Goal: Task Accomplishment & Management: Manage account settings

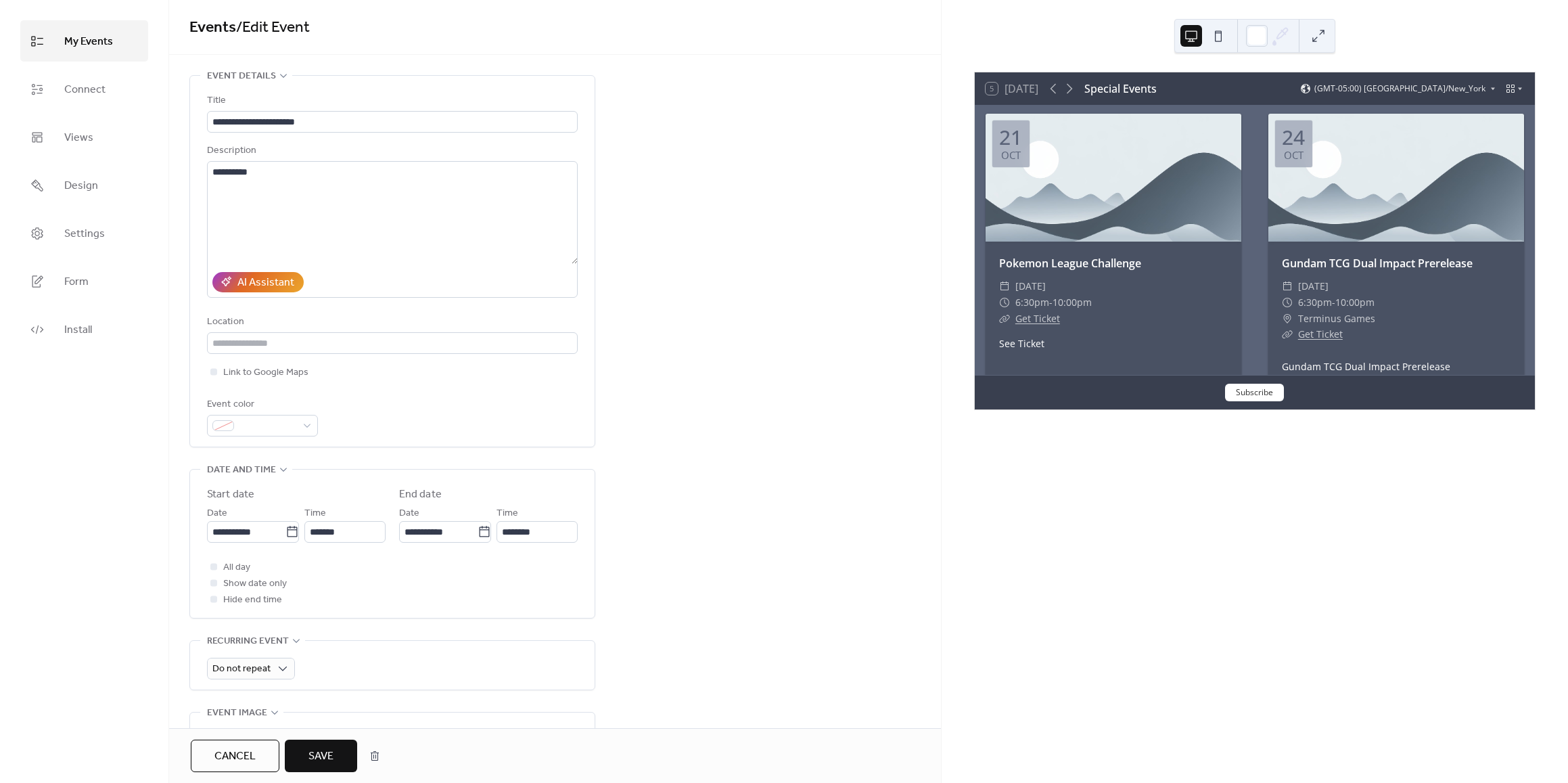
click at [332, 757] on span "Save" at bounding box center [320, 756] width 25 height 16
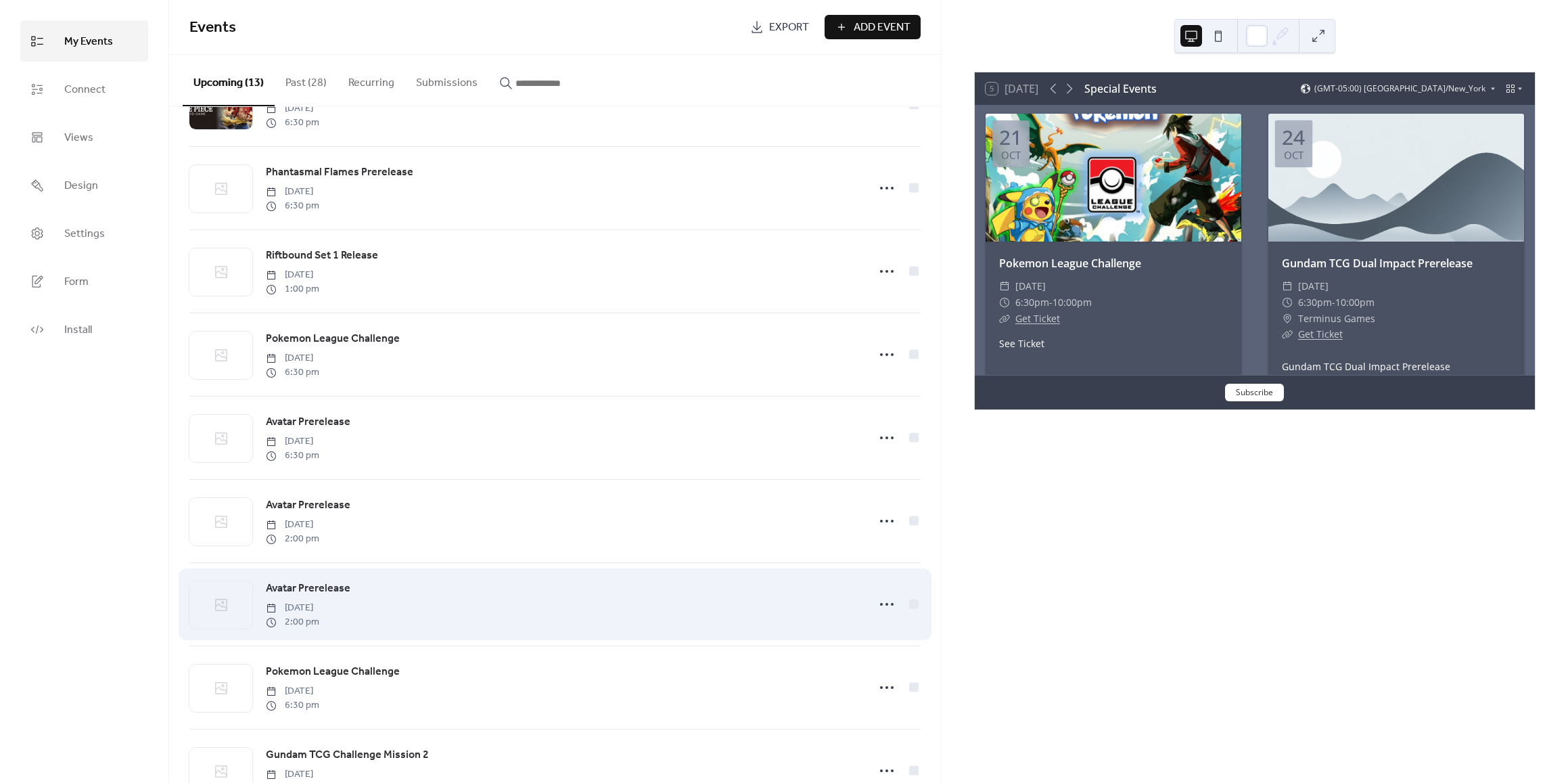
scroll to position [455, 0]
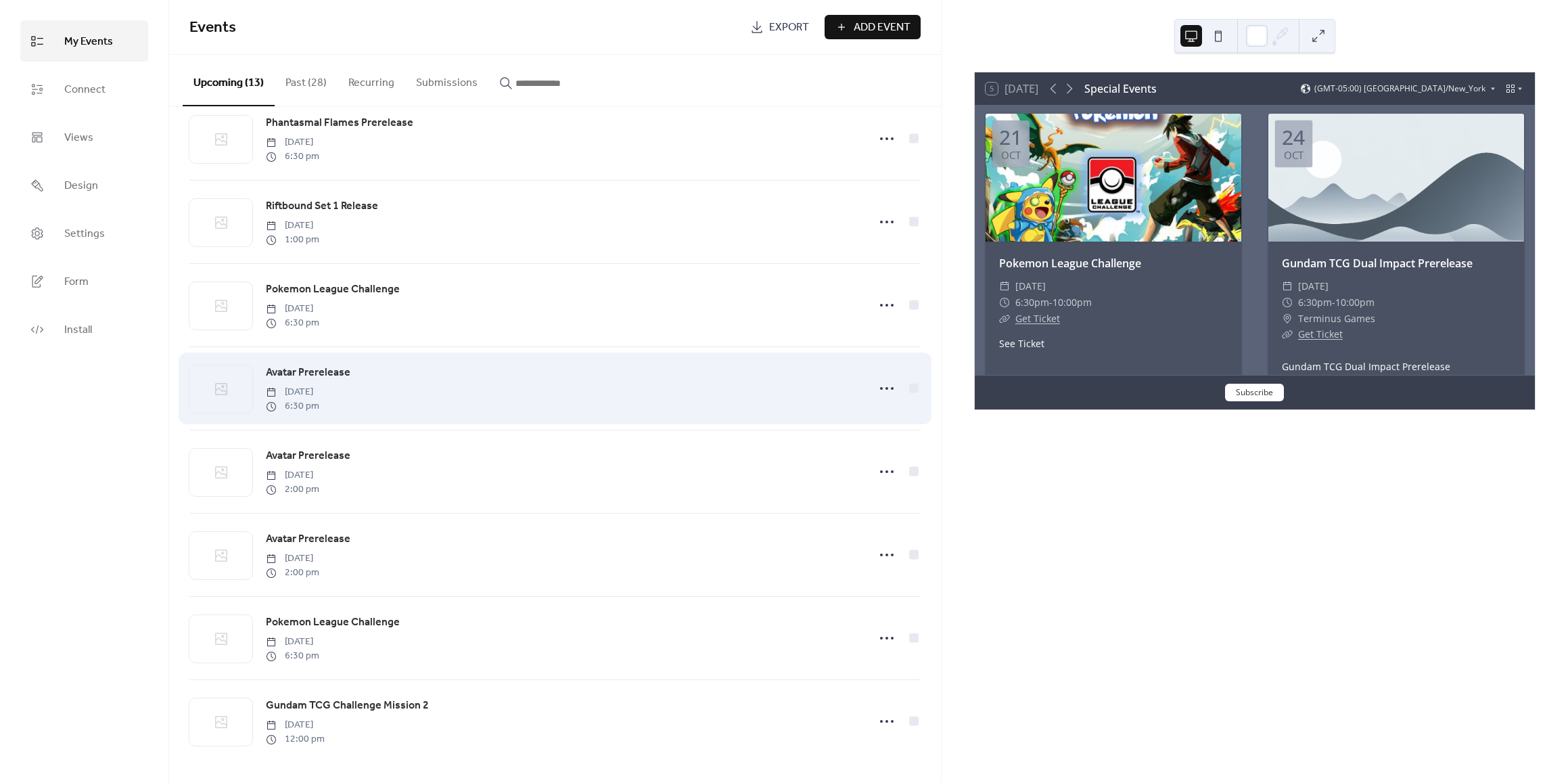
click at [305, 365] on span "Avatar Prerelease" at bounding box center [308, 373] width 85 height 16
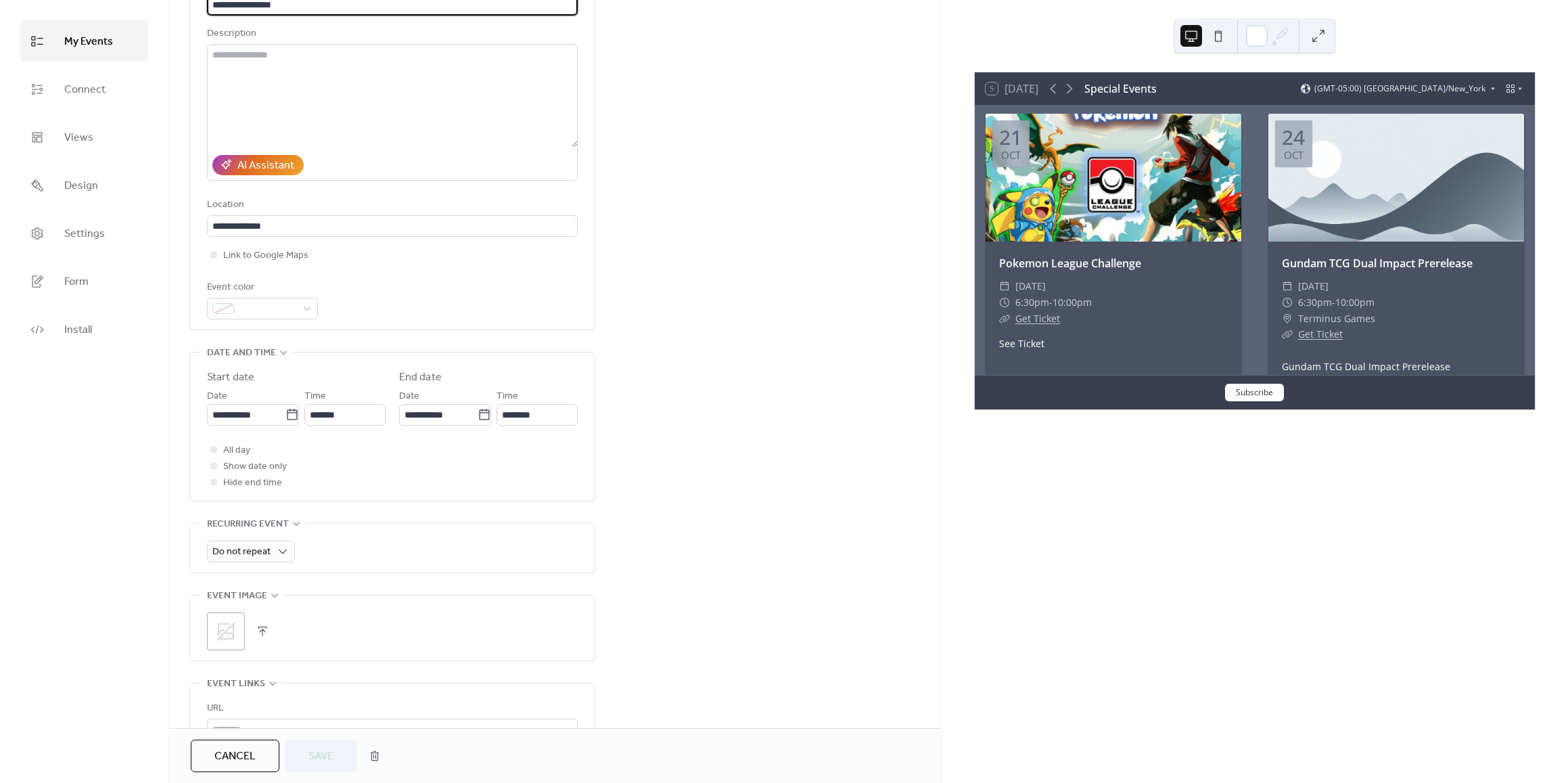
scroll to position [271, 0]
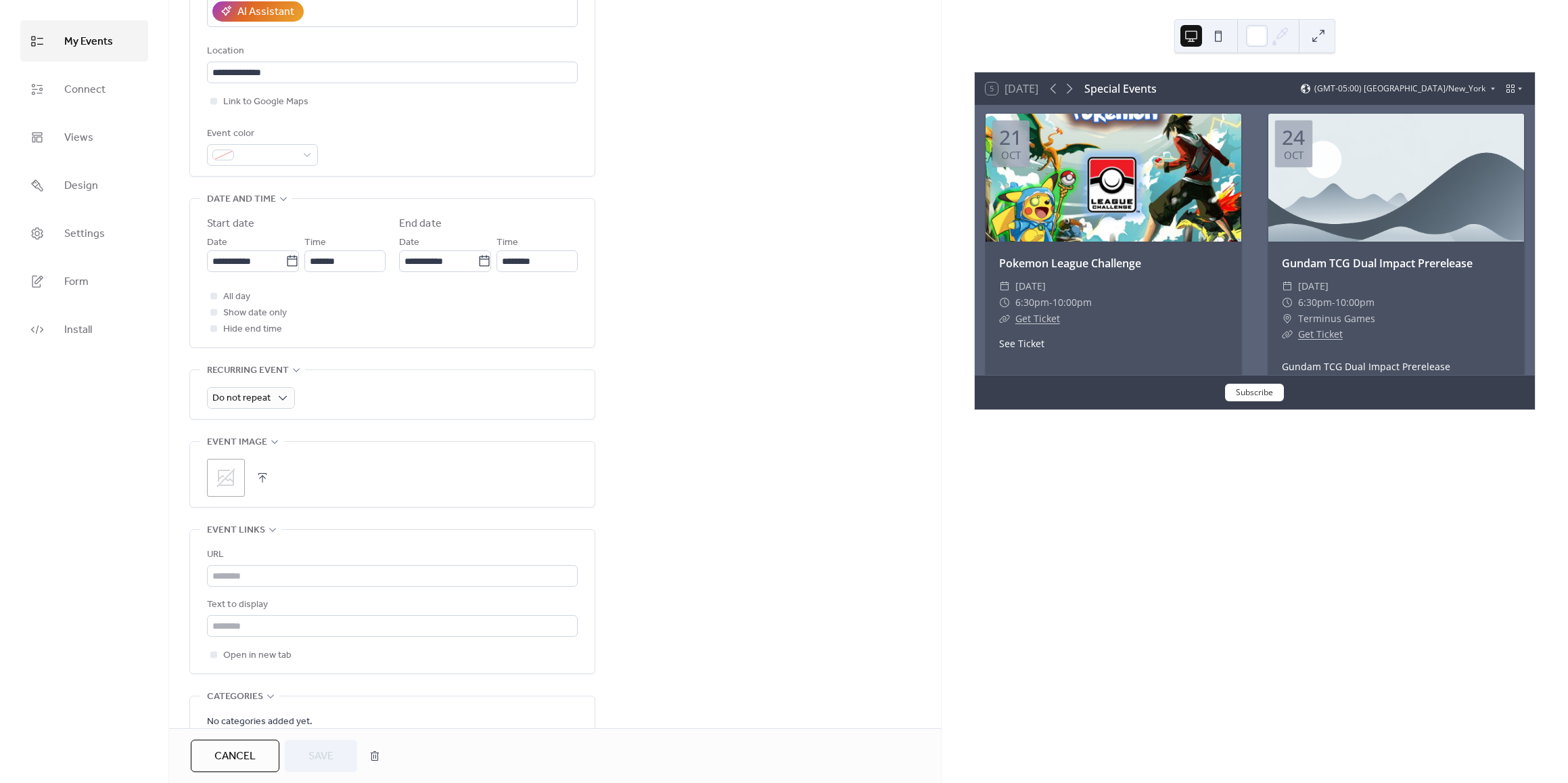
click at [225, 485] on icon at bounding box center [226, 477] width 19 height 19
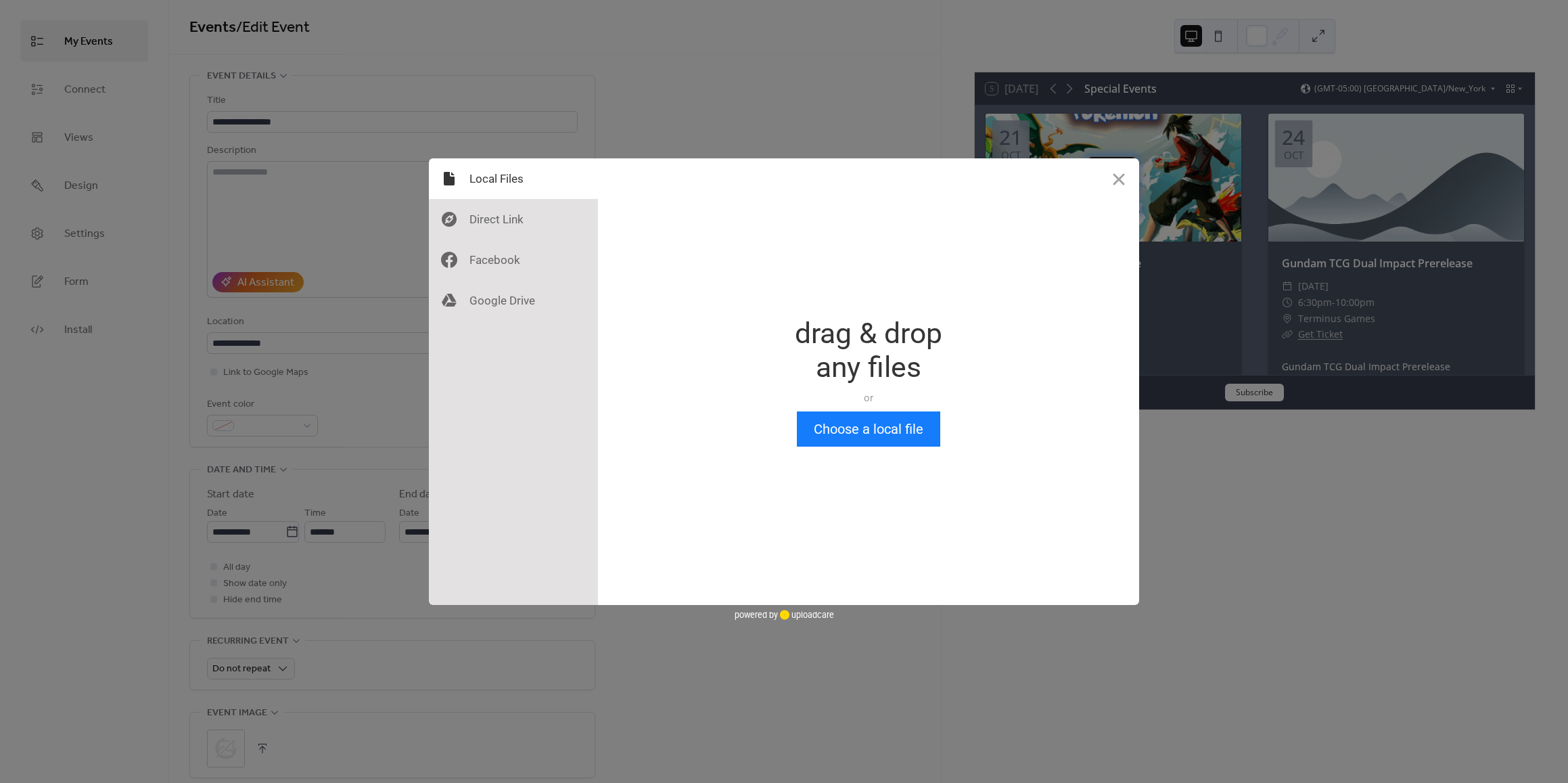
scroll to position [0, 0]
click at [1114, 180] on button "Close" at bounding box center [1118, 178] width 40 height 40
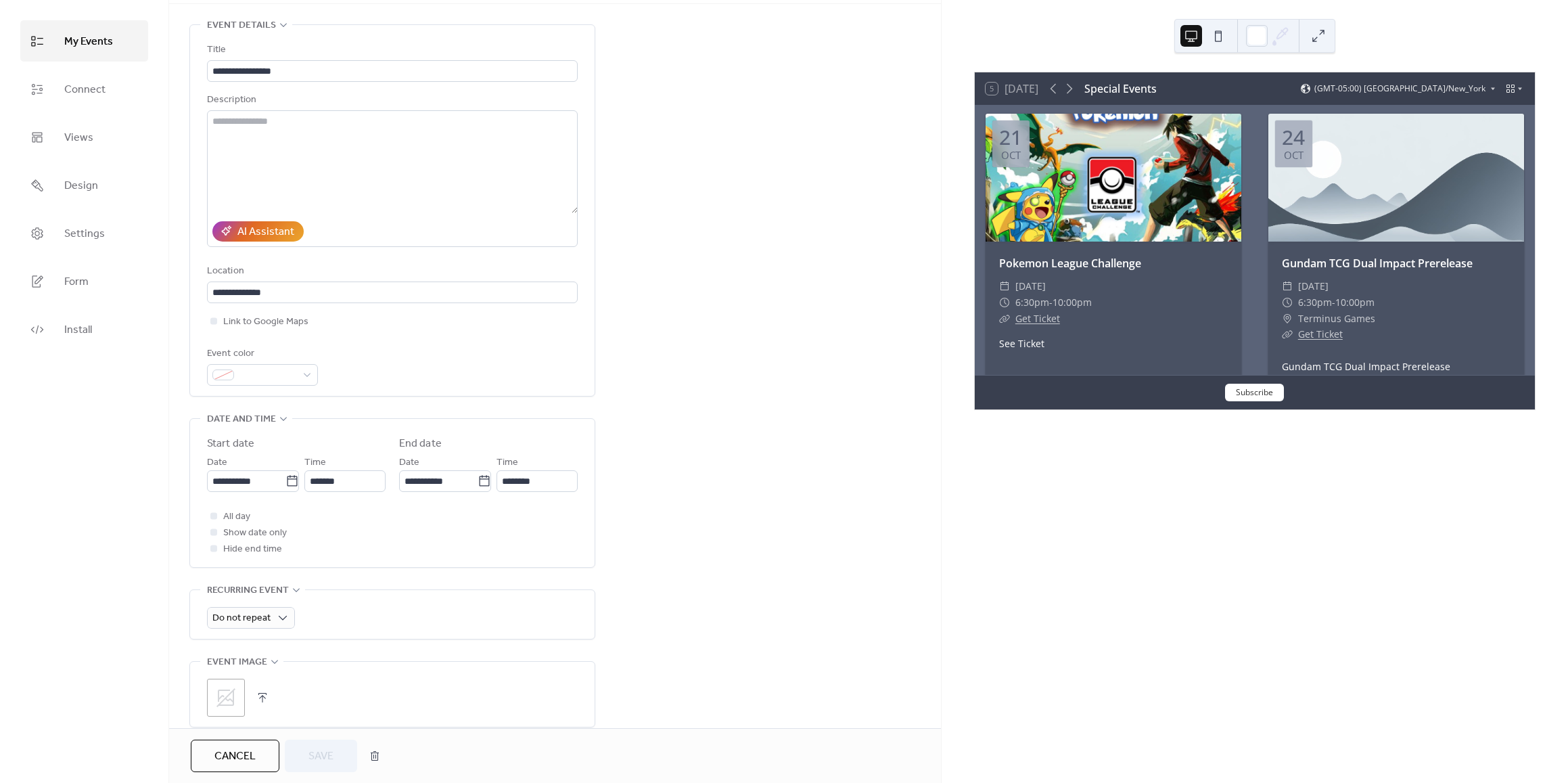
scroll to position [135, 0]
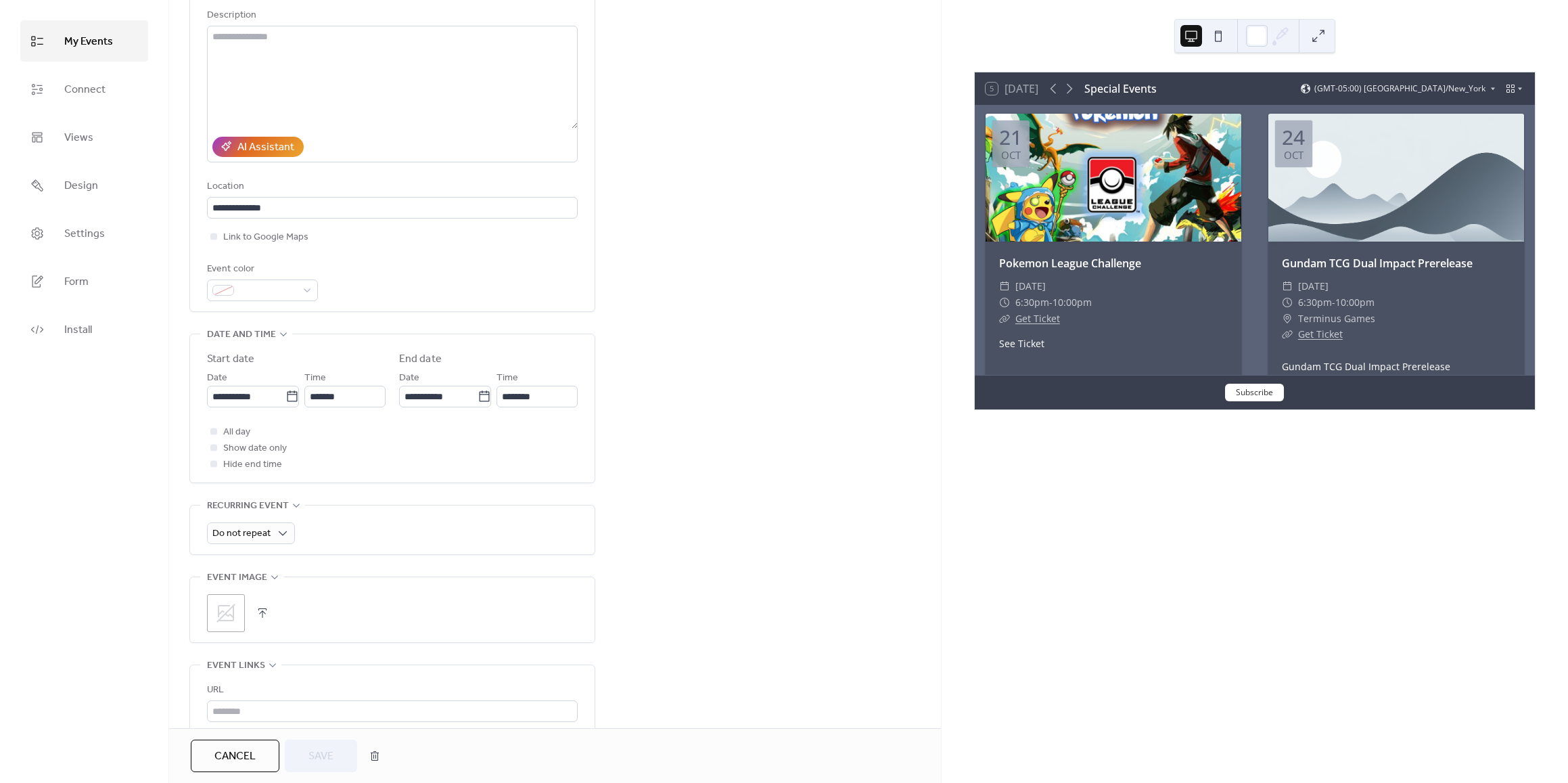
click at [230, 608] on icon at bounding box center [226, 613] width 19 height 19
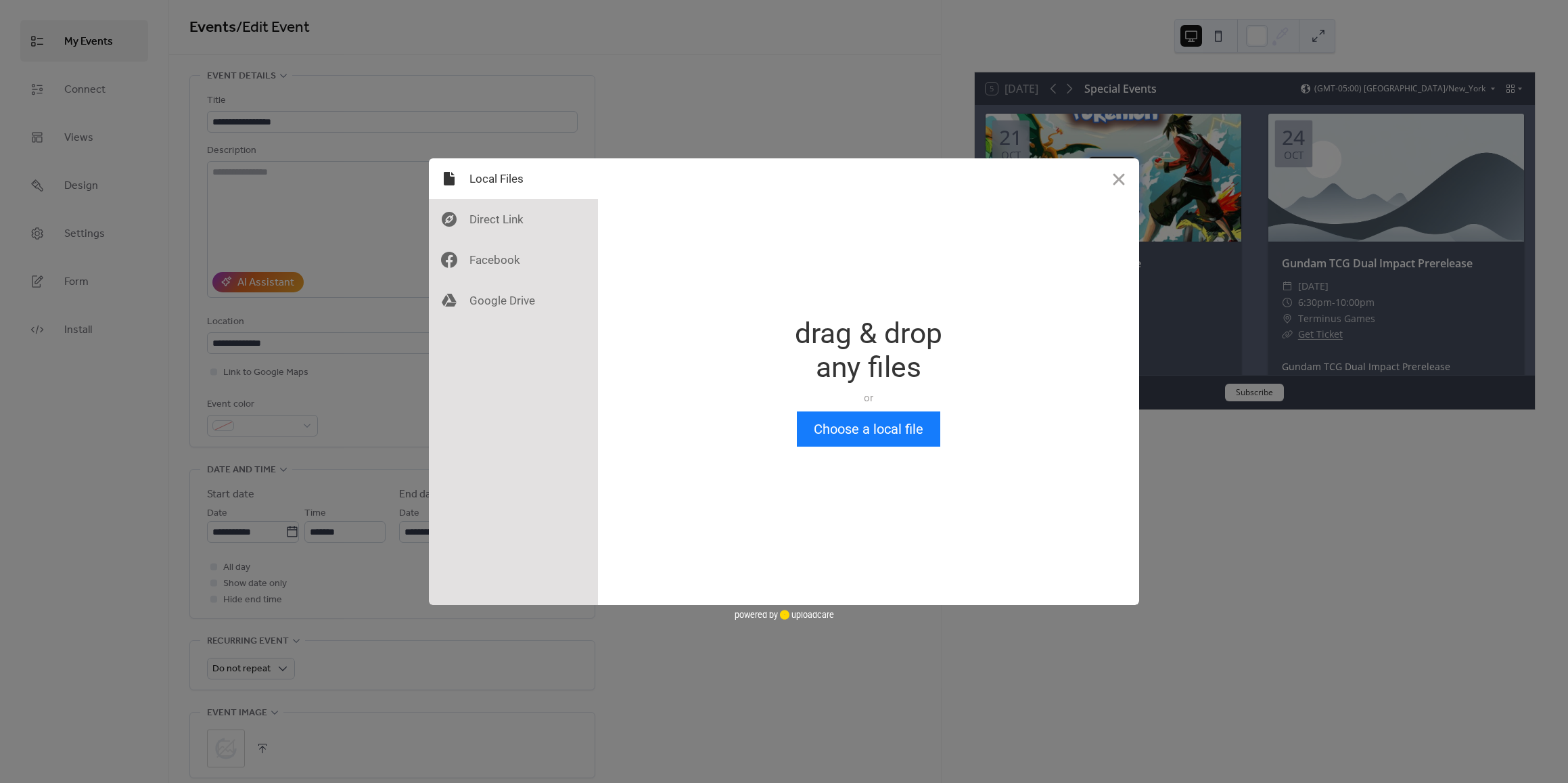
scroll to position [0, 0]
click at [825, 425] on button "Choose a local file" at bounding box center [868, 429] width 144 height 35
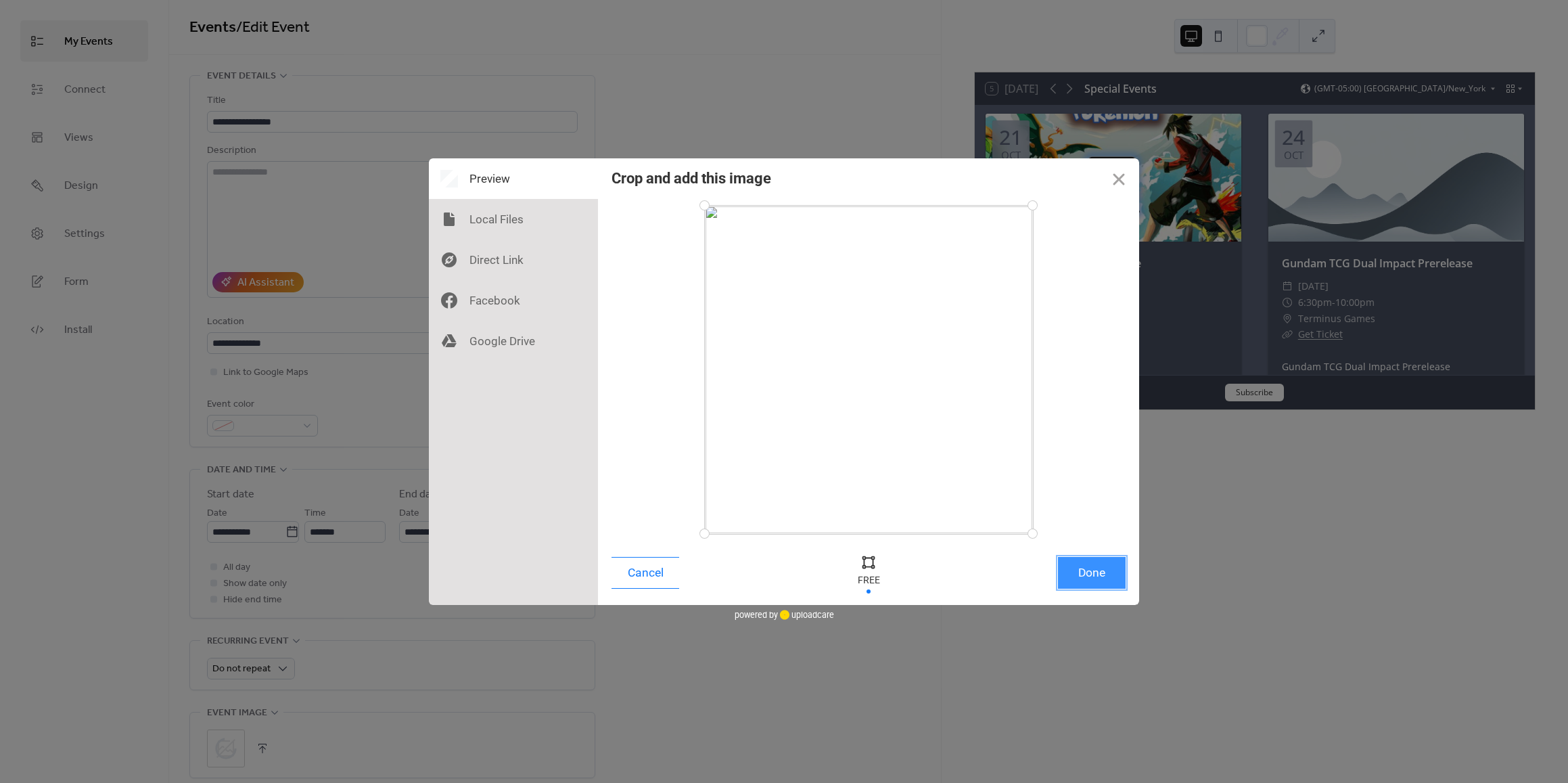
click at [1098, 569] on button "Done" at bounding box center [1092, 572] width 68 height 32
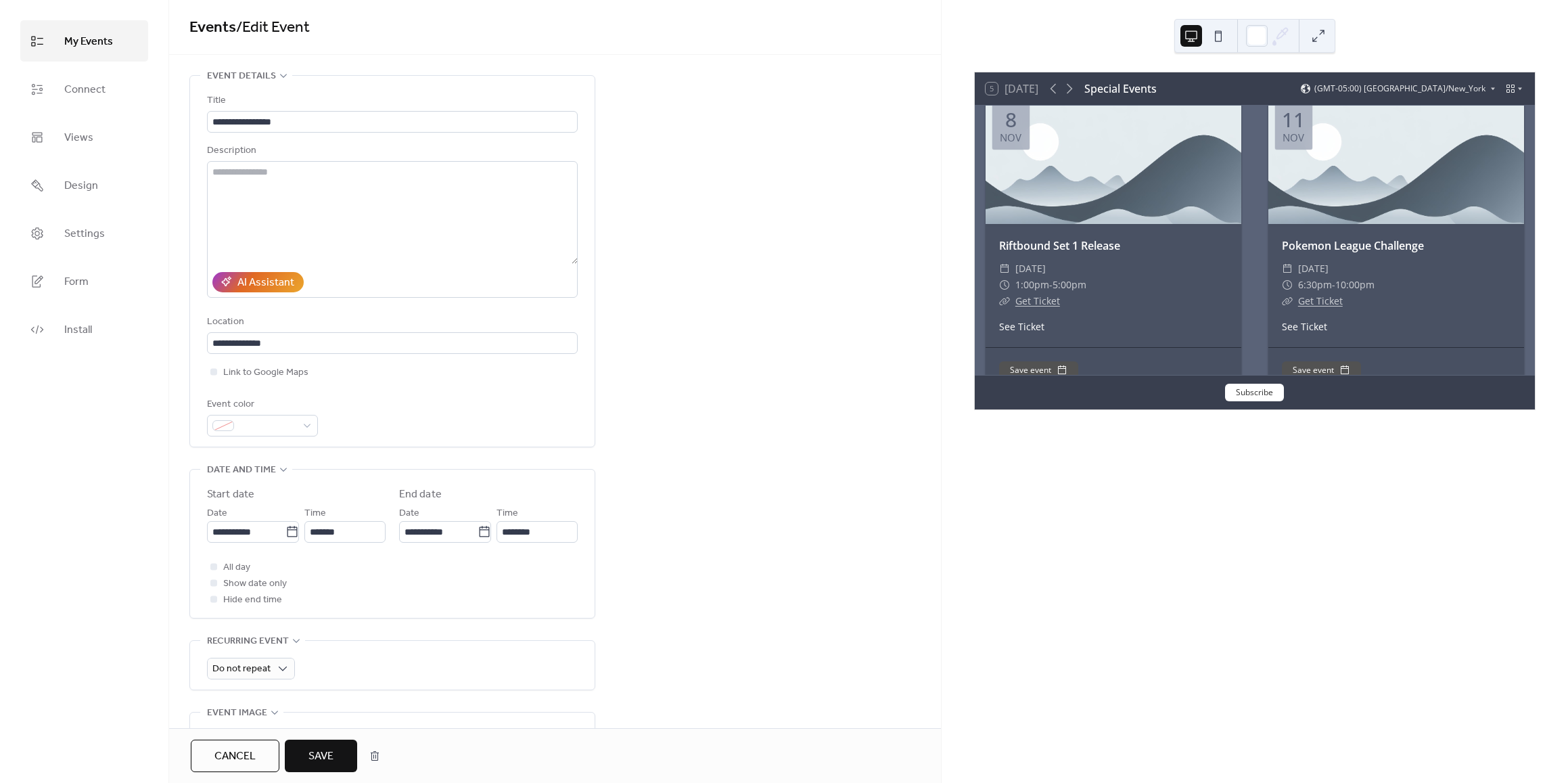
scroll to position [1023, 0]
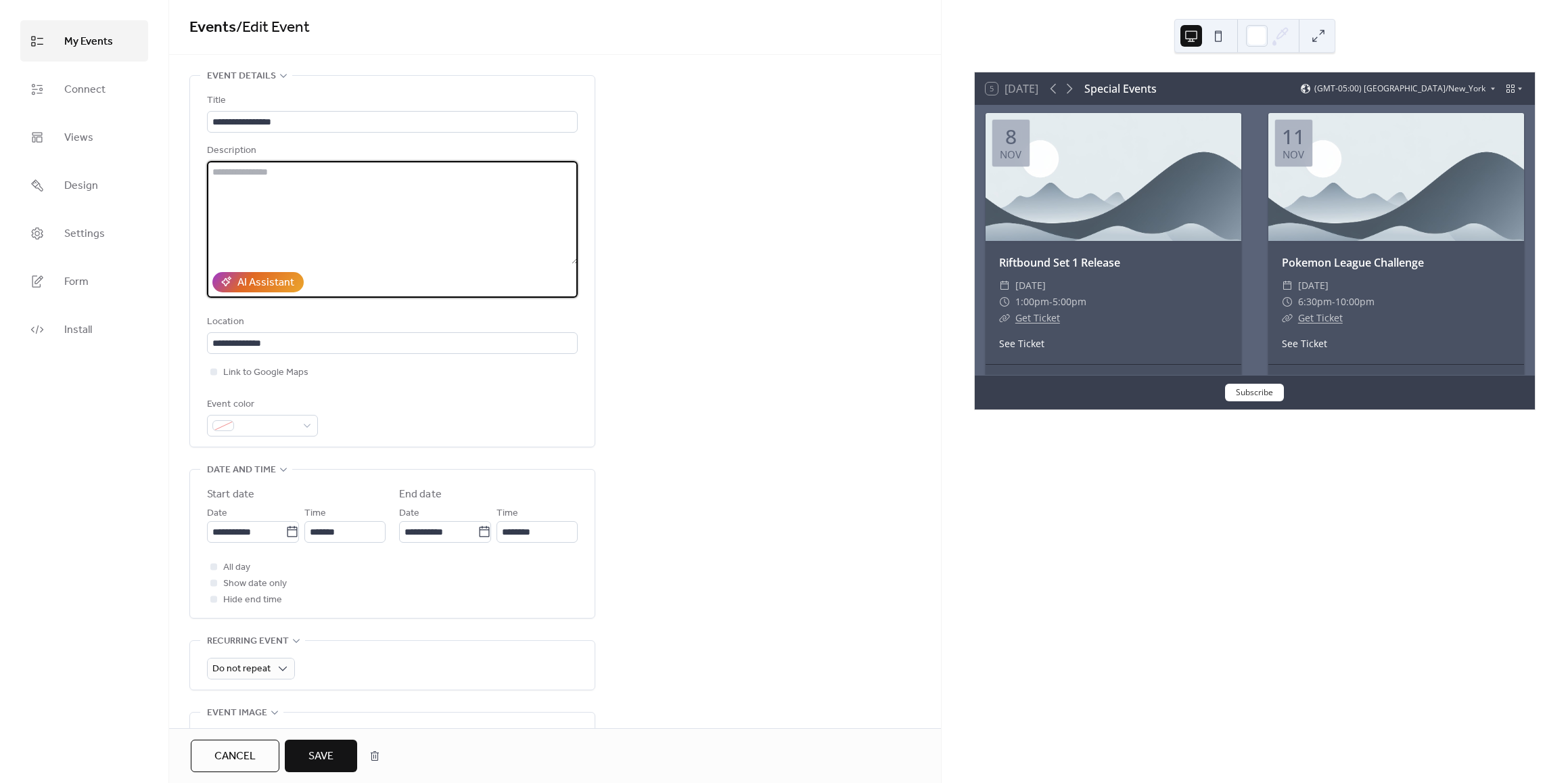
click at [271, 196] on textarea at bounding box center [392, 212] width 370 height 103
type textarea "**********"
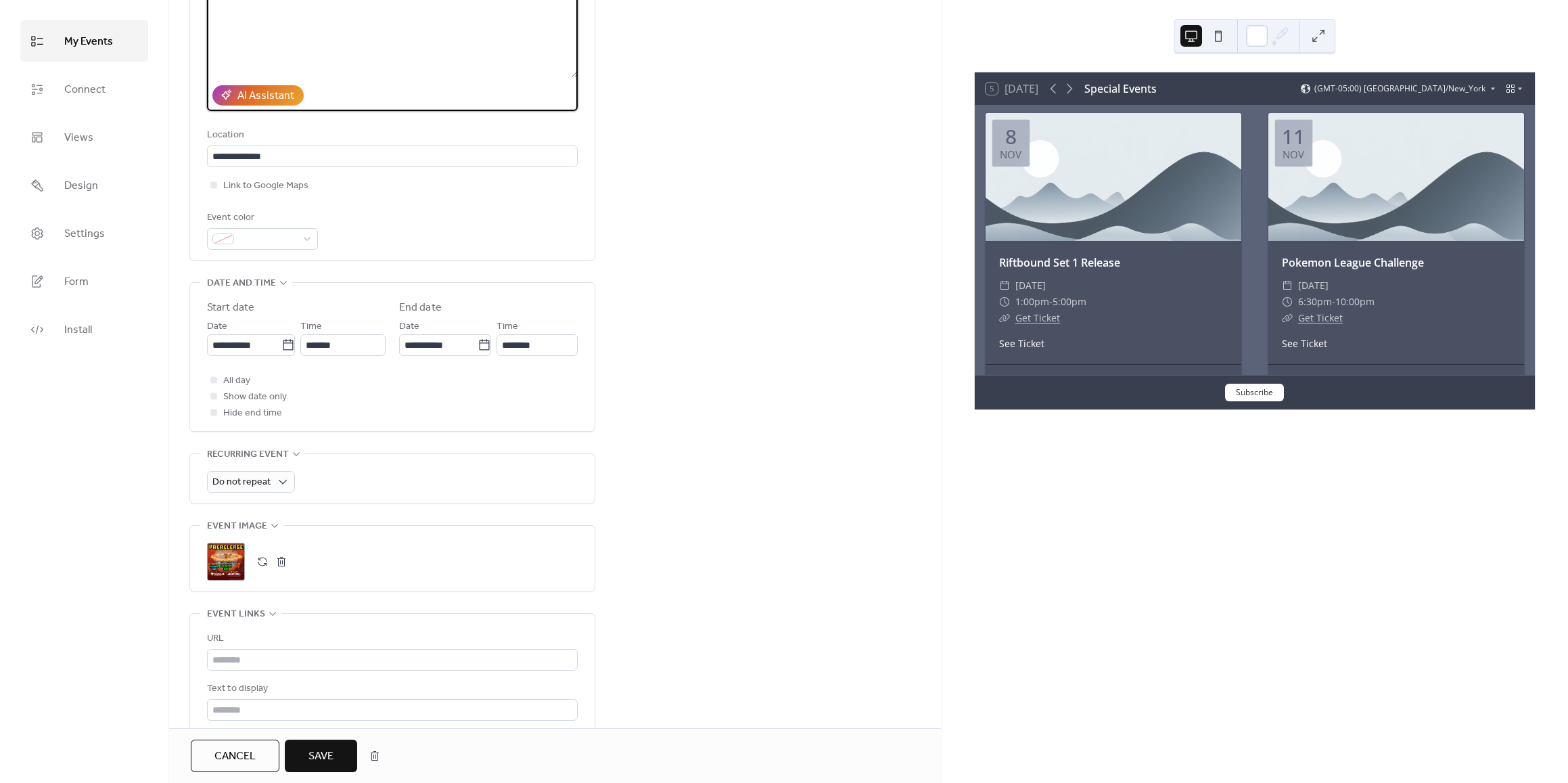
scroll to position [406, 0]
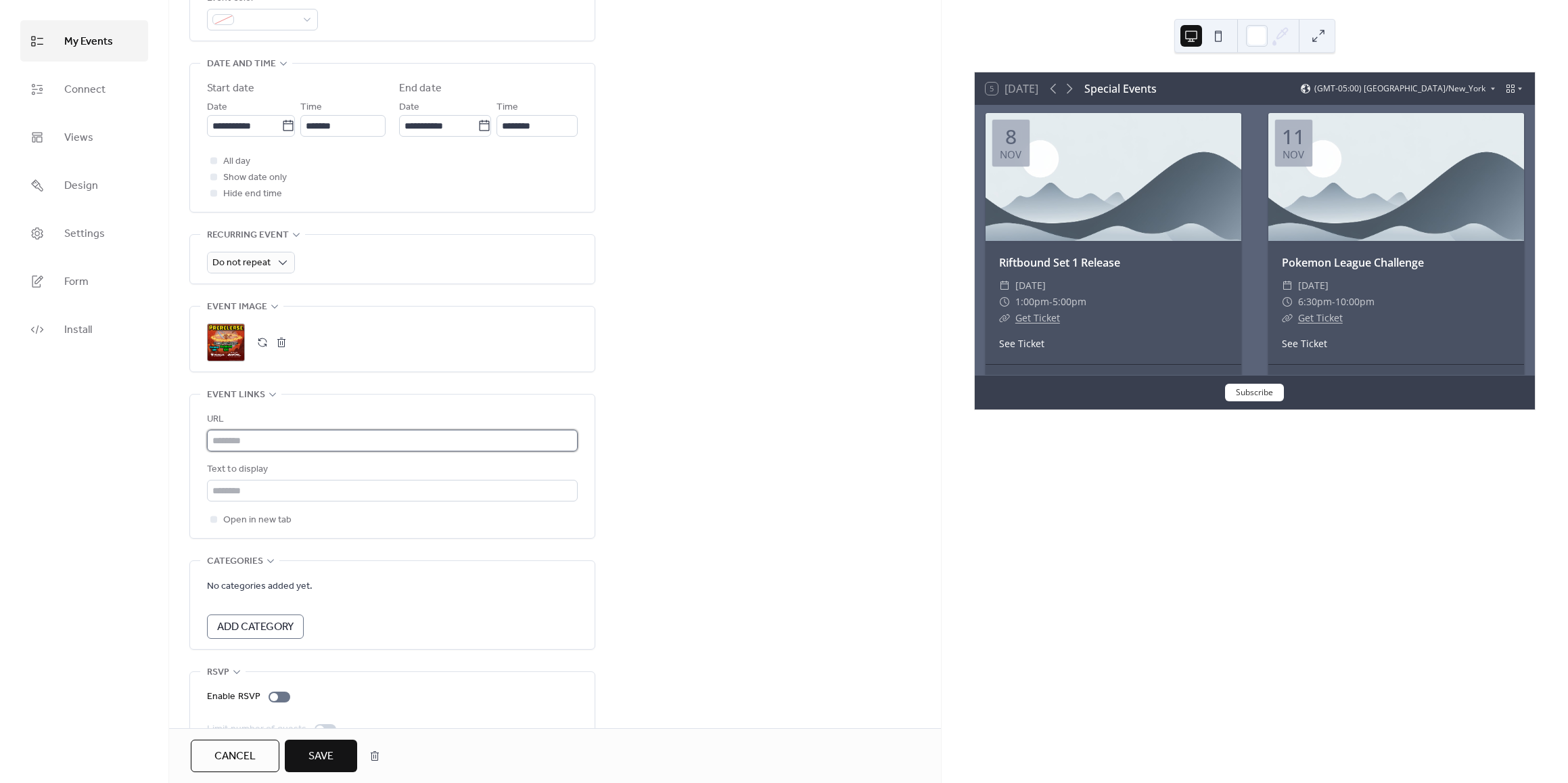
click at [247, 444] on input "text" at bounding box center [392, 441] width 370 height 22
paste input "**********"
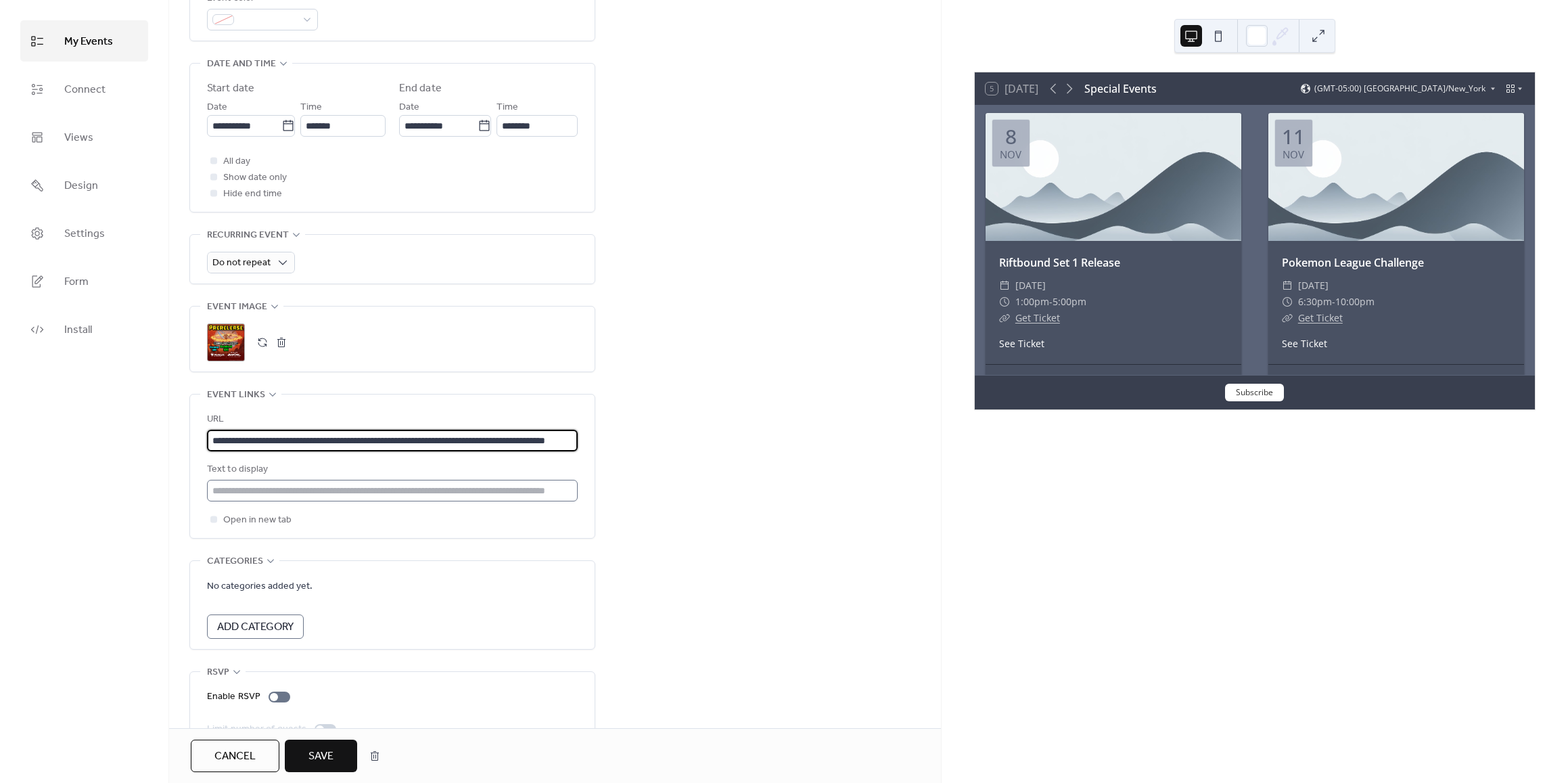
type input "**********"
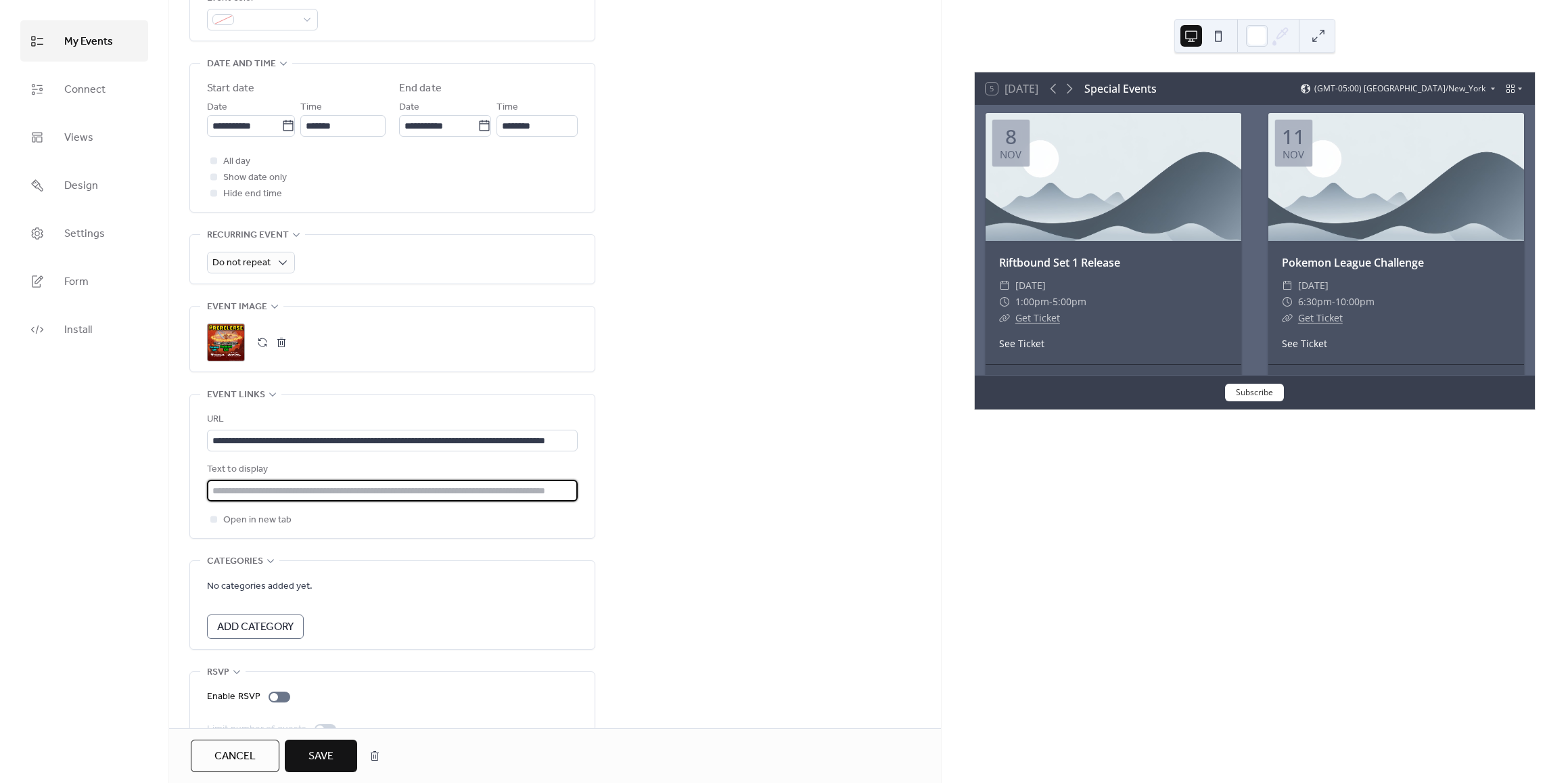
click at [248, 489] on input "text" at bounding box center [392, 490] width 370 height 22
type input "**********"
click at [317, 753] on span "Save" at bounding box center [320, 756] width 25 height 16
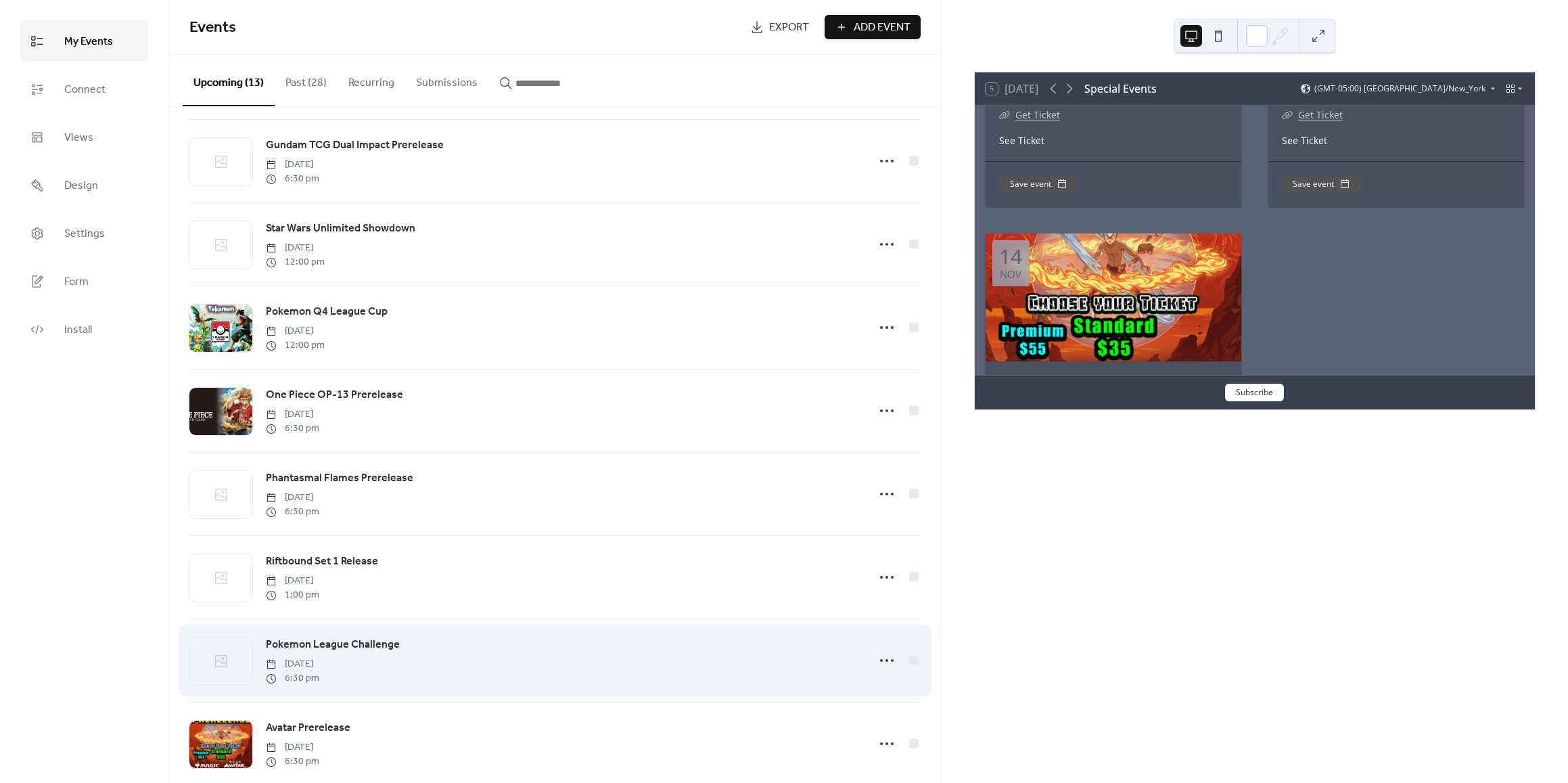
scroll to position [271, 0]
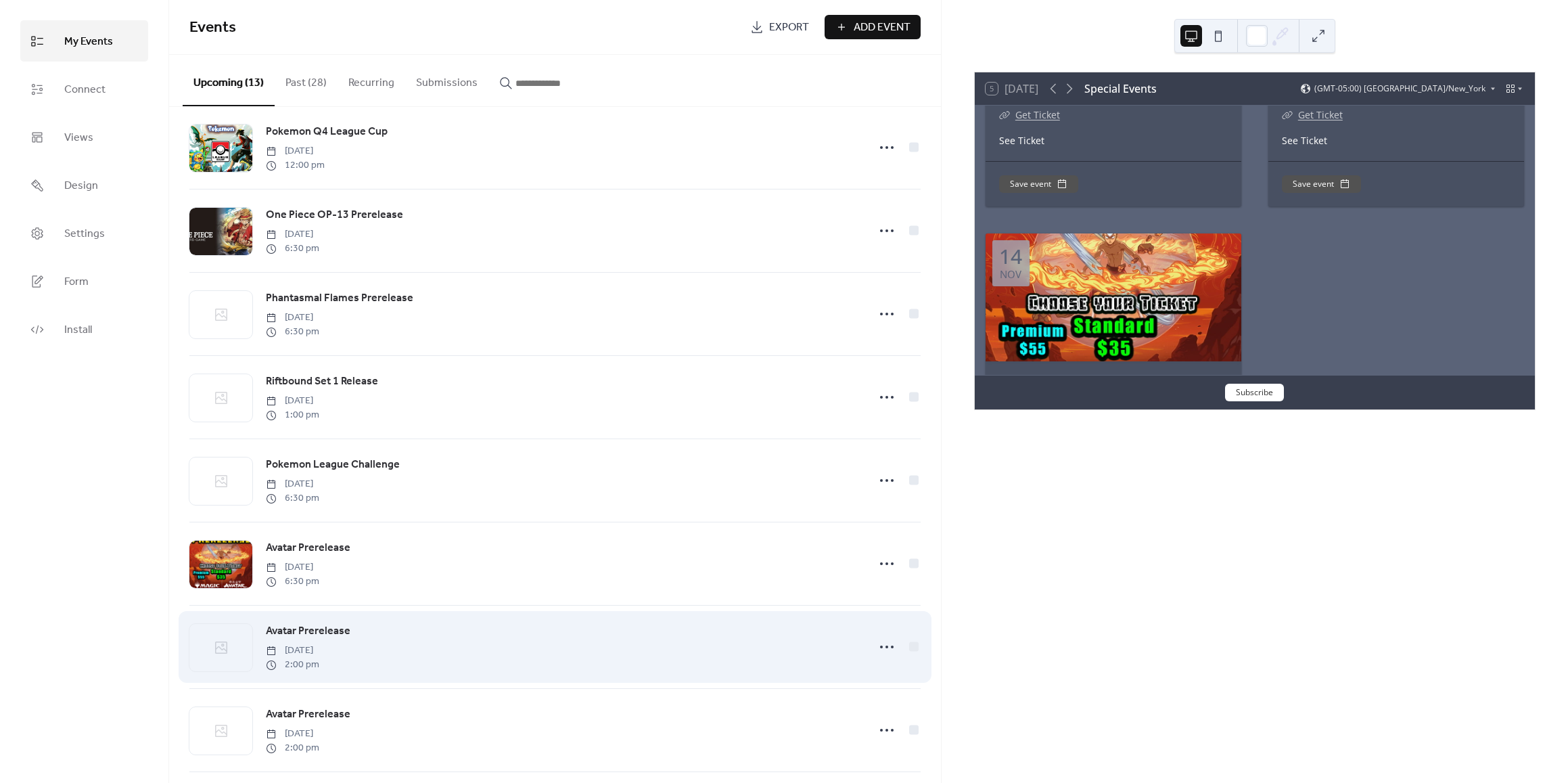
click at [293, 637] on span "Avatar Prerelease" at bounding box center [308, 631] width 85 height 16
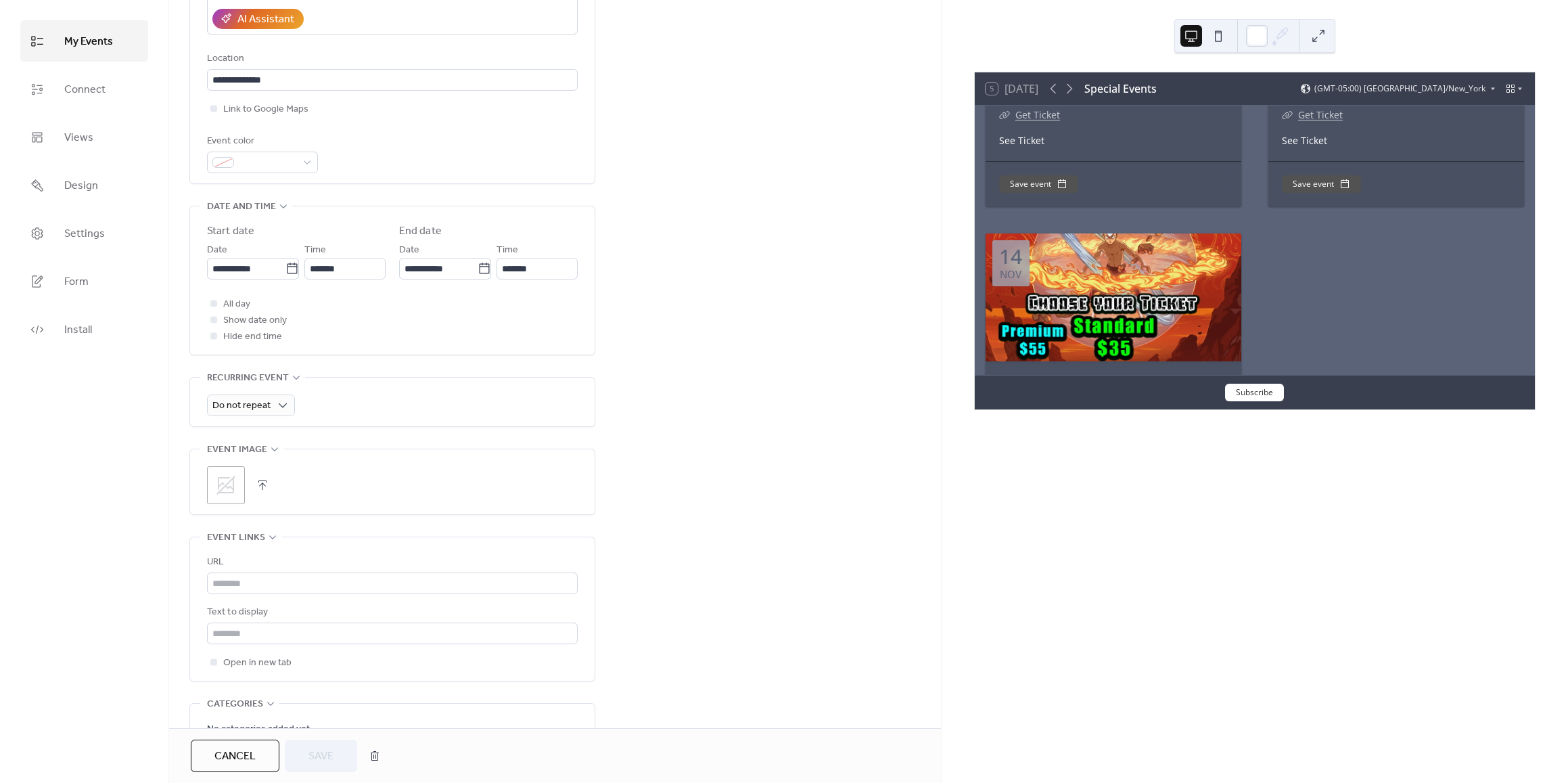
scroll to position [271, 0]
click at [233, 477] on icon at bounding box center [226, 477] width 19 height 19
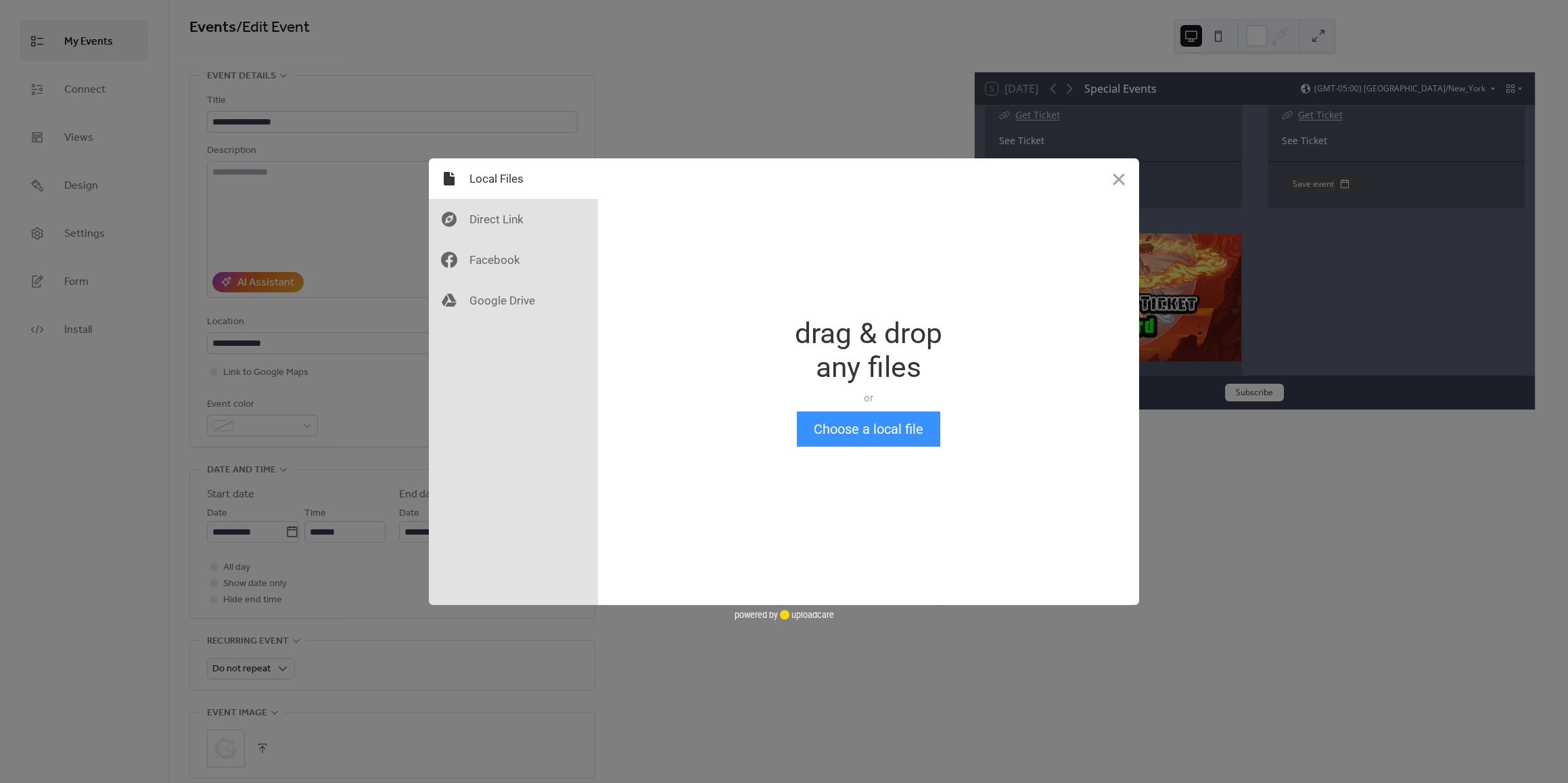
click at [797, 422] on div "Drop a file here drag & drop any files or Upload files from your computer Choos…" at bounding box center [868, 381] width 541 height 446
click at [829, 425] on button "Choose a local file" at bounding box center [868, 429] width 144 height 35
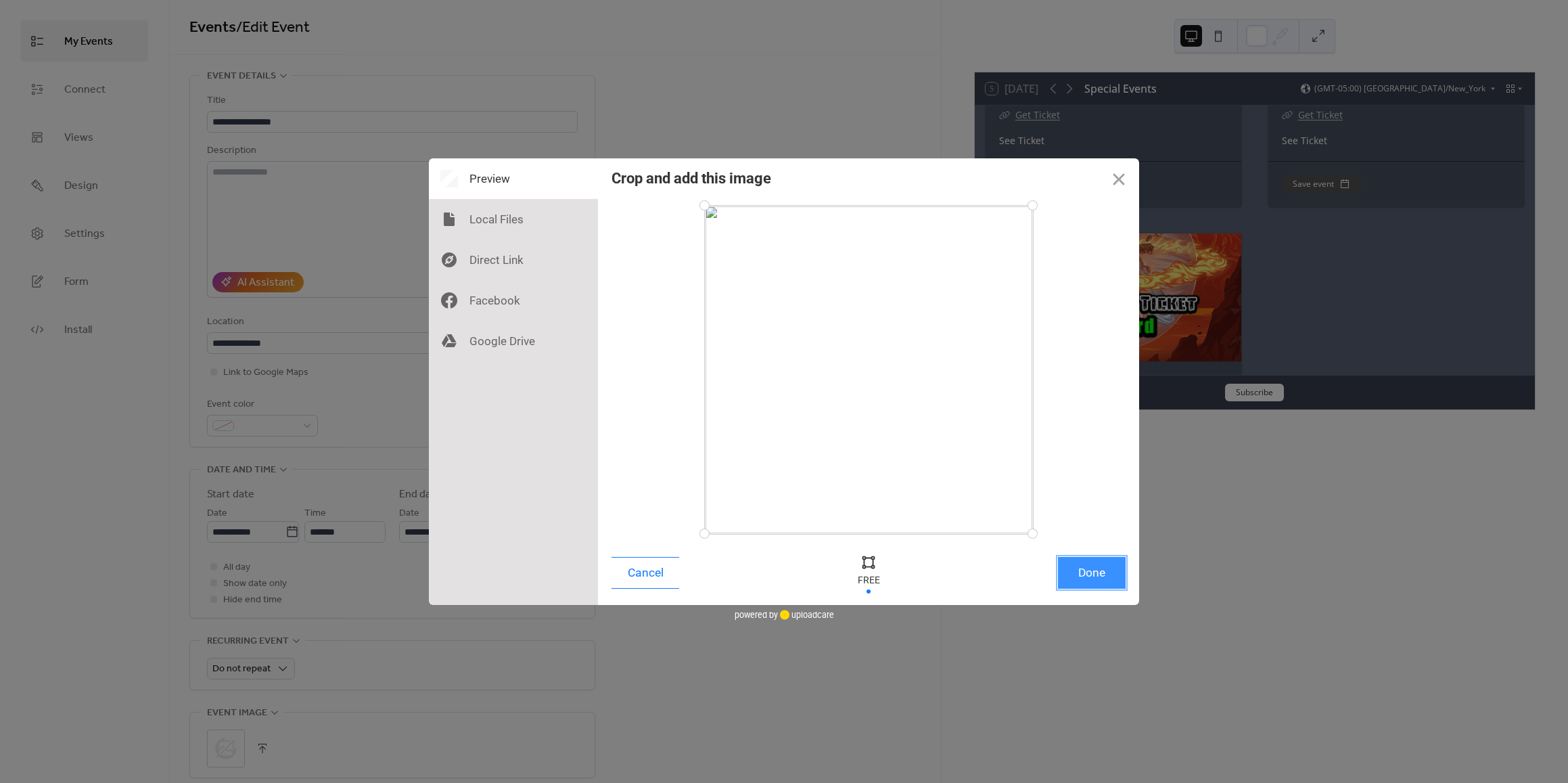
click at [1096, 578] on button "Done" at bounding box center [1092, 572] width 68 height 32
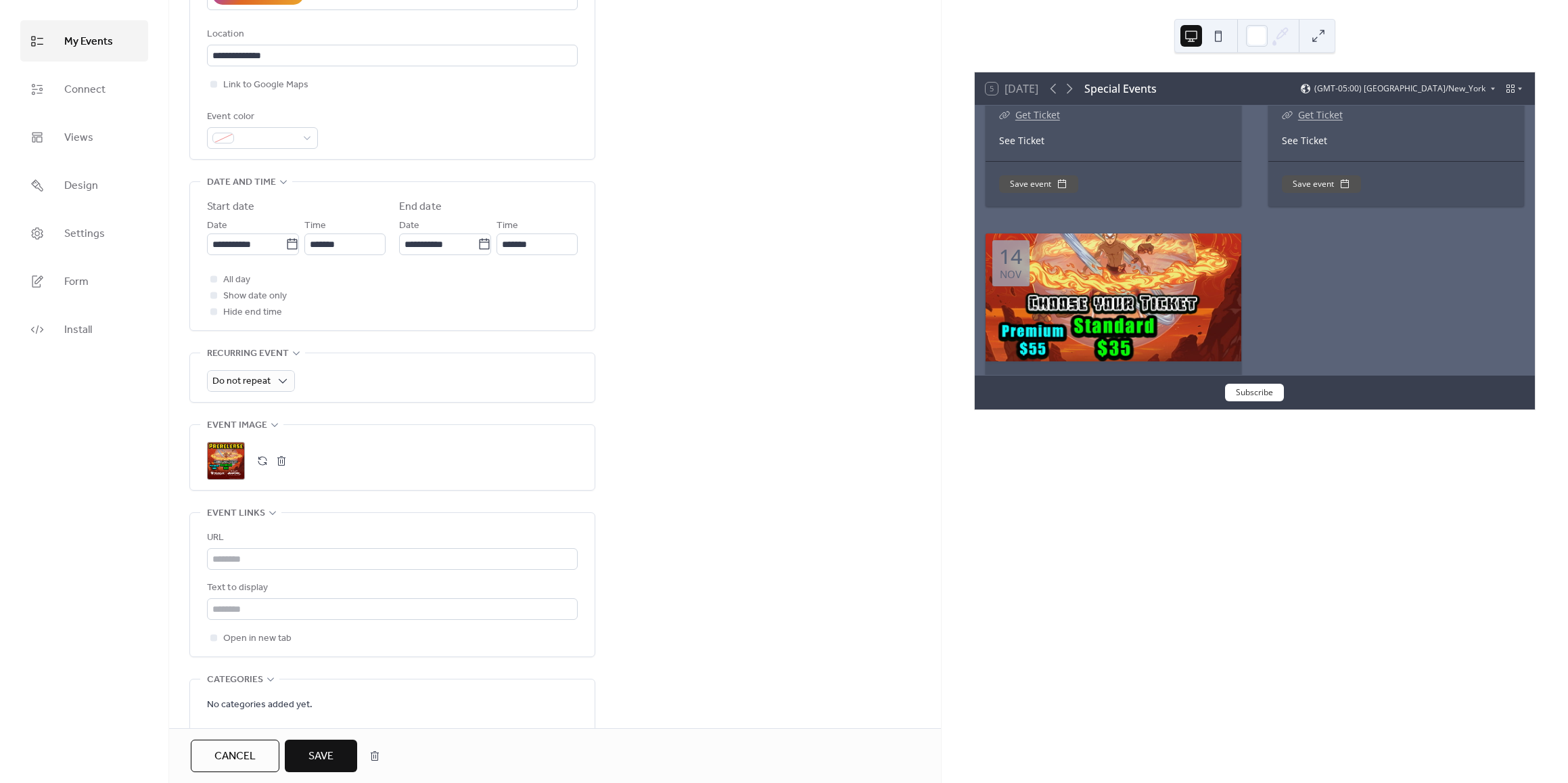
scroll to position [406, 0]
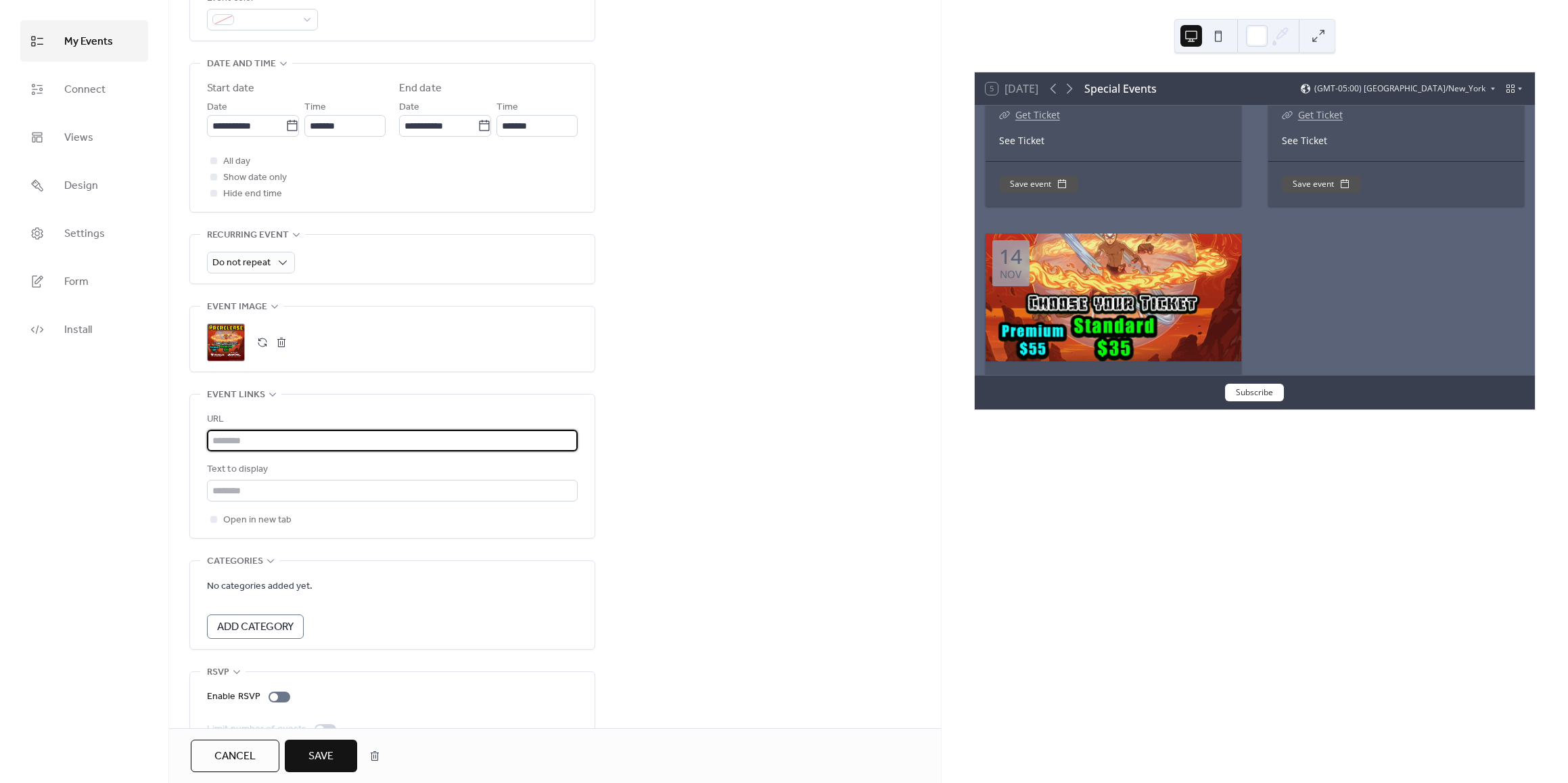
click at [263, 442] on input "text" at bounding box center [392, 441] width 370 height 22
paste input "**********"
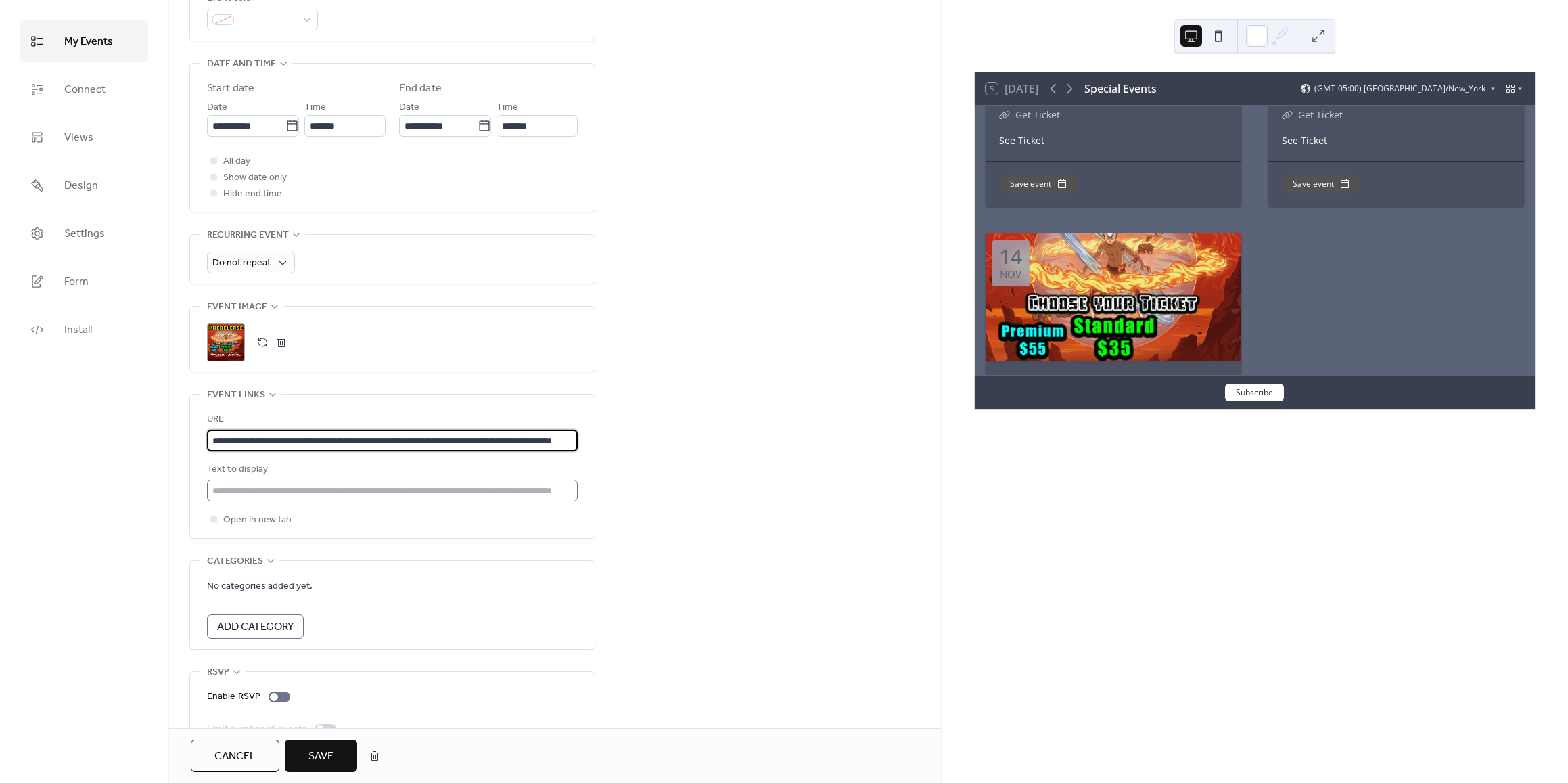
scroll to position [0, 69]
type input "**********"
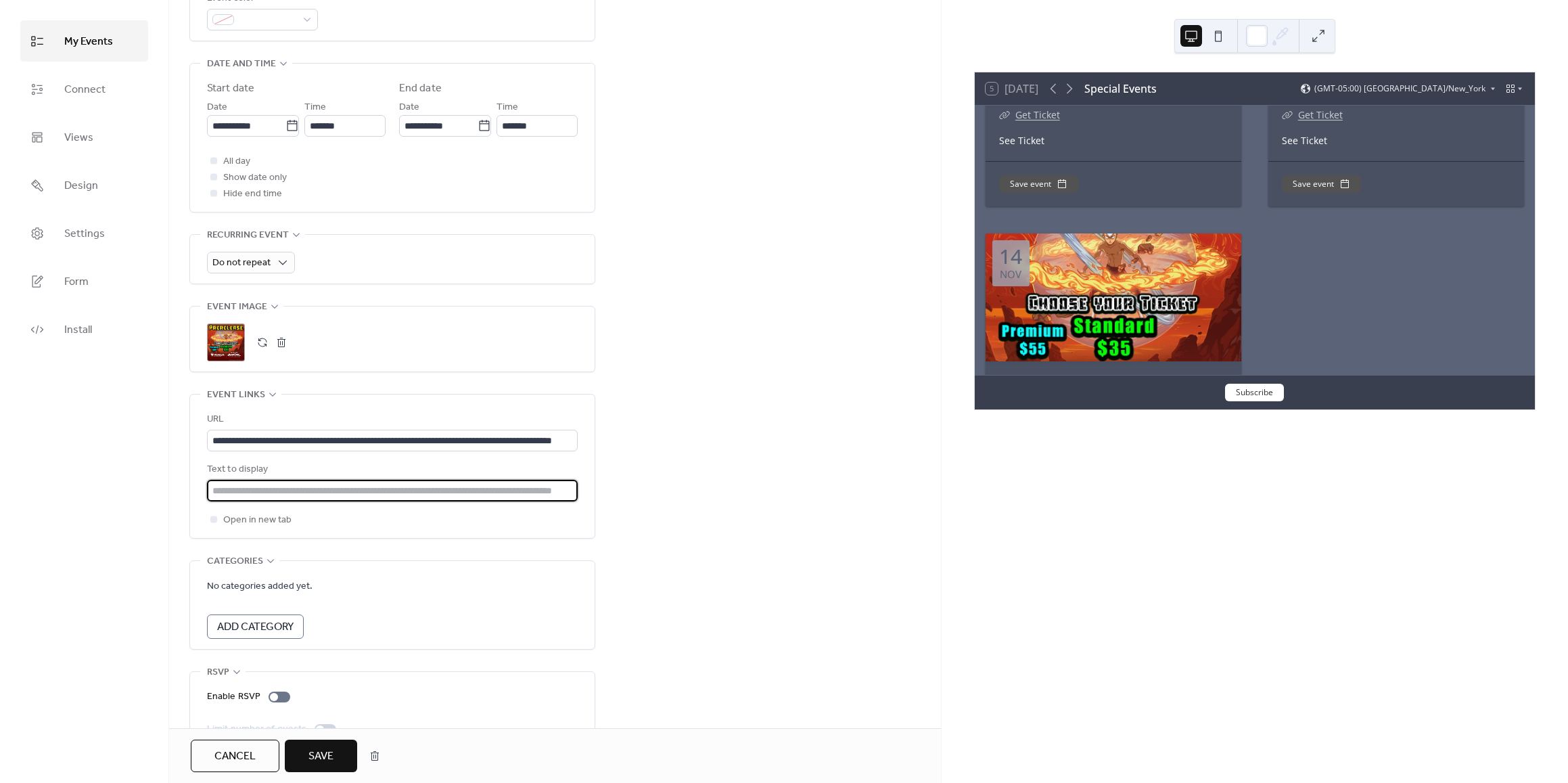
drag, startPoint x: 245, startPoint y: 489, endPoint x: 240, endPoint y: 497, distance: 9.4
click at [245, 489] on input "text" at bounding box center [392, 490] width 370 height 22
type input "**********"
click at [228, 343] on div ";" at bounding box center [226, 342] width 38 height 38
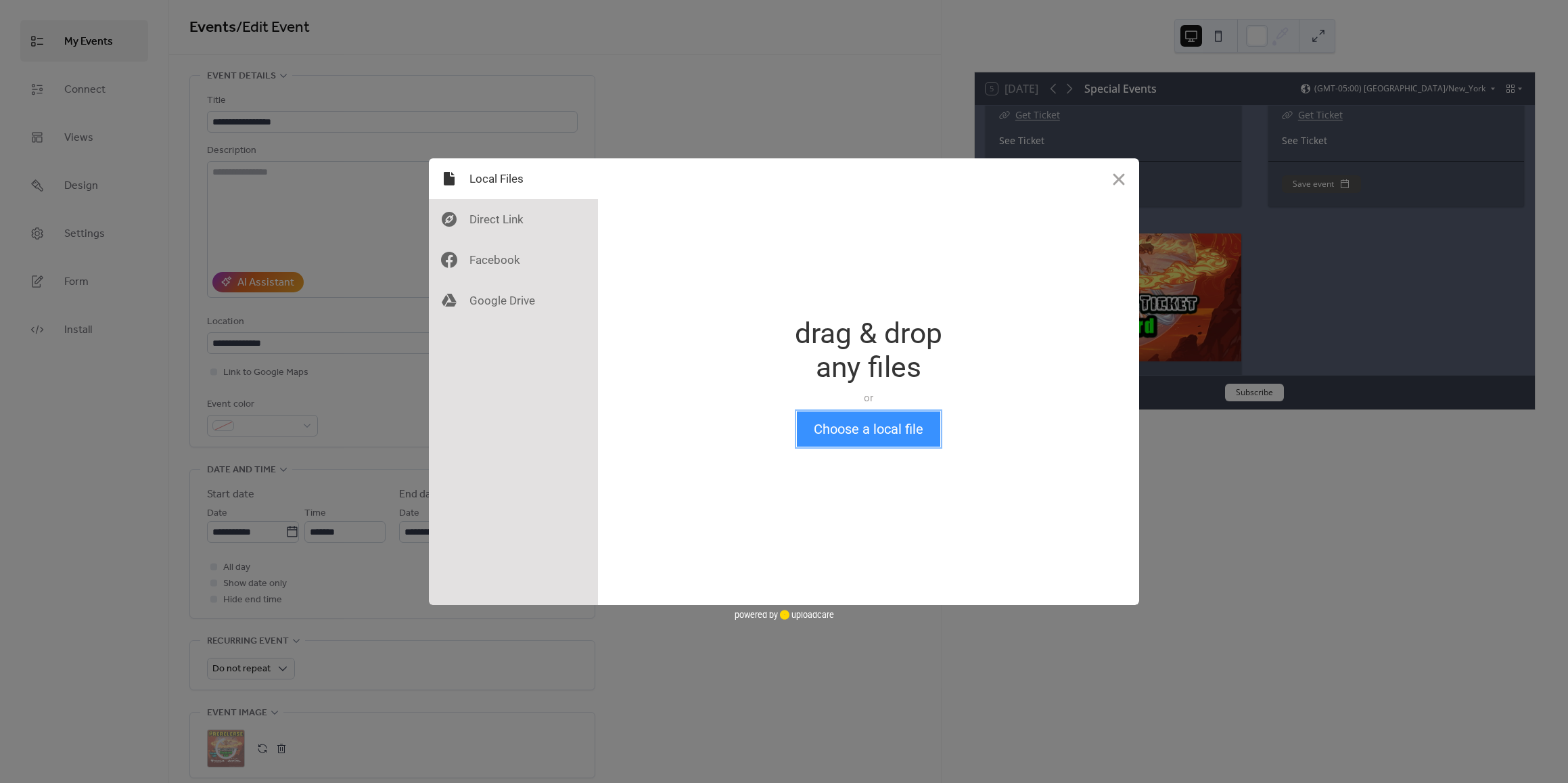
click at [880, 429] on button "Choose a local file" at bounding box center [868, 429] width 144 height 35
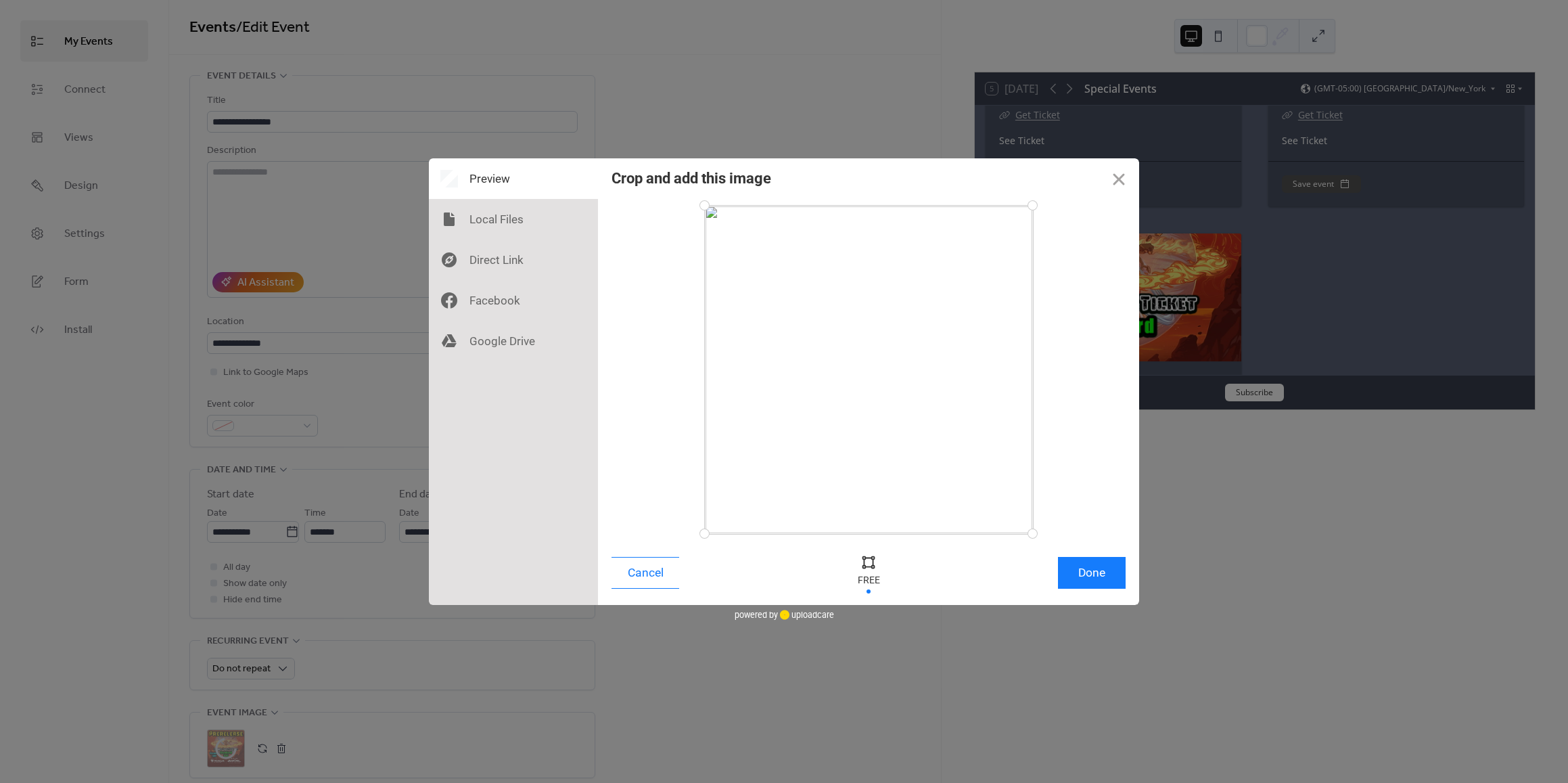
drag, startPoint x: 846, startPoint y: 347, endPoint x: 844, endPoint y: 333, distance: 14.1
click at [844, 333] on div at bounding box center [869, 370] width 328 height 328
drag, startPoint x: 879, startPoint y: 315, endPoint x: 884, endPoint y: 360, distance: 45.3
click at [884, 360] on div at bounding box center [869, 370] width 328 height 328
click at [870, 555] on div at bounding box center [868, 562] width 21 height 21
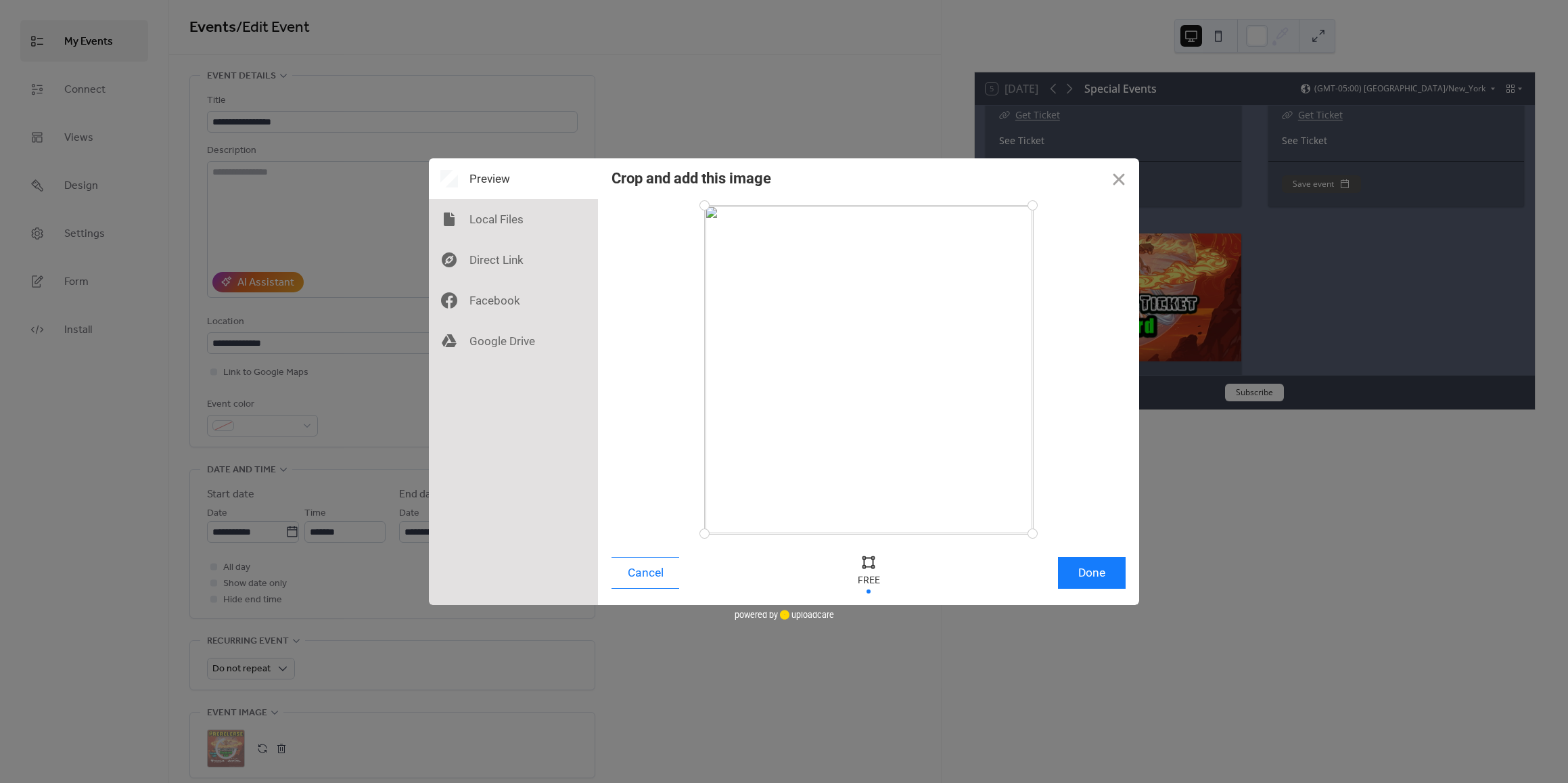
click at [872, 568] on div at bounding box center [868, 562] width 21 height 21
click at [868, 580] on div at bounding box center [868, 573] width 40 height 44
click at [865, 559] on div at bounding box center [868, 562] width 21 height 21
drag, startPoint x: 863, startPoint y: 497, endPoint x: 856, endPoint y: 446, distance: 51.5
click at [856, 446] on div at bounding box center [869, 370] width 328 height 328
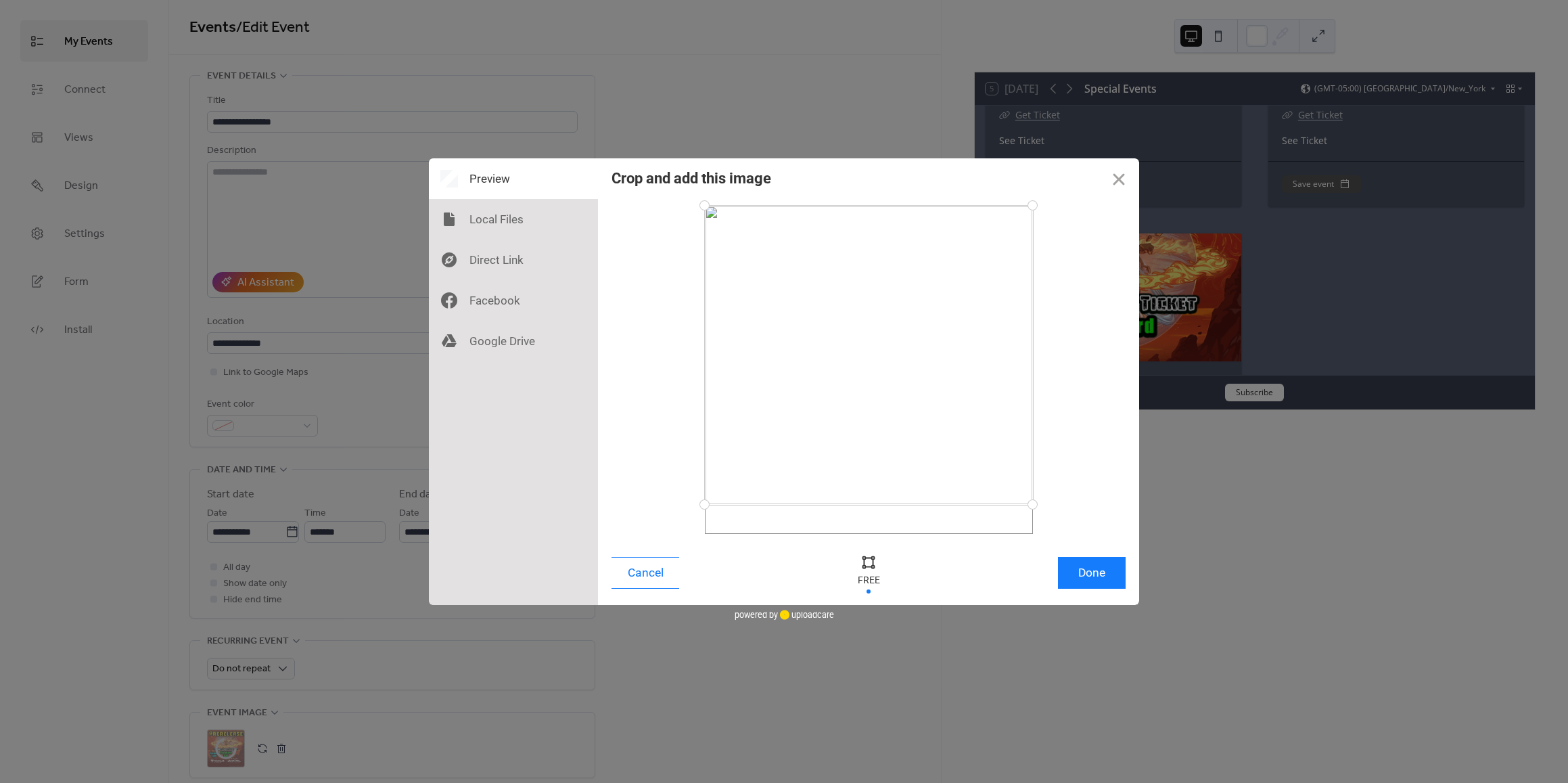
drag, startPoint x: 706, startPoint y: 532, endPoint x: 694, endPoint y: 504, distance: 30.5
click at [694, 504] on div at bounding box center [704, 504] width 23 height 23
click at [1026, 211] on div at bounding box center [1026, 211] width 23 height 23
click at [1089, 580] on button "Done" at bounding box center [1092, 572] width 68 height 32
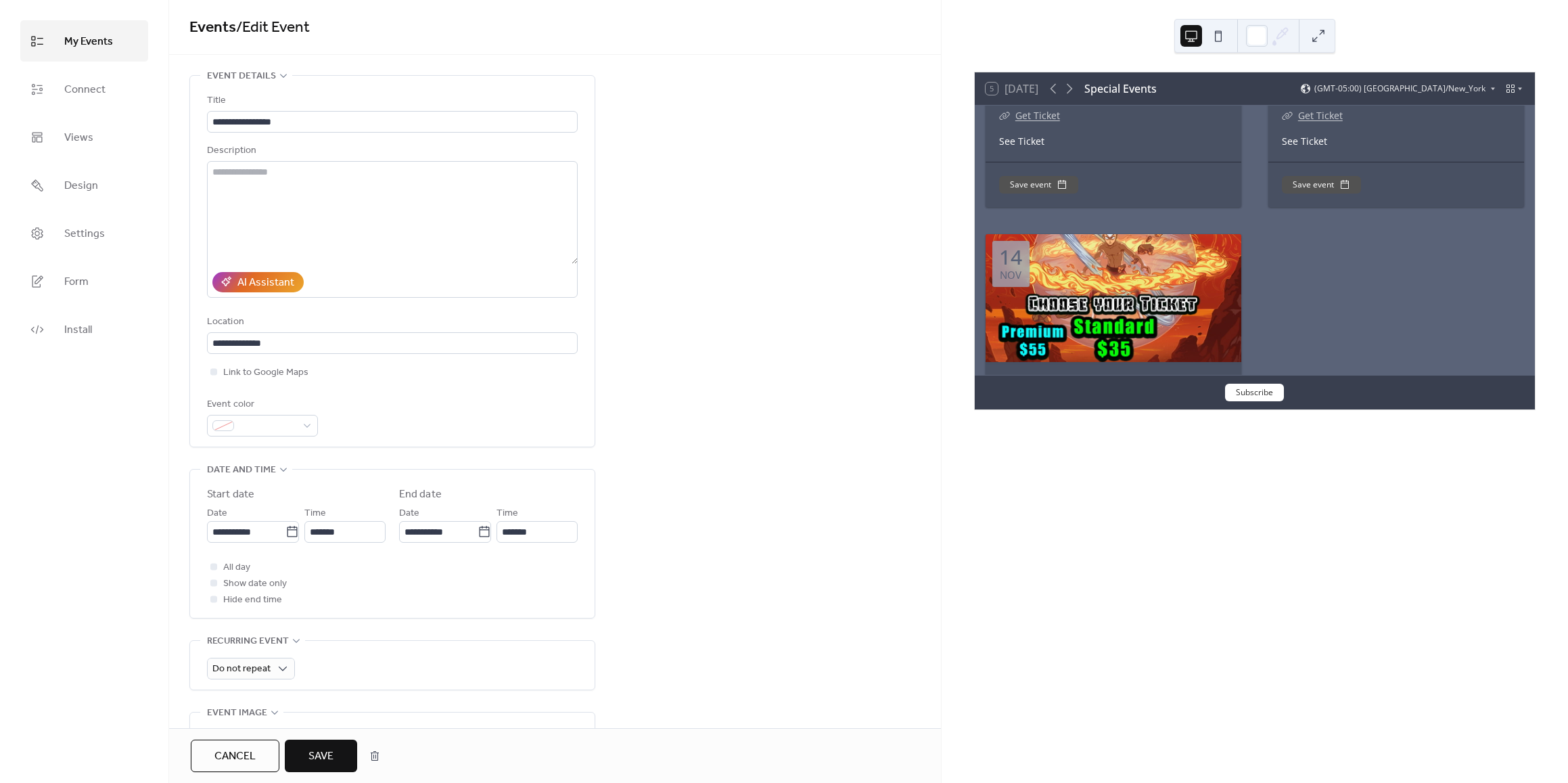
scroll to position [1226, 0]
click at [321, 748] on span "Save" at bounding box center [320, 756] width 25 height 16
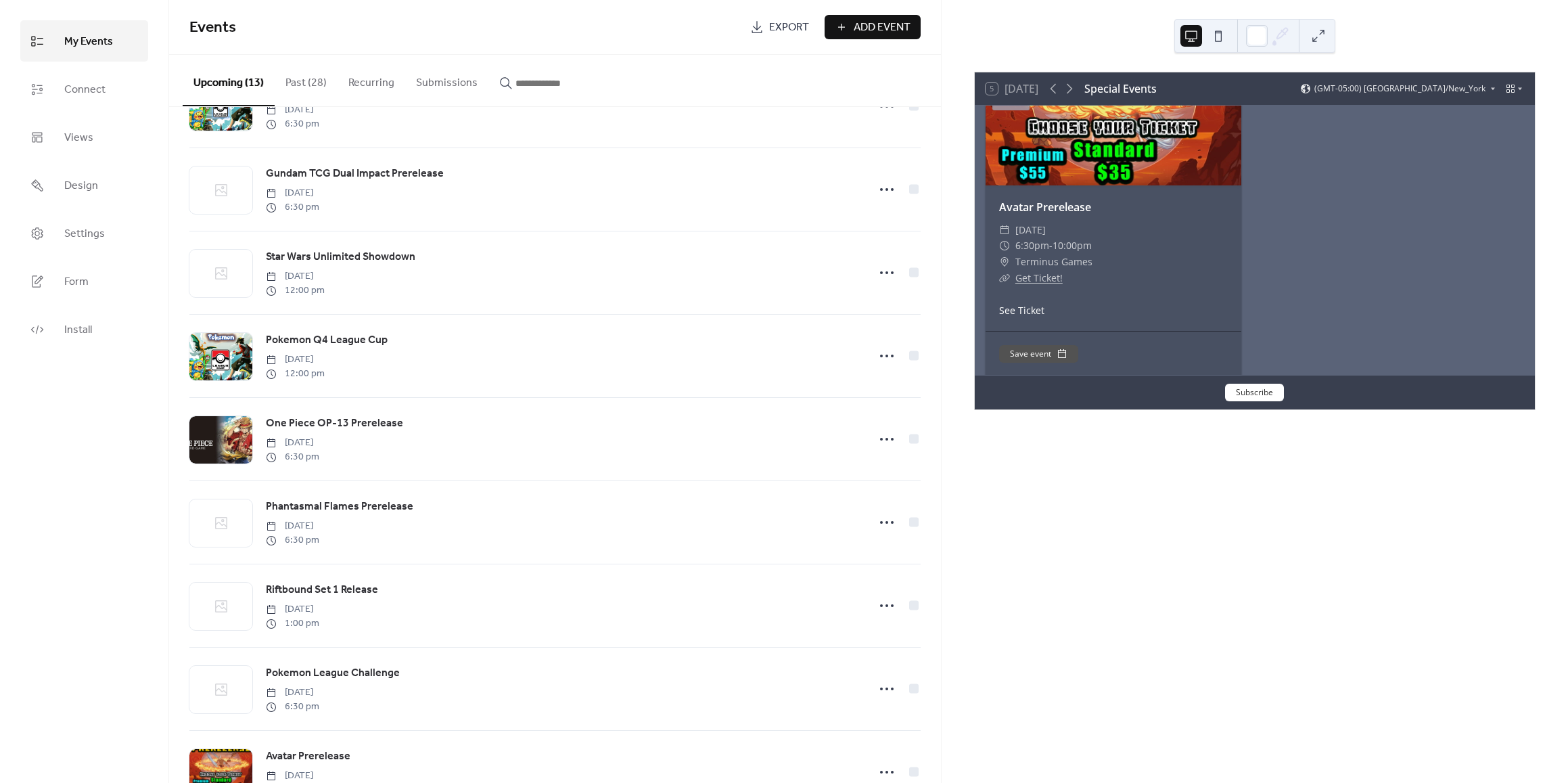
scroll to position [455, 0]
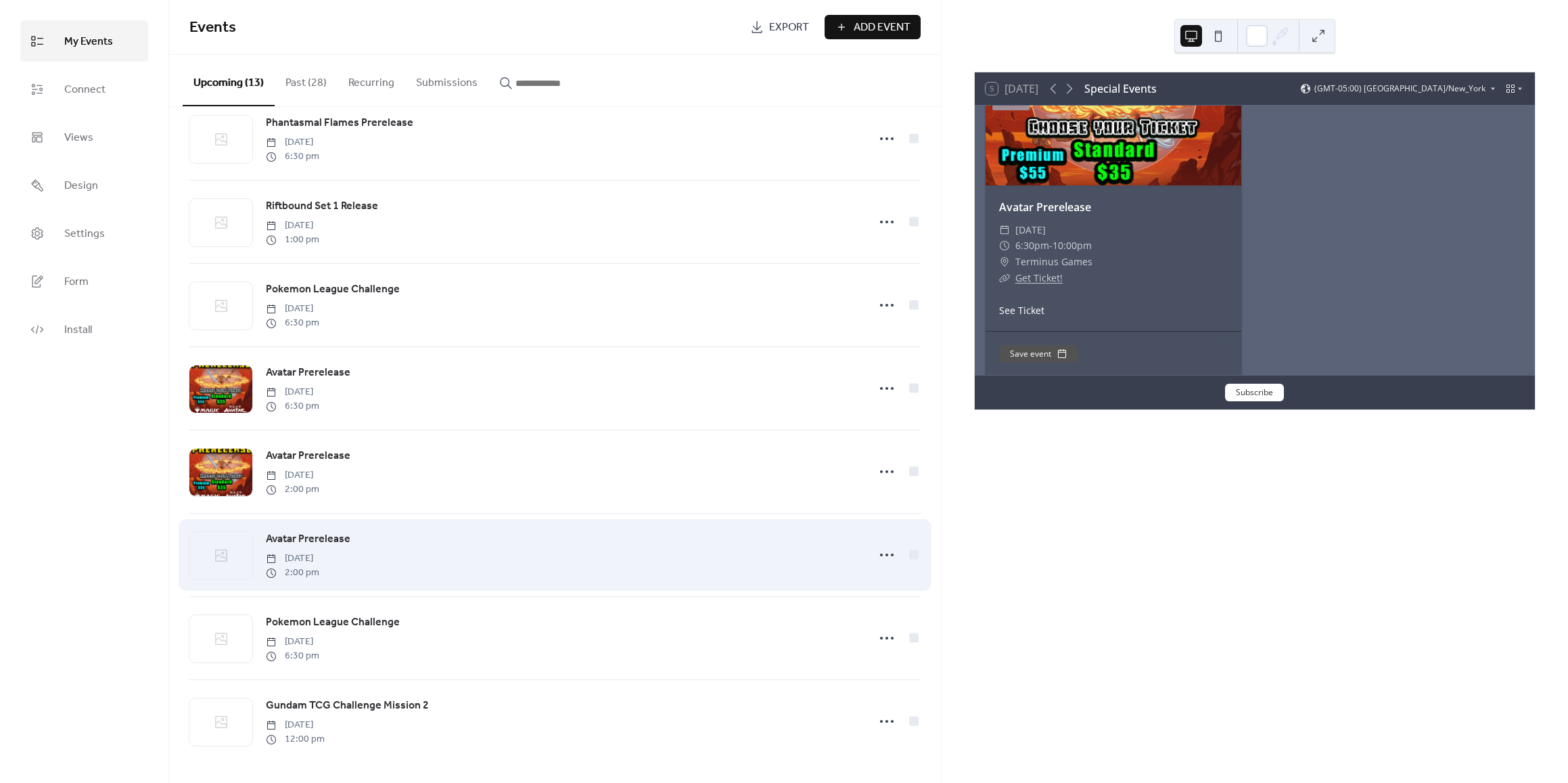
click at [328, 540] on span "Avatar Prerelease" at bounding box center [308, 539] width 85 height 16
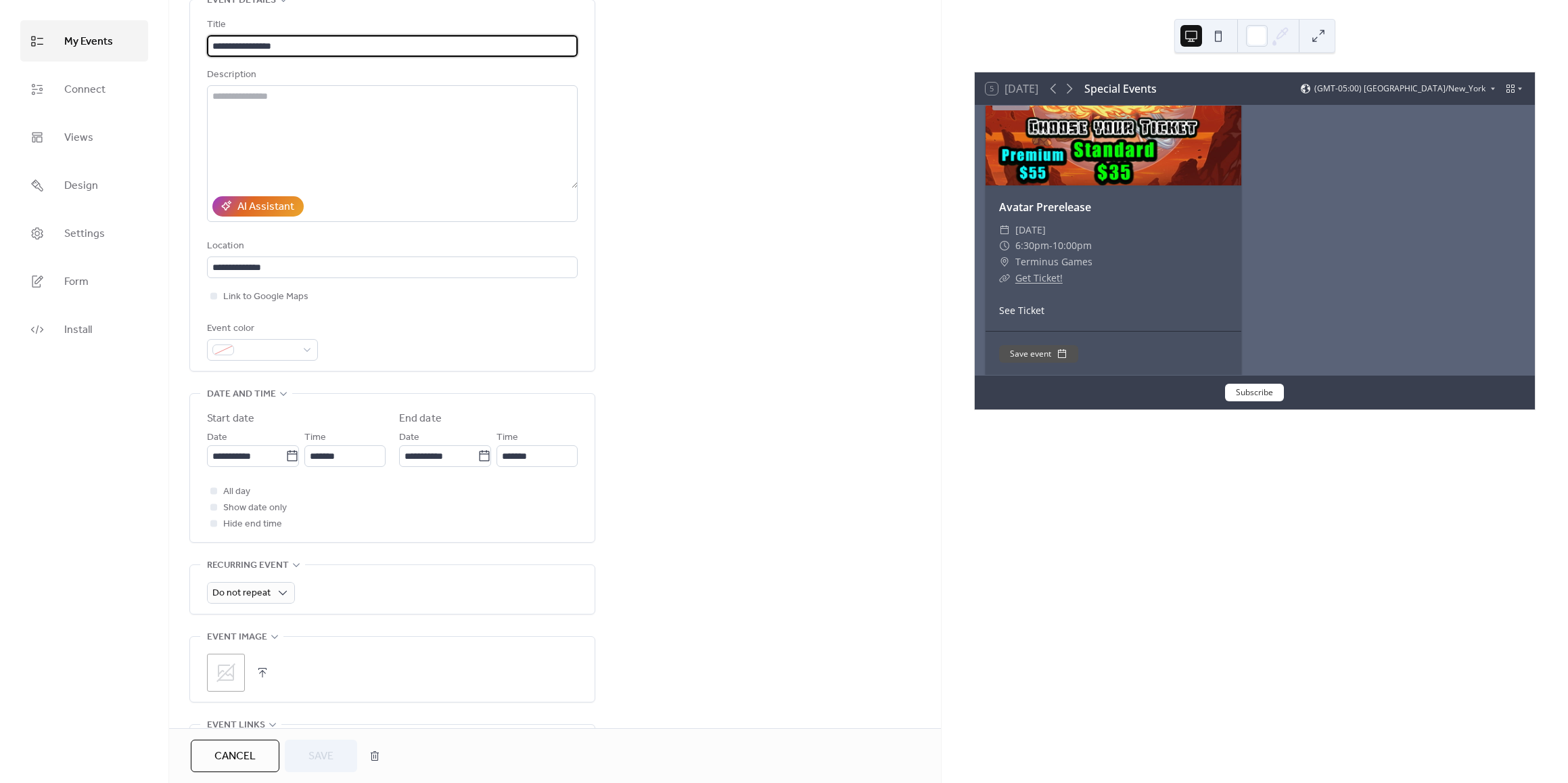
scroll to position [271, 0]
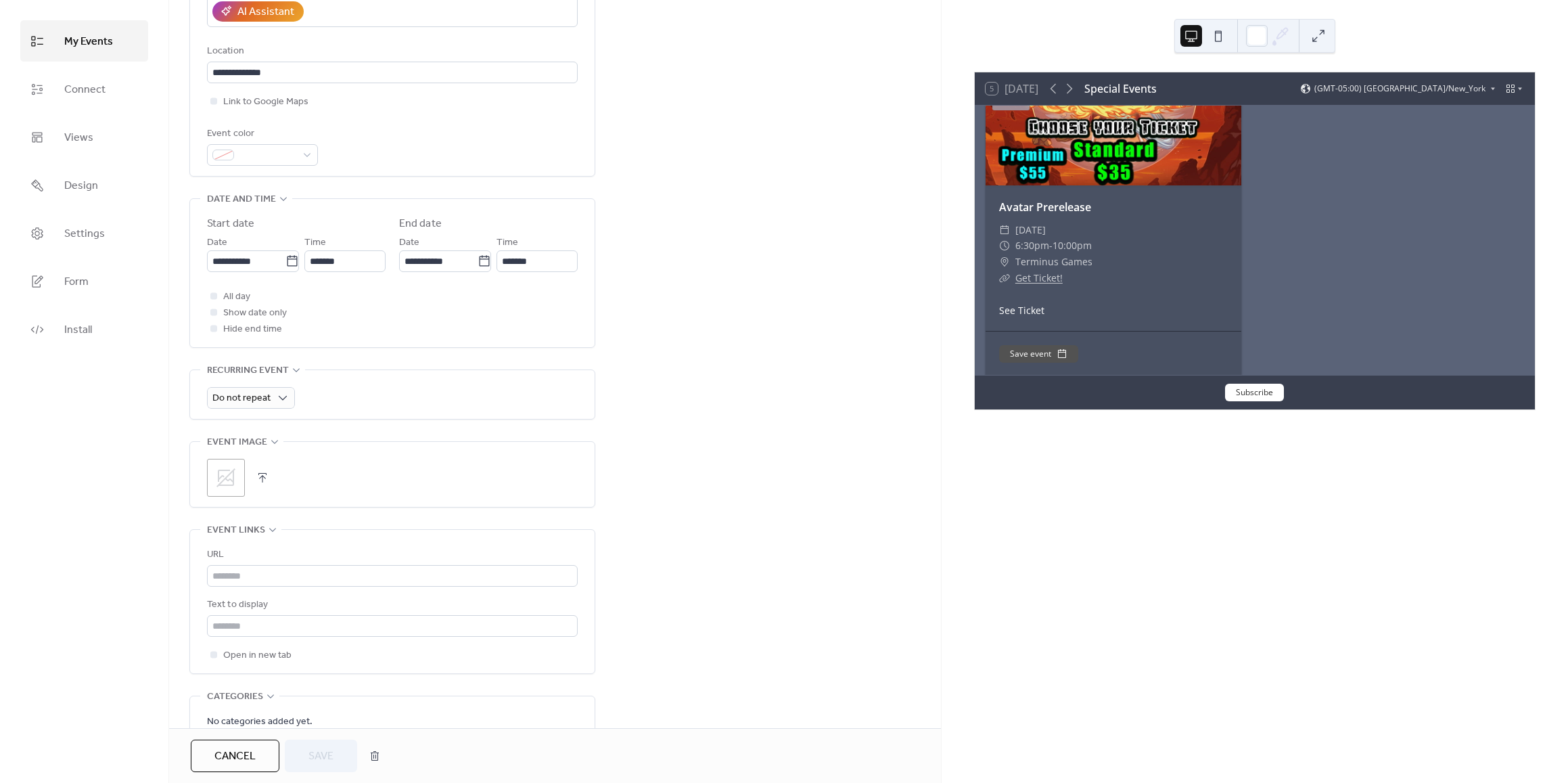
click at [216, 472] on icon at bounding box center [226, 477] width 22 height 22
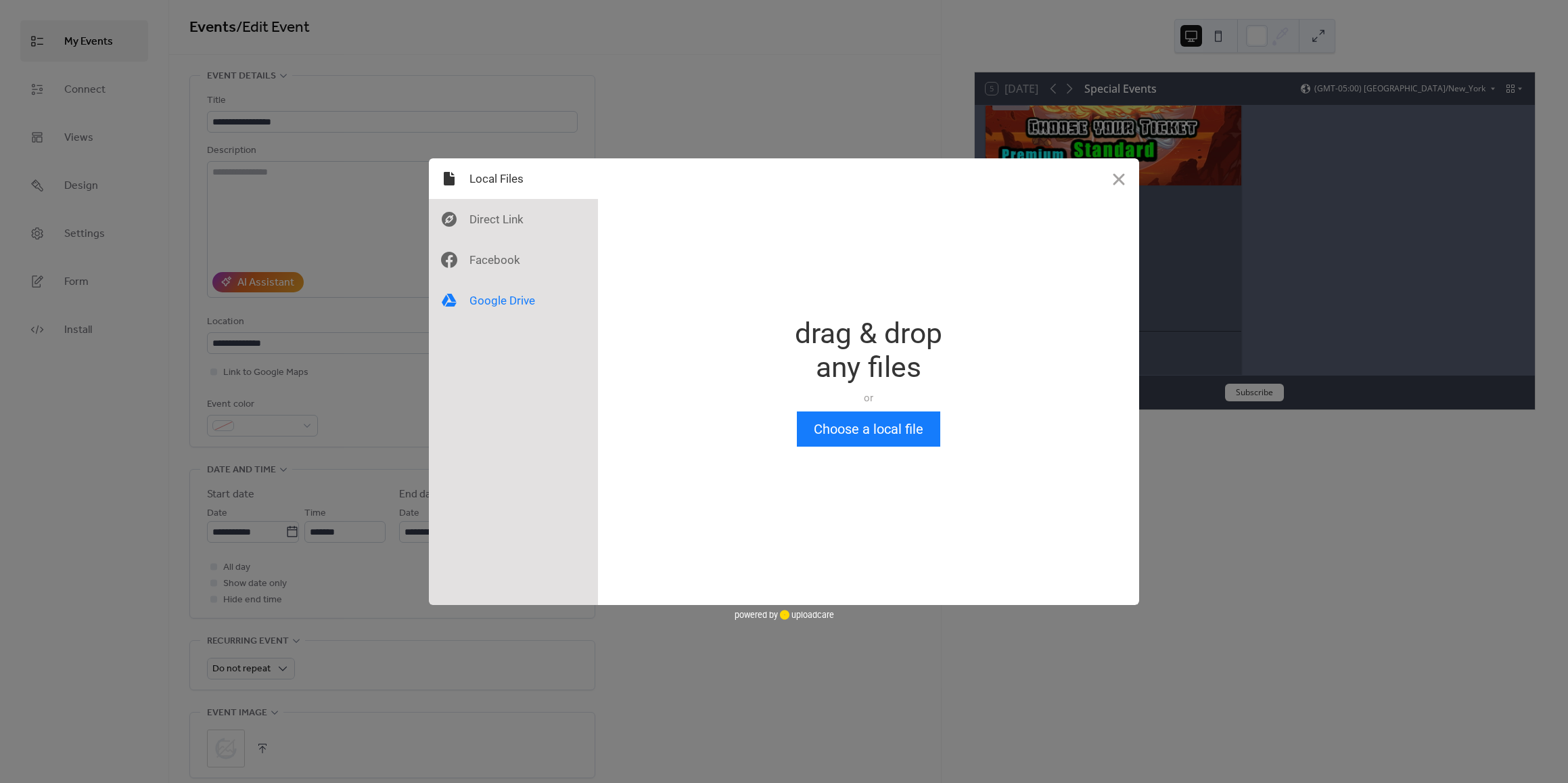
scroll to position [0, 0]
click at [860, 410] on div "drag & drop any files or Upload files from your computer" at bounding box center [868, 364] width 148 height 95
click at [863, 420] on button "Choose a local file" at bounding box center [868, 429] width 144 height 35
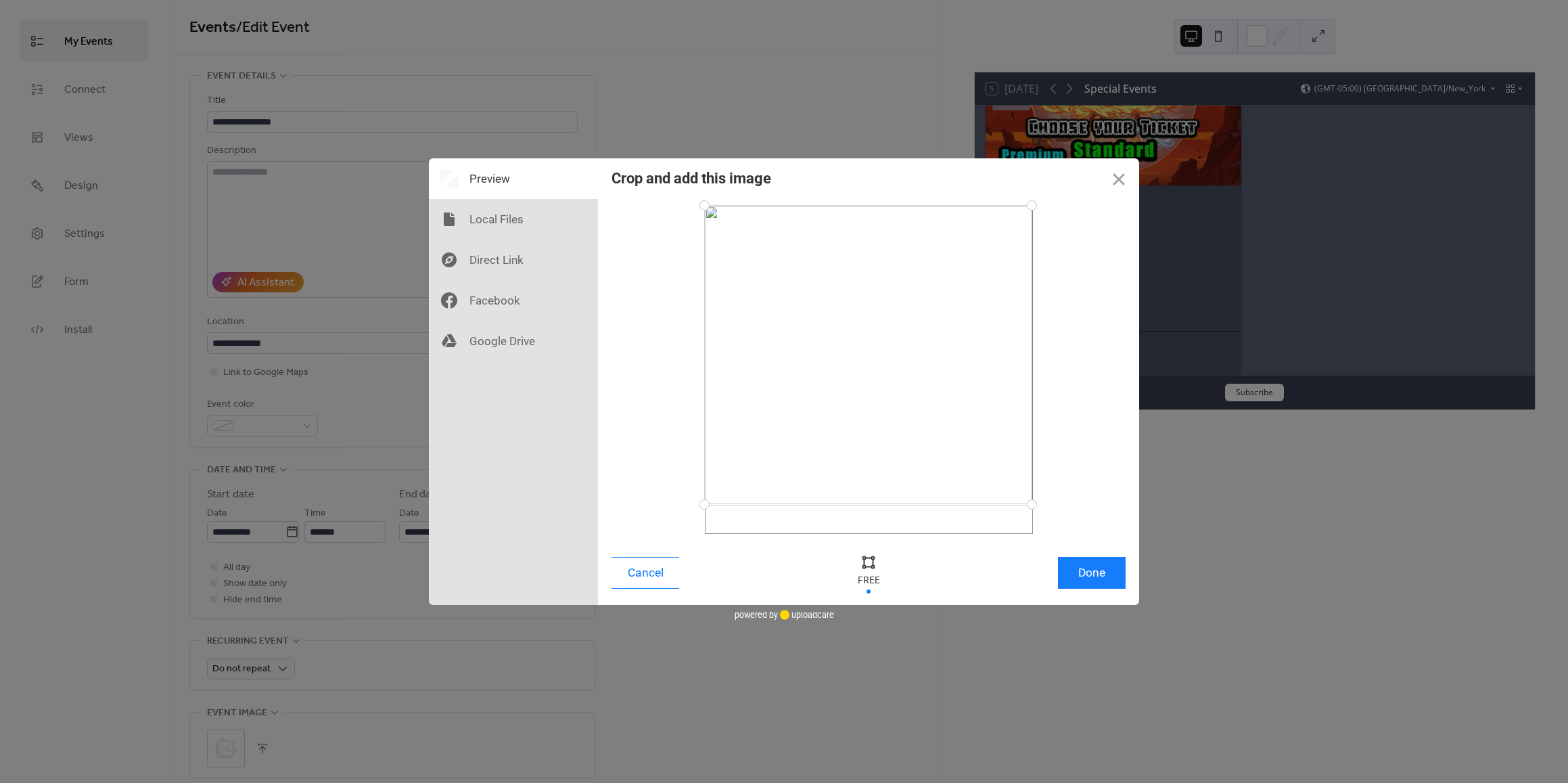
drag, startPoint x: 1028, startPoint y: 532, endPoint x: 1031, endPoint y: 504, distance: 28.2
click at [1031, 504] on div at bounding box center [1031, 504] width 23 height 23
click at [1030, 214] on div at bounding box center [1030, 214] width 23 height 23
click at [1100, 573] on button "Done" at bounding box center [1092, 572] width 68 height 32
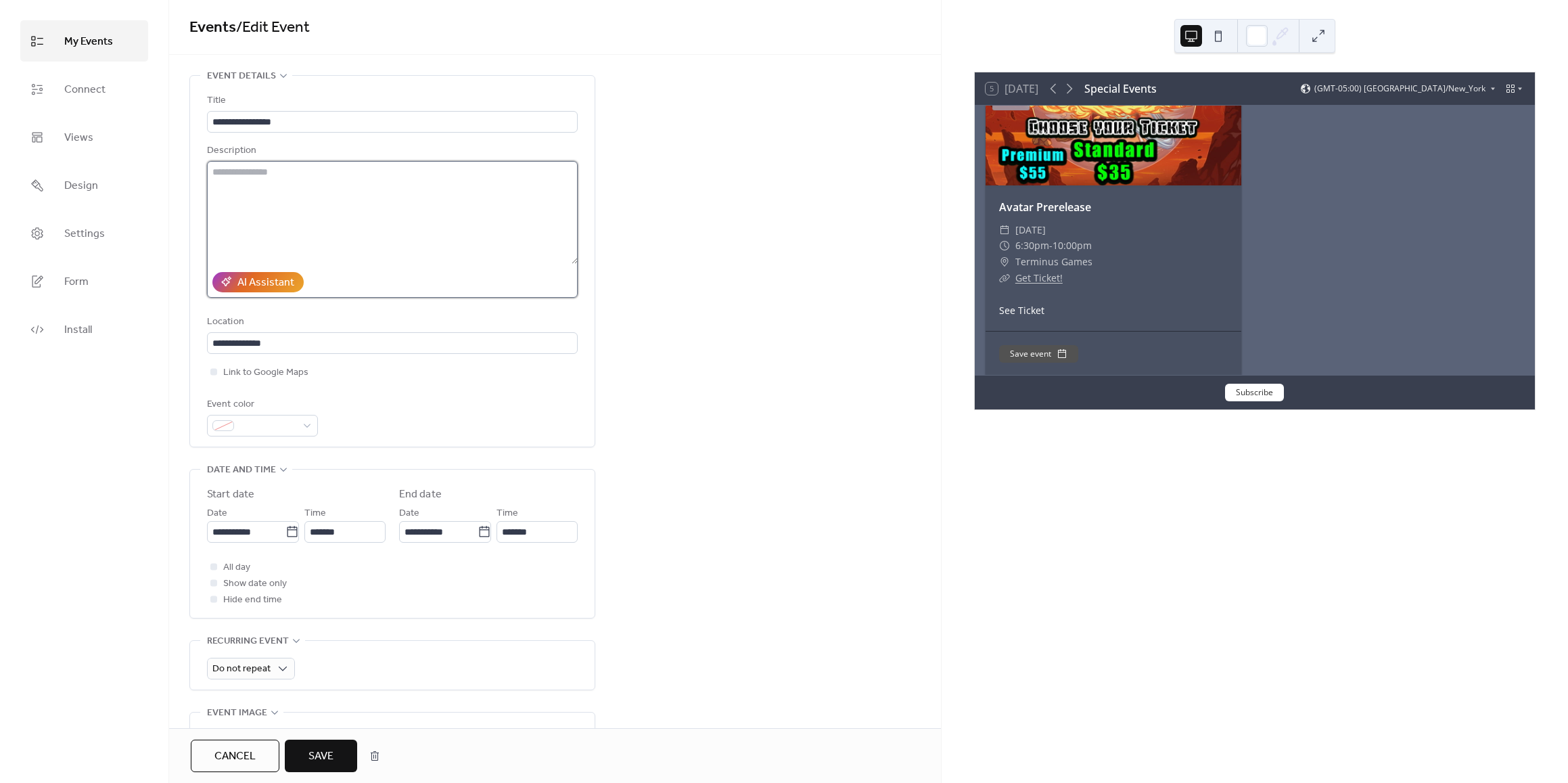
click at [248, 197] on textarea at bounding box center [392, 212] width 370 height 103
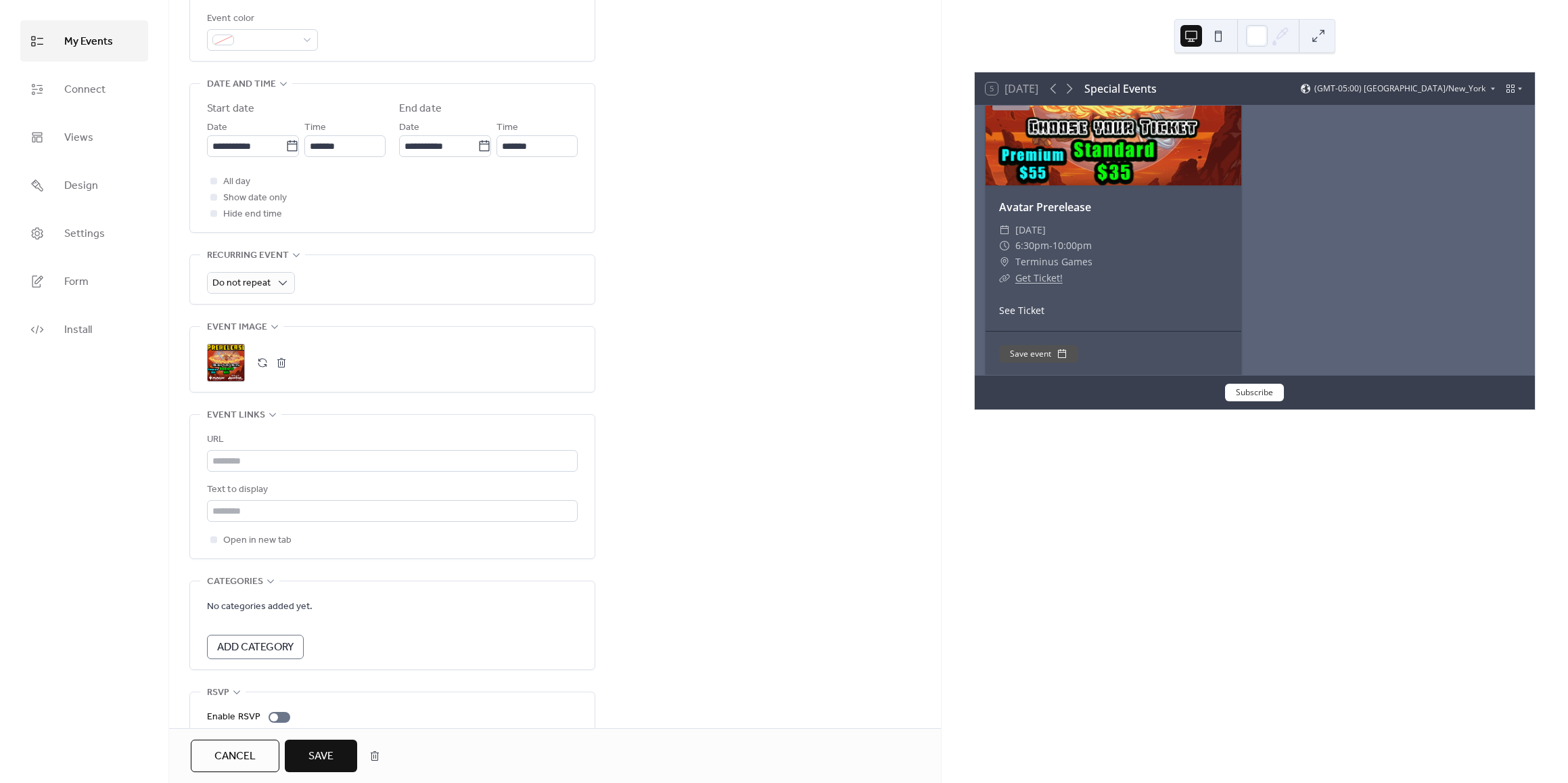
scroll to position [406, 0]
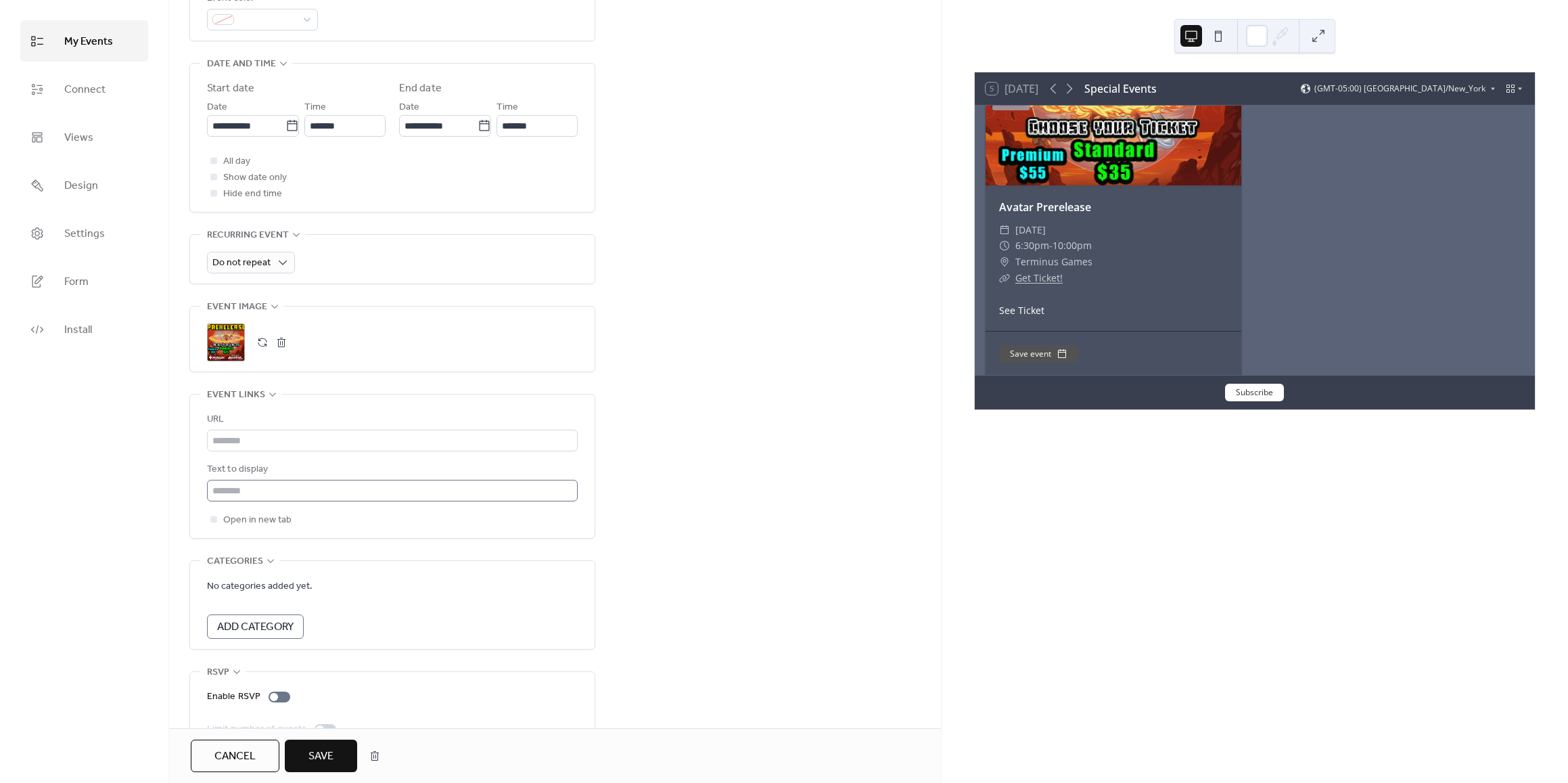
type textarea "**********"
click at [242, 487] on input "text" at bounding box center [392, 490] width 370 height 22
type input "**********"
click at [243, 439] on input "text" at bounding box center [392, 441] width 370 height 22
paste input "**********"
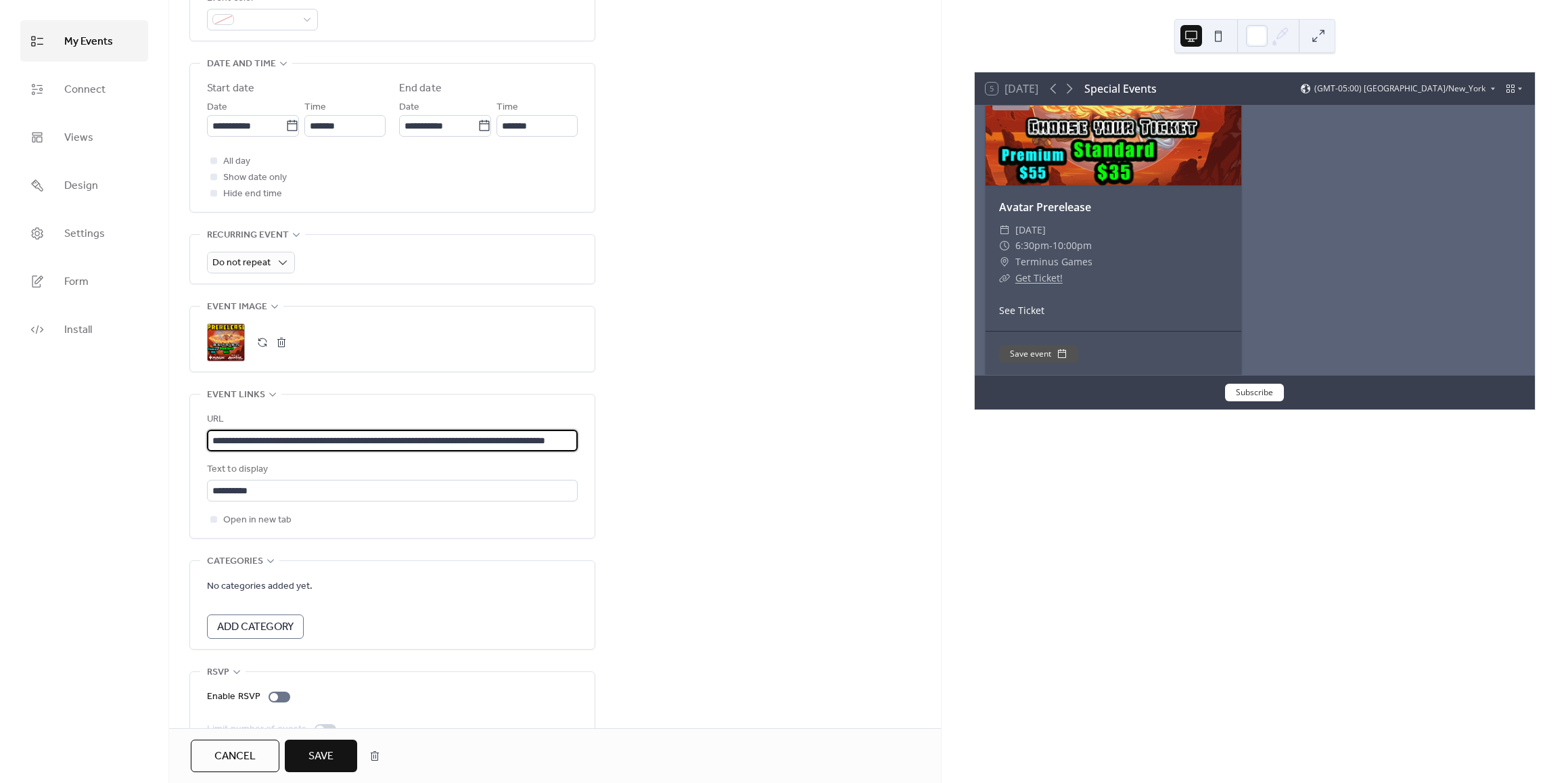
scroll to position [0, 56]
type input "**********"
click at [128, 458] on div "My Events Connect Views Design Settings Form Install" at bounding box center [84, 391] width 169 height 783
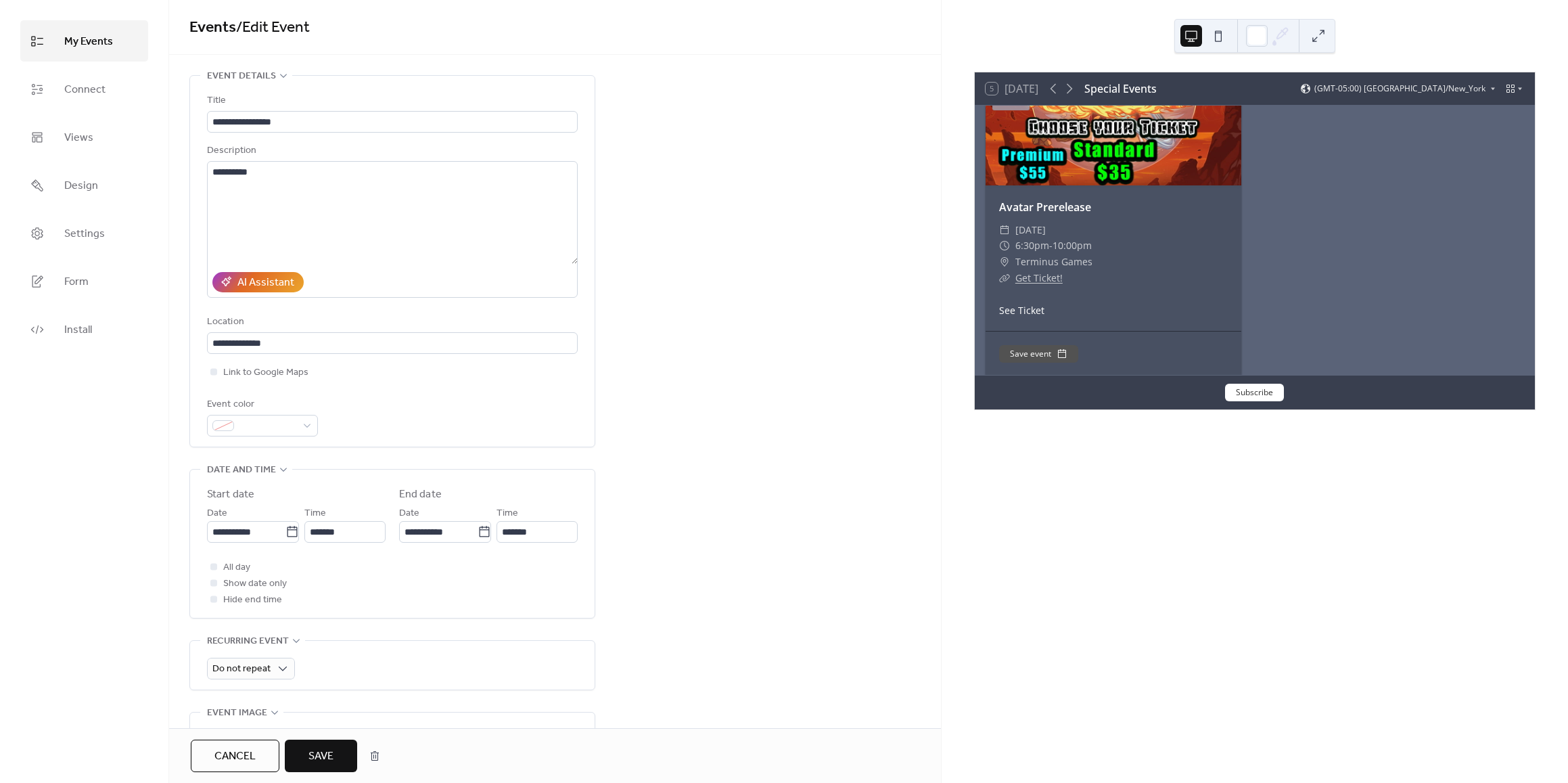
scroll to position [135, 0]
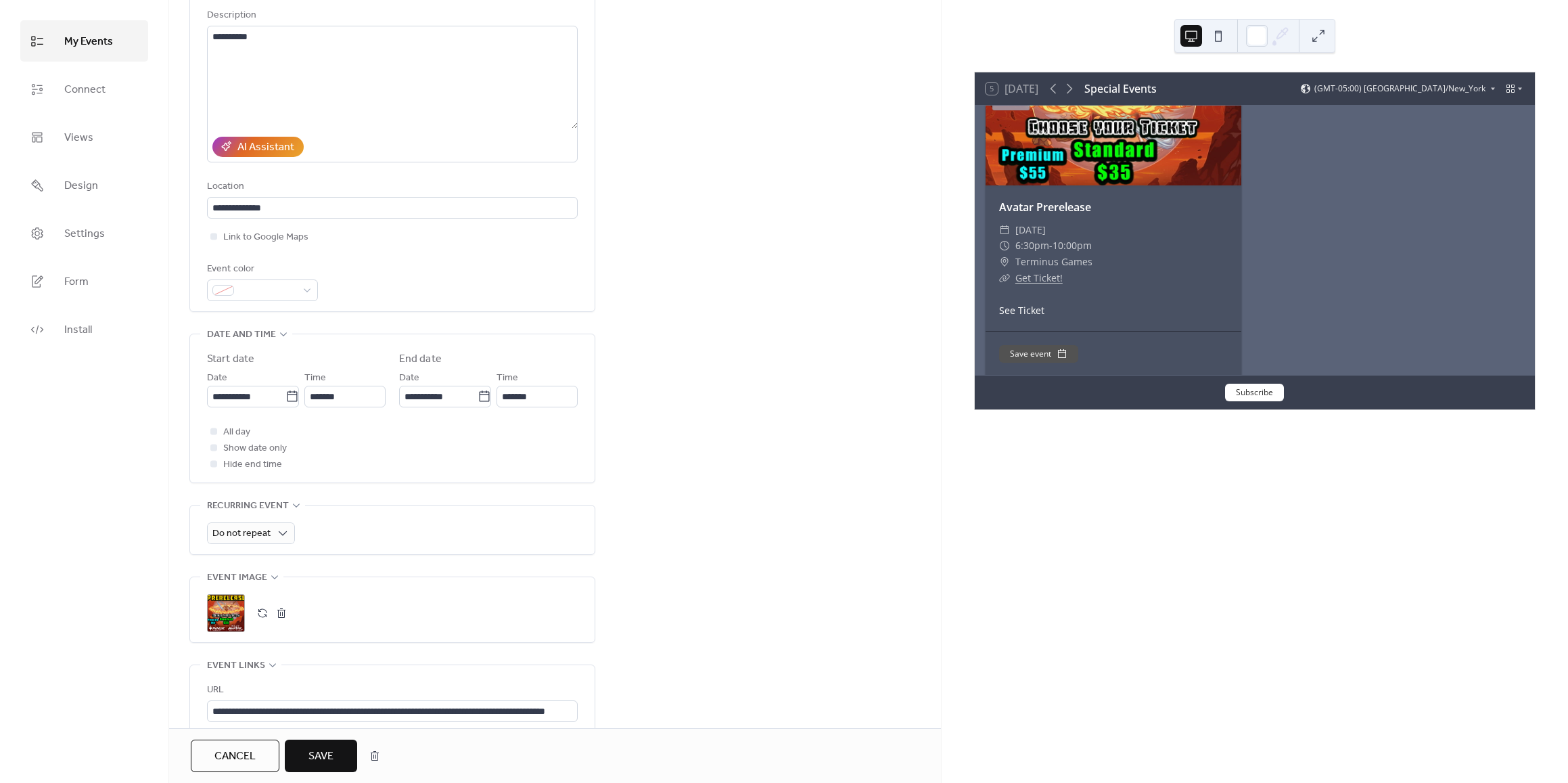
click at [326, 750] on span "Save" at bounding box center [320, 756] width 25 height 16
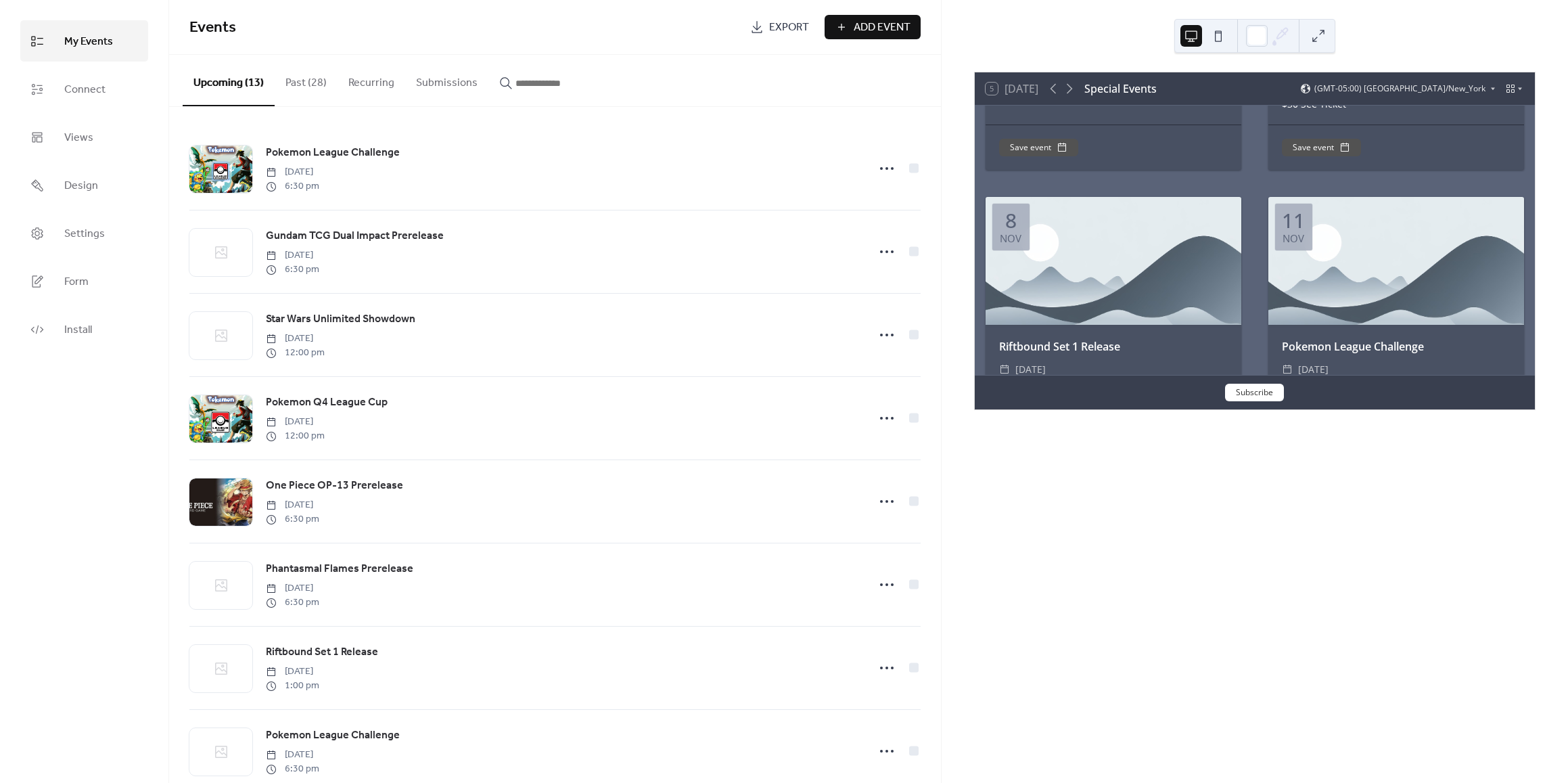
scroll to position [928, 0]
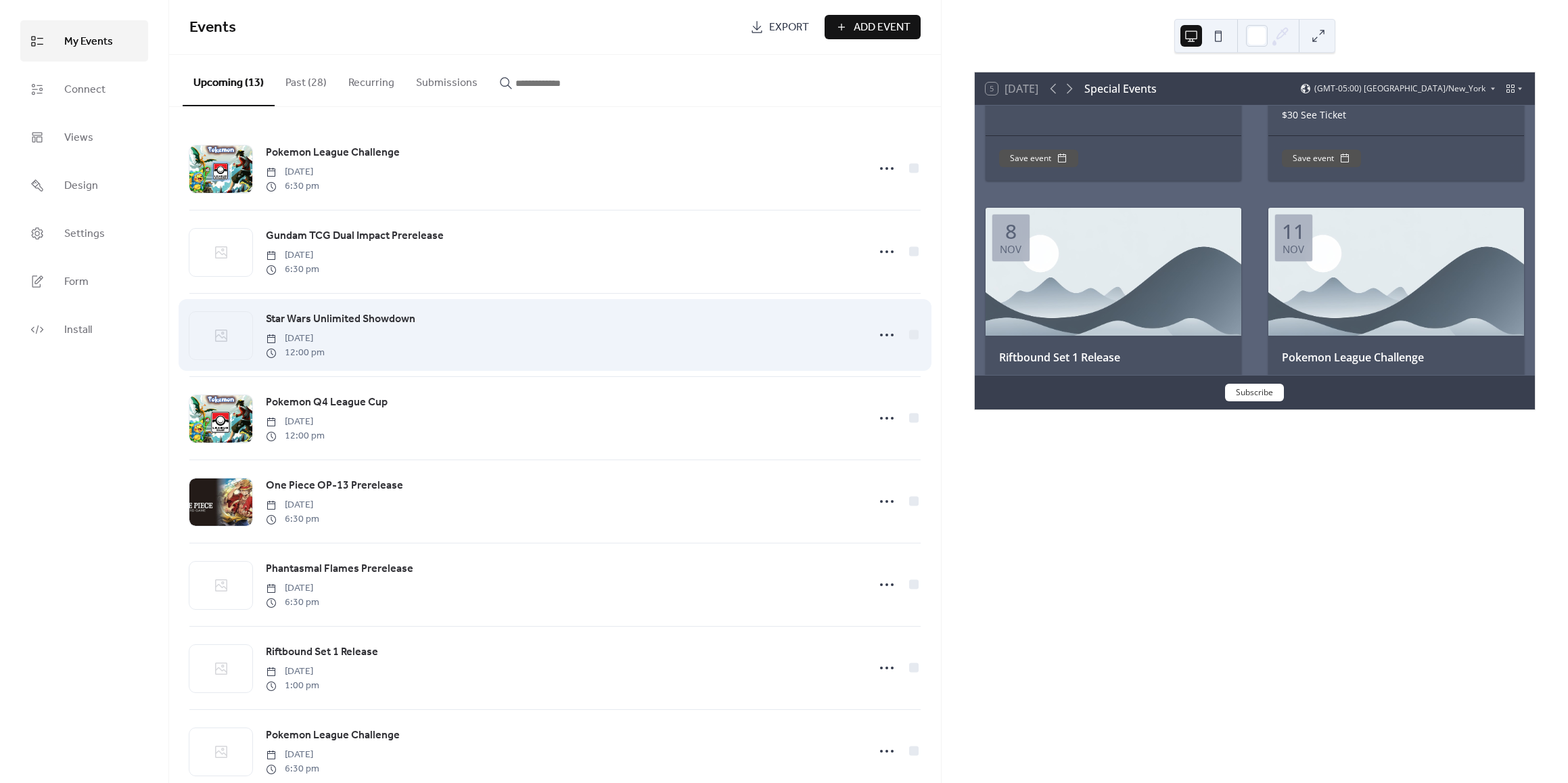
click at [337, 320] on span "Star Wars Unlimited Showdown" at bounding box center [340, 319] width 149 height 16
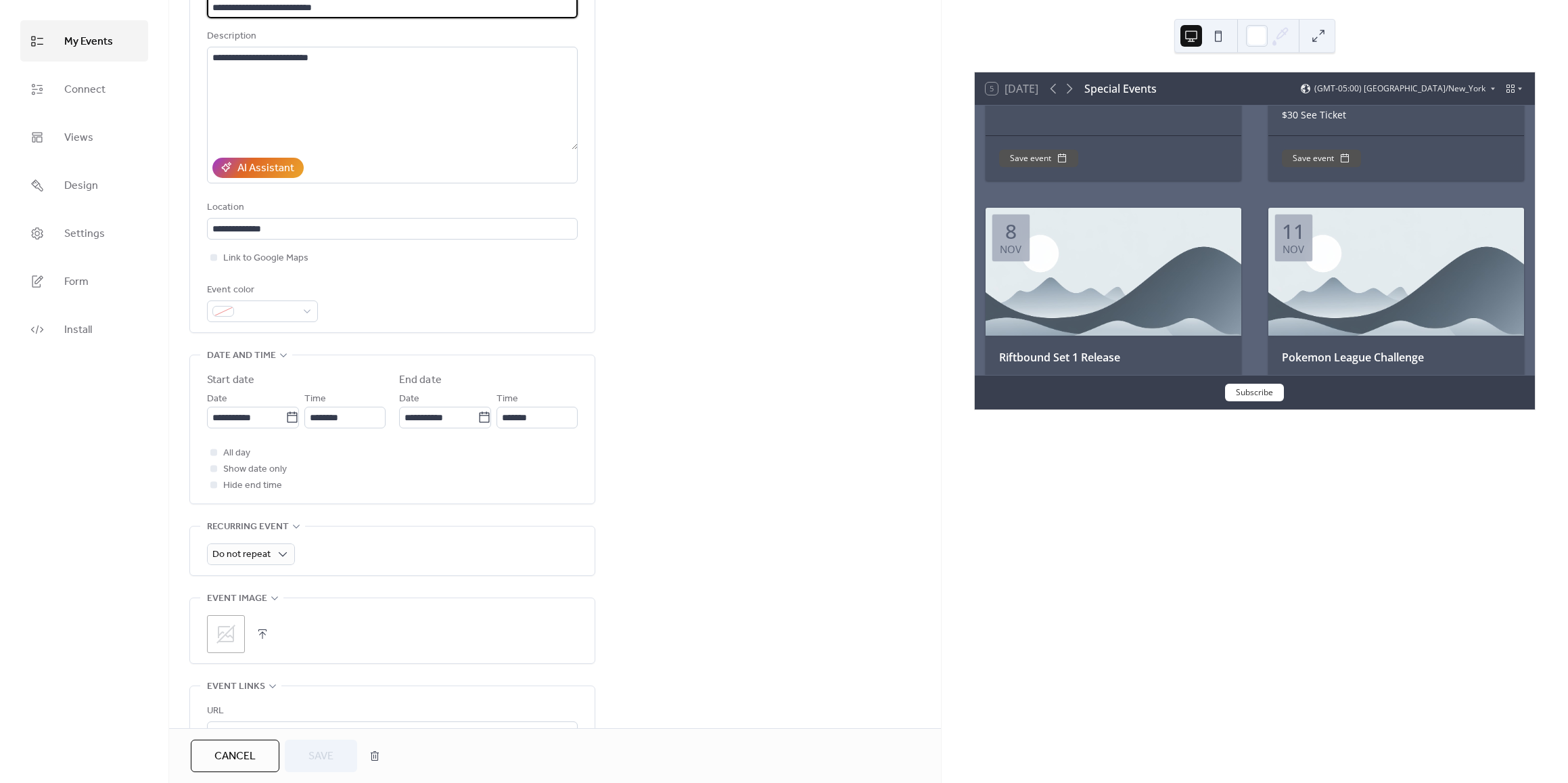
scroll to position [271, 0]
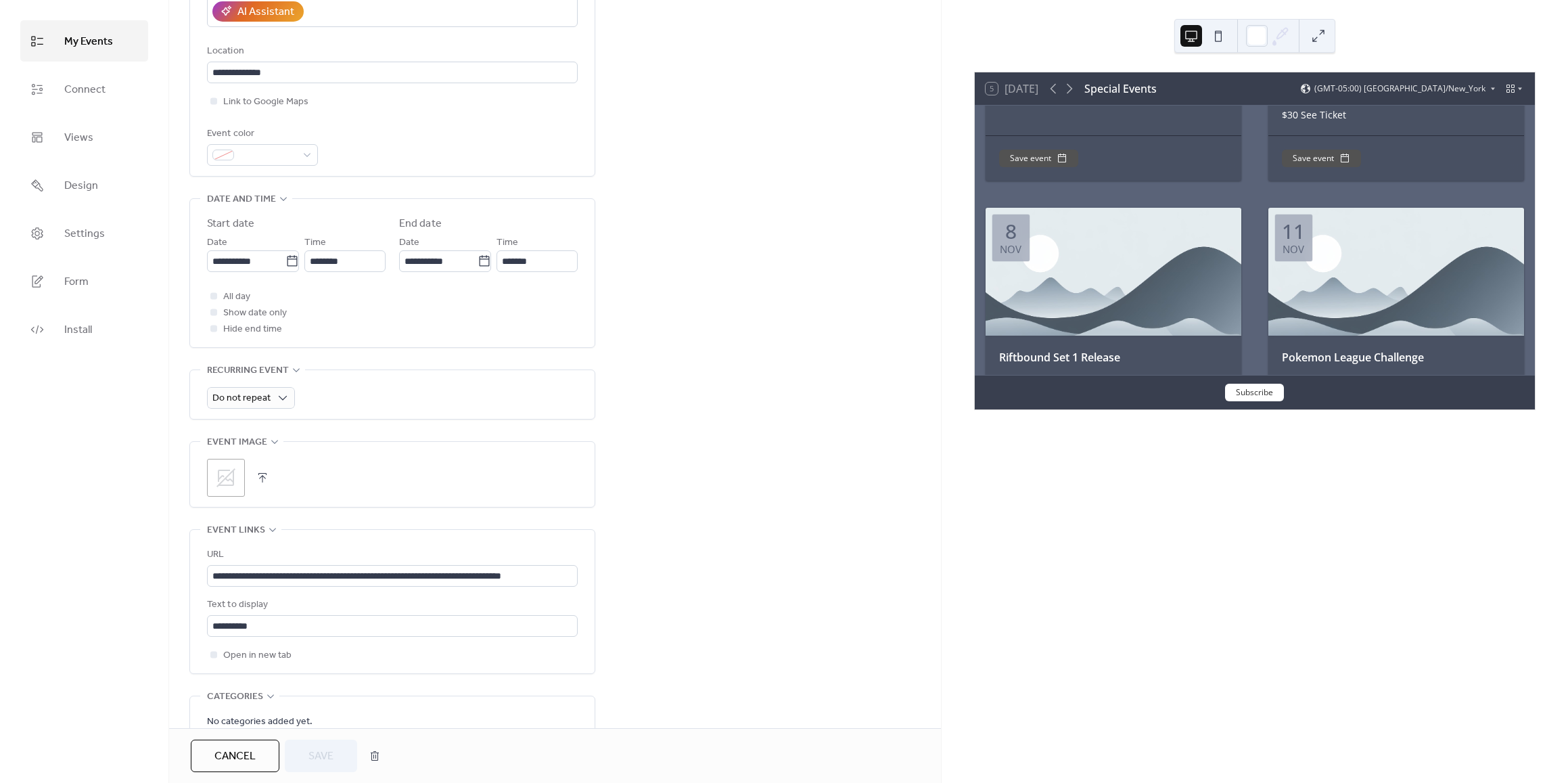
click at [229, 489] on div ";" at bounding box center [226, 478] width 38 height 38
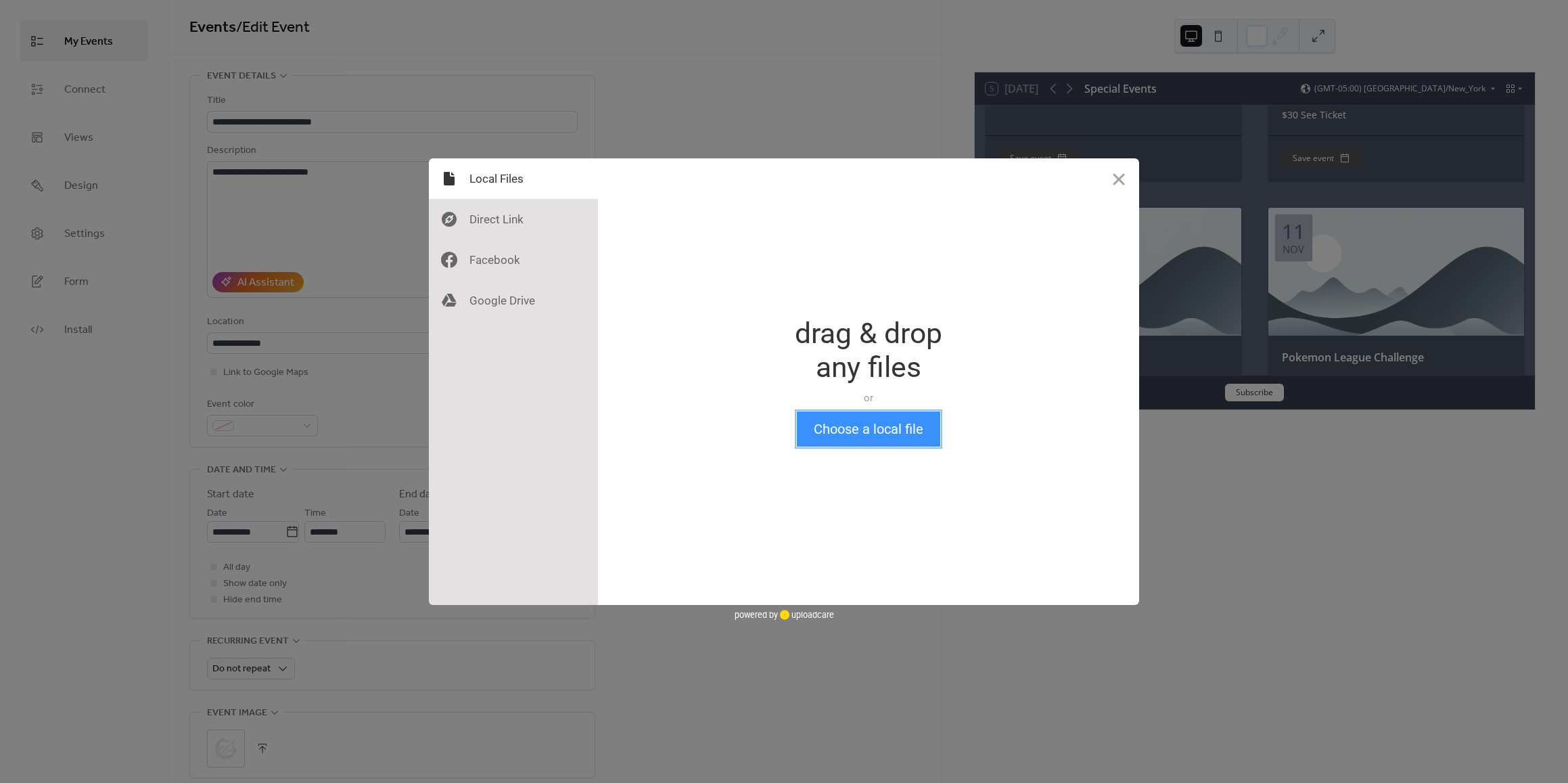
click at [862, 431] on button "Choose a local file" at bounding box center [868, 429] width 144 height 35
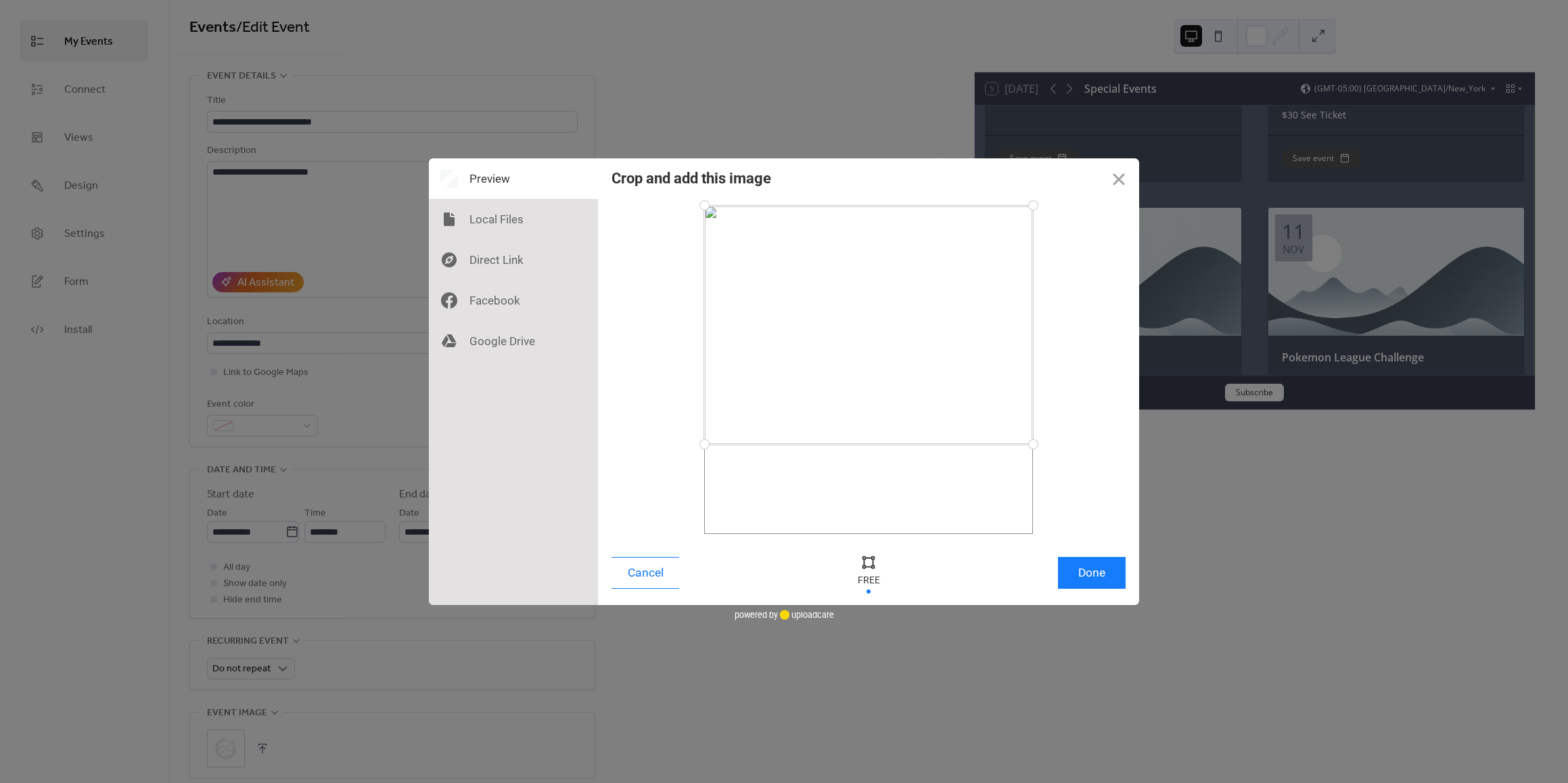
drag, startPoint x: 1031, startPoint y: 535, endPoint x: 1054, endPoint y: 444, distance: 93.9
click at [1054, 444] on div at bounding box center [868, 370] width 514 height 328
click at [1097, 574] on button "Done" at bounding box center [1092, 572] width 68 height 32
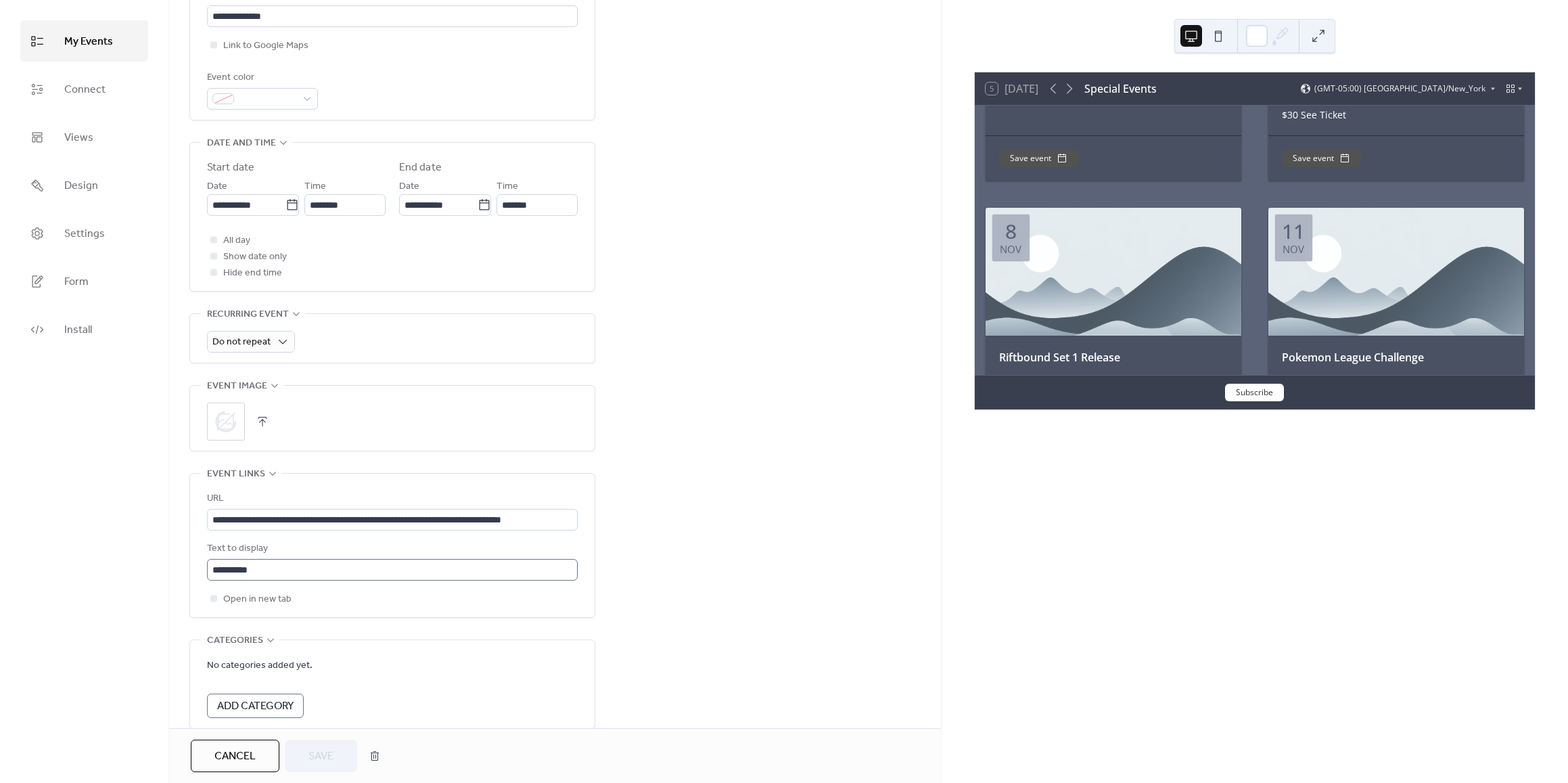
scroll to position [338, 0]
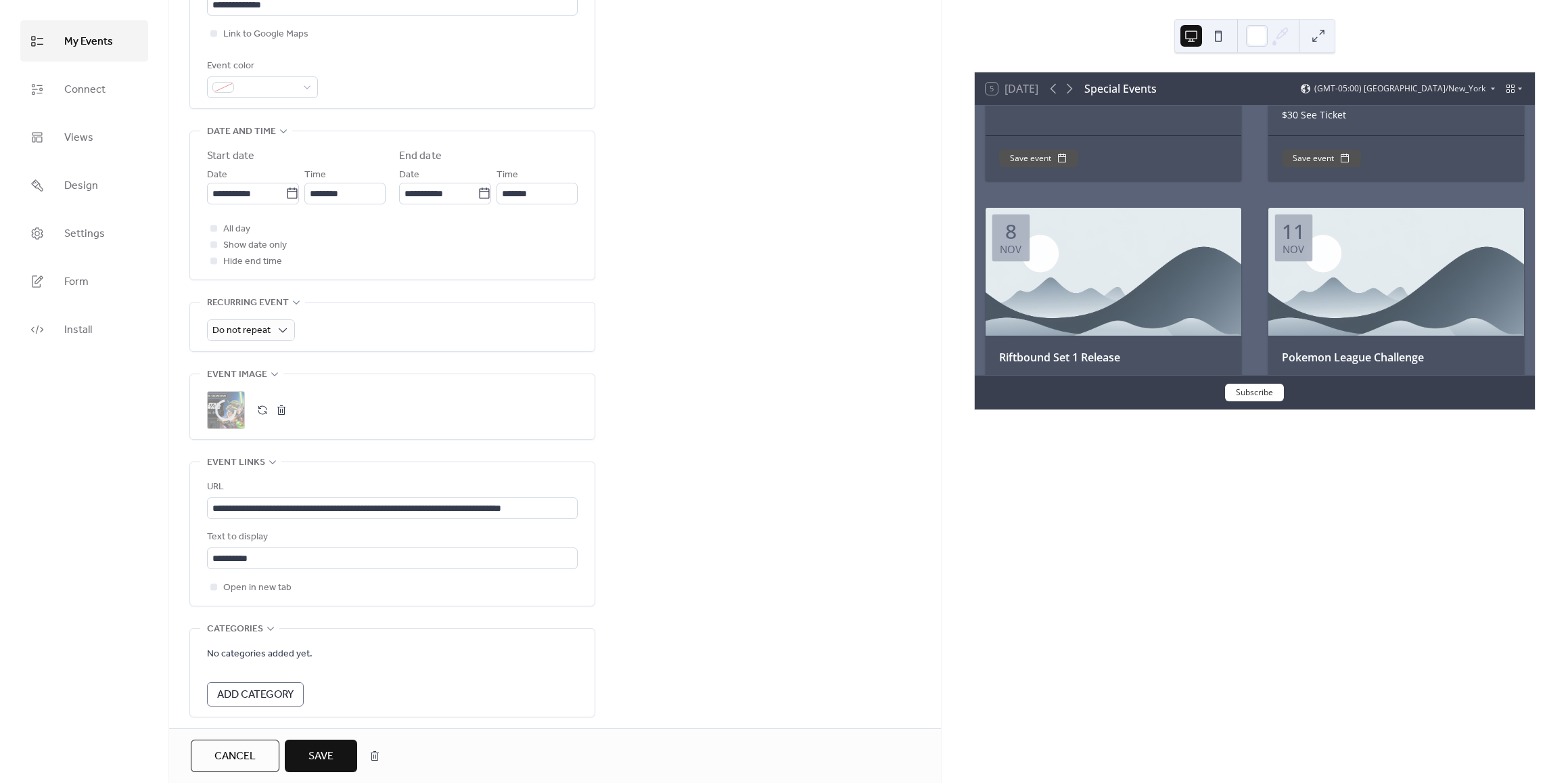
click at [325, 759] on span "Save" at bounding box center [320, 756] width 25 height 16
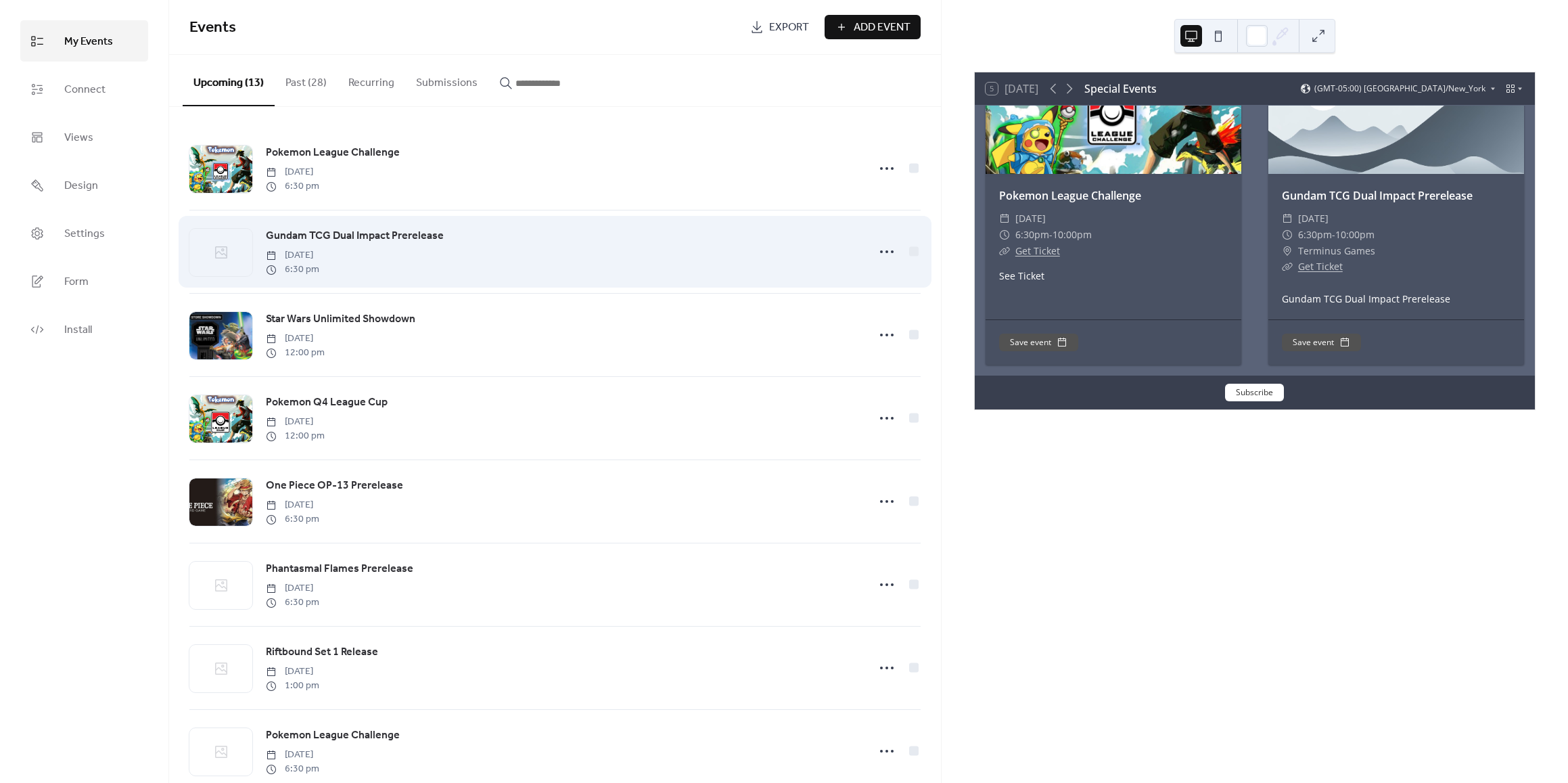
click at [213, 245] on icon at bounding box center [221, 252] width 16 height 16
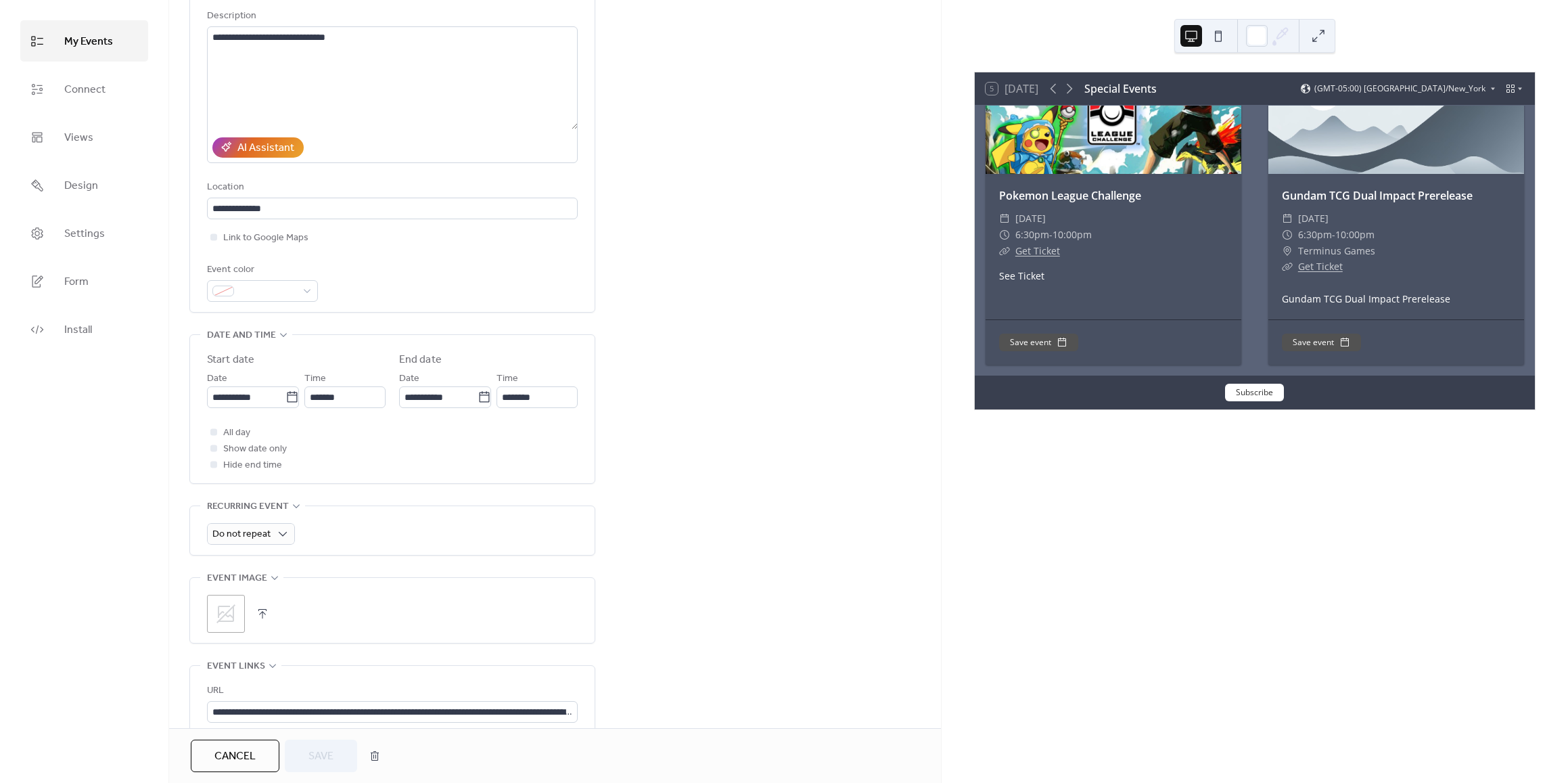
scroll to position [406, 0]
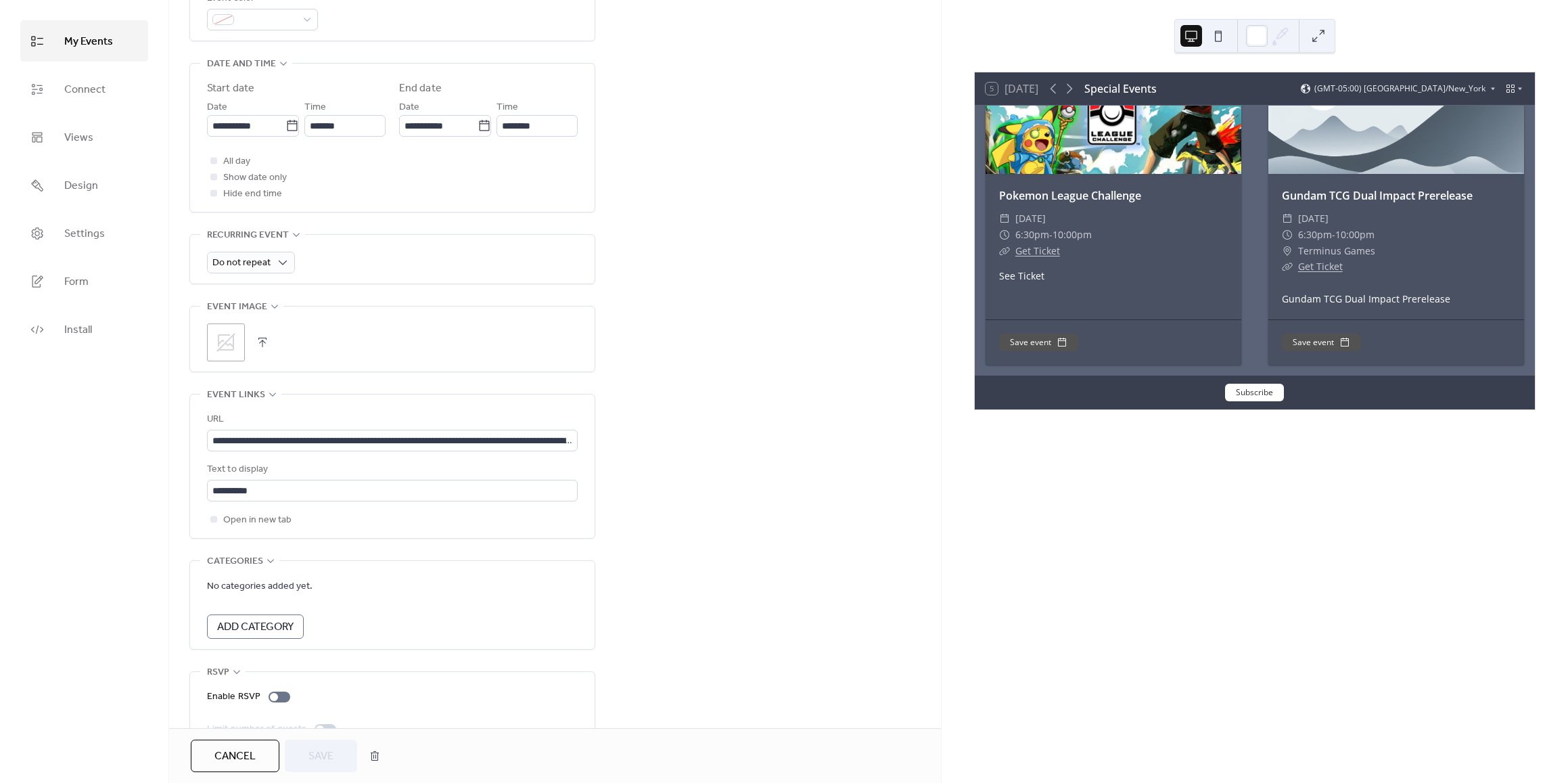
click at [231, 342] on icon at bounding box center [226, 342] width 22 height 22
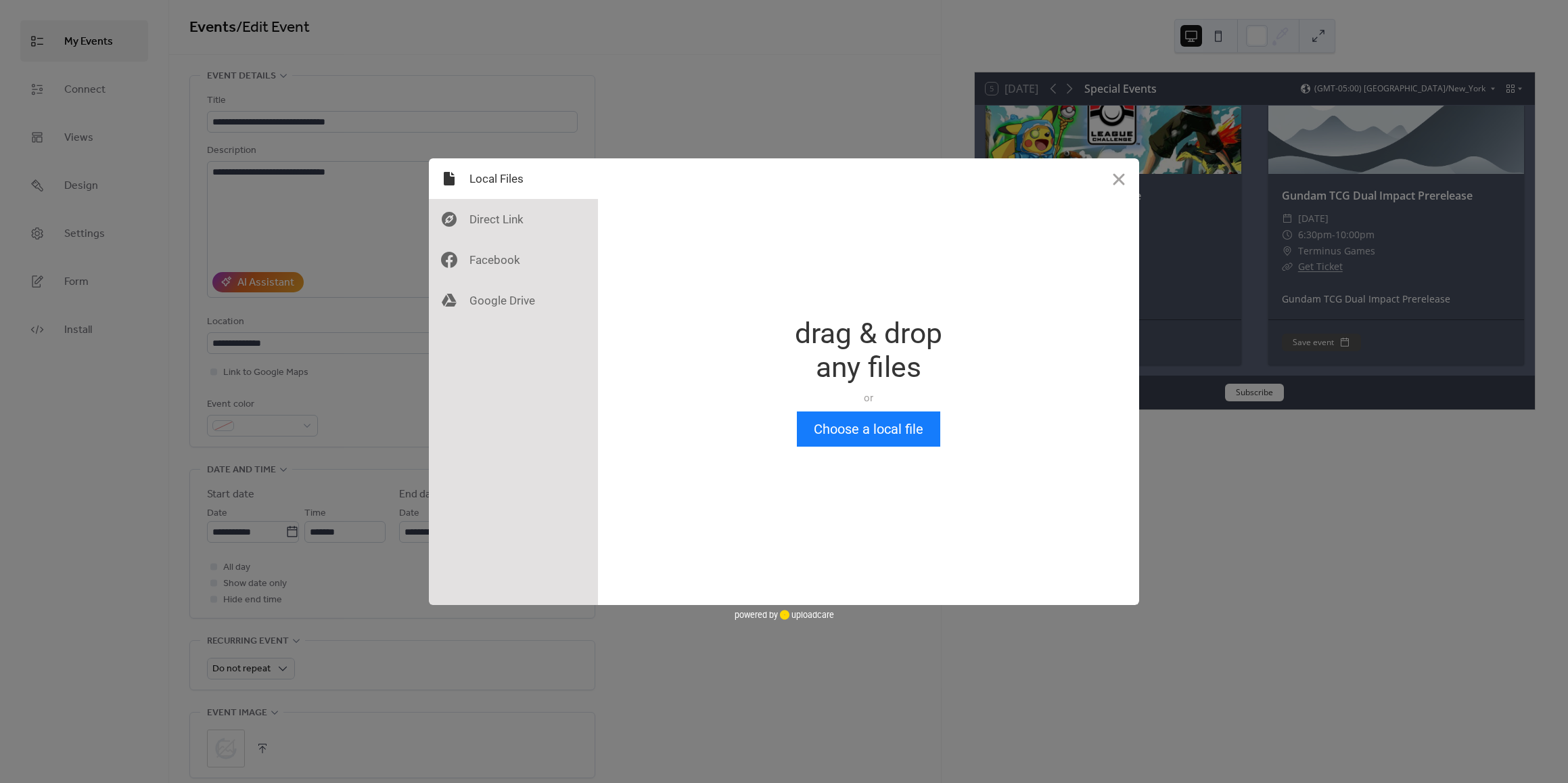
scroll to position [0, 0]
click at [874, 424] on button "Choose a local file" at bounding box center [868, 429] width 144 height 35
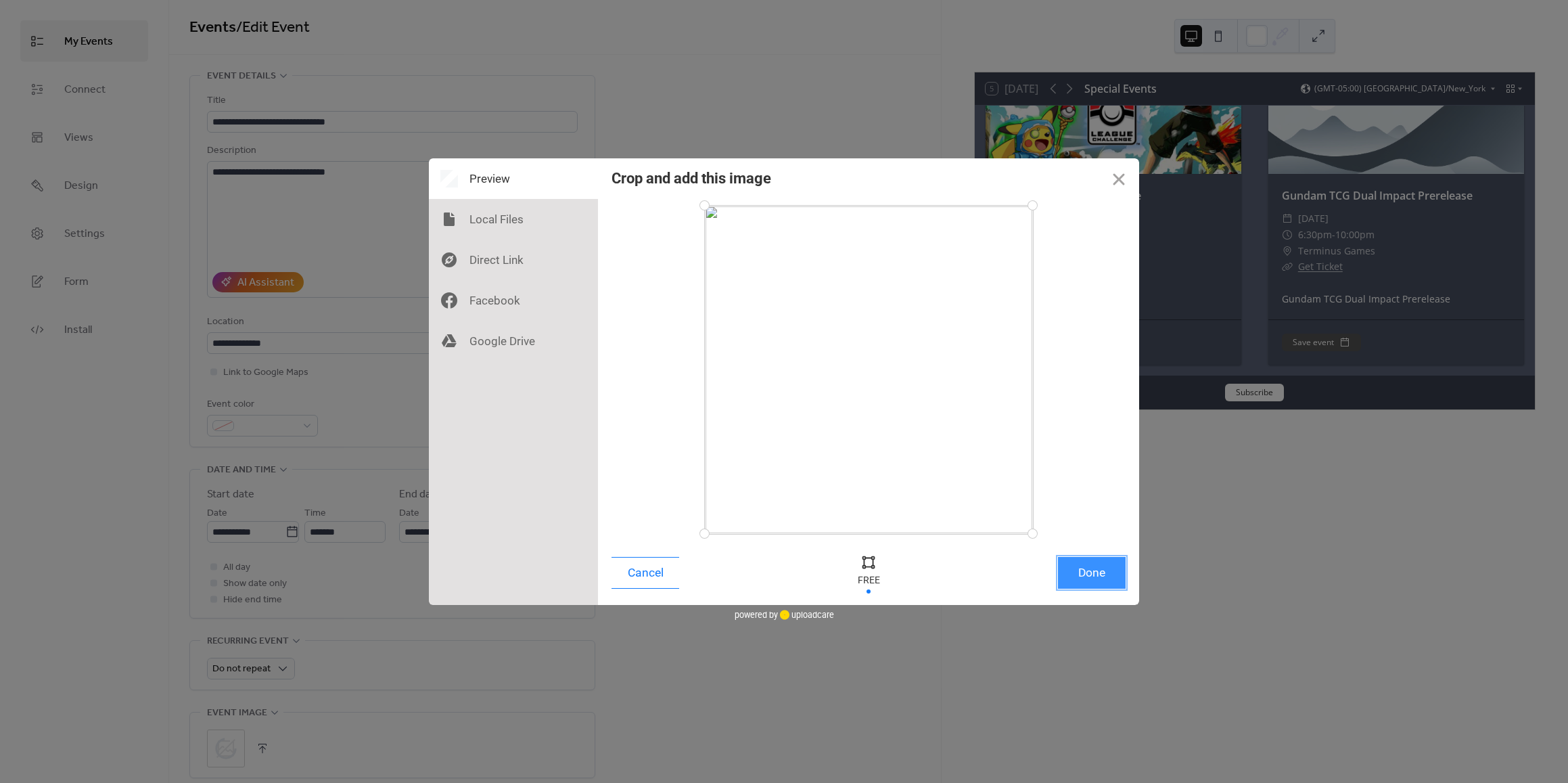
click at [1087, 572] on button "Done" at bounding box center [1092, 572] width 68 height 32
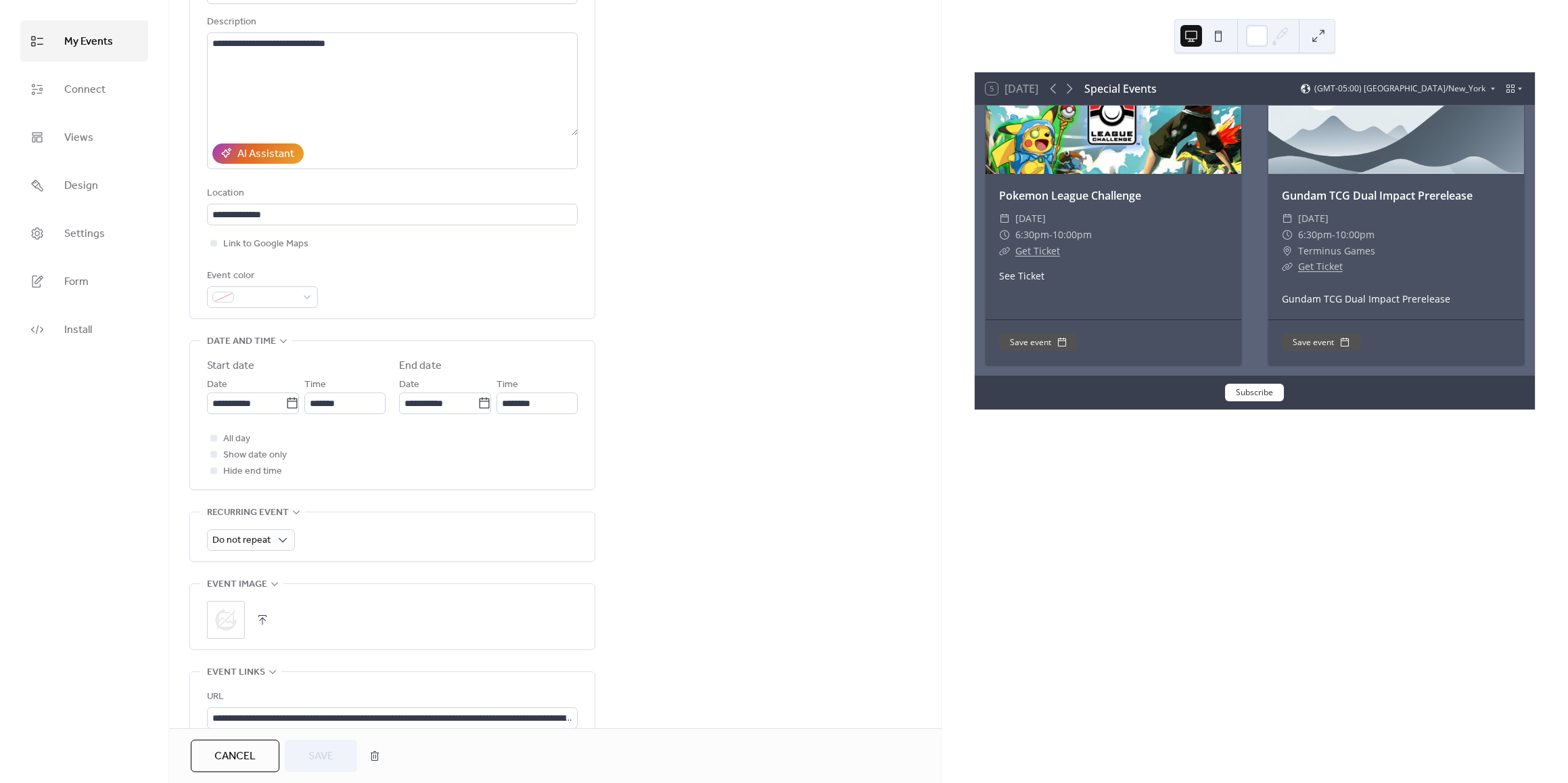
scroll to position [338, 0]
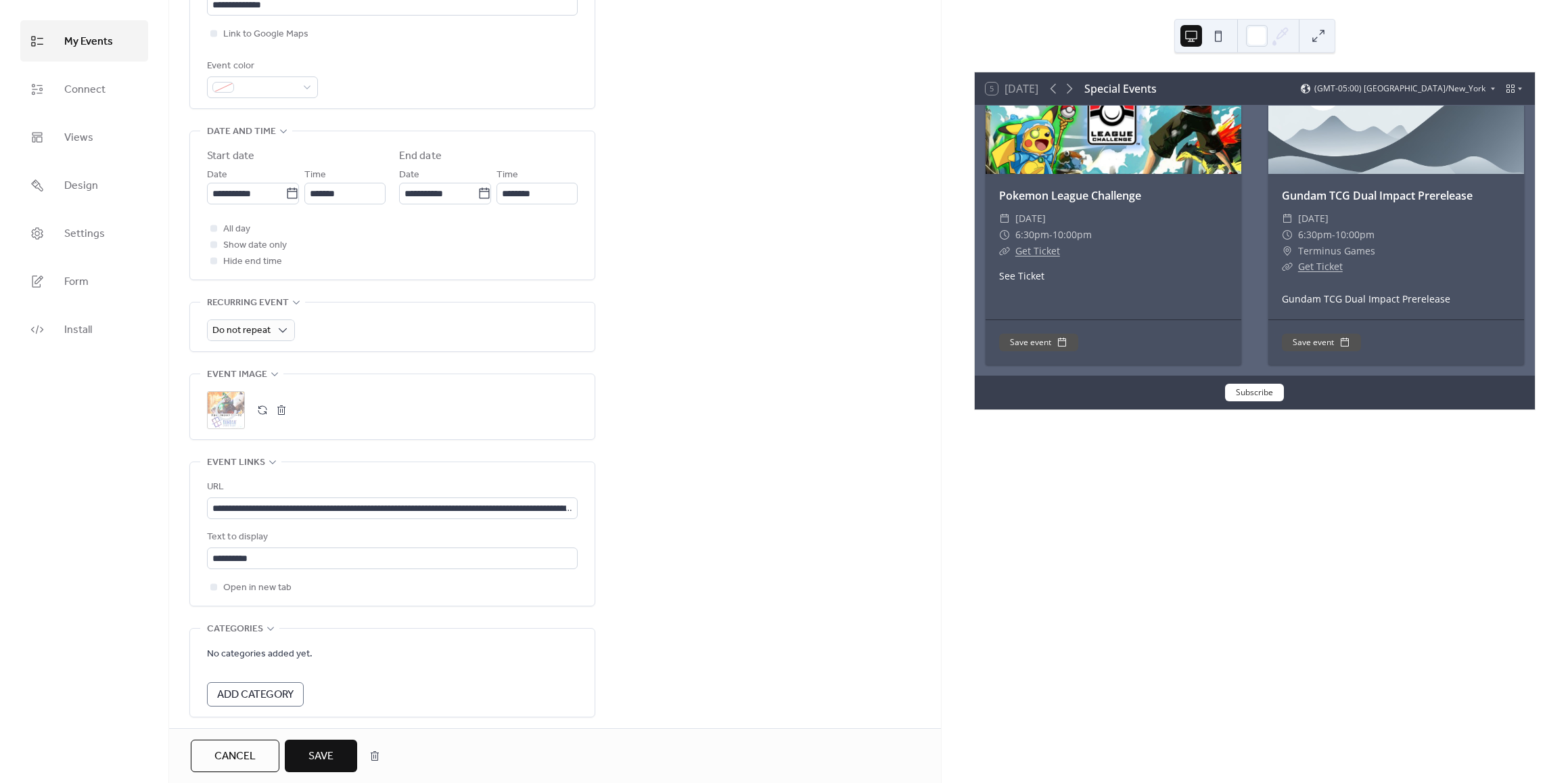
click at [319, 758] on span "Save" at bounding box center [320, 756] width 25 height 16
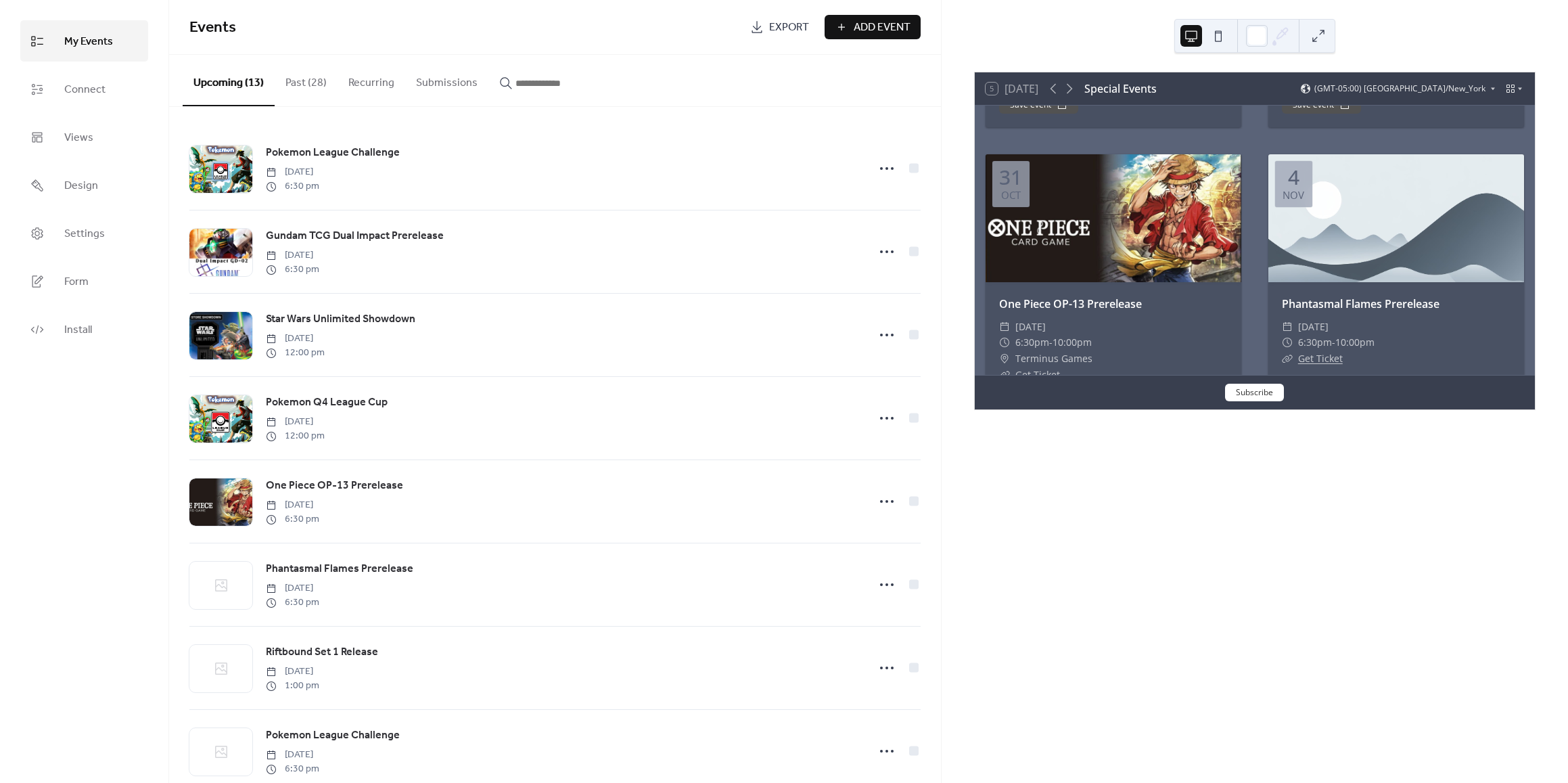
scroll to position [677, 0]
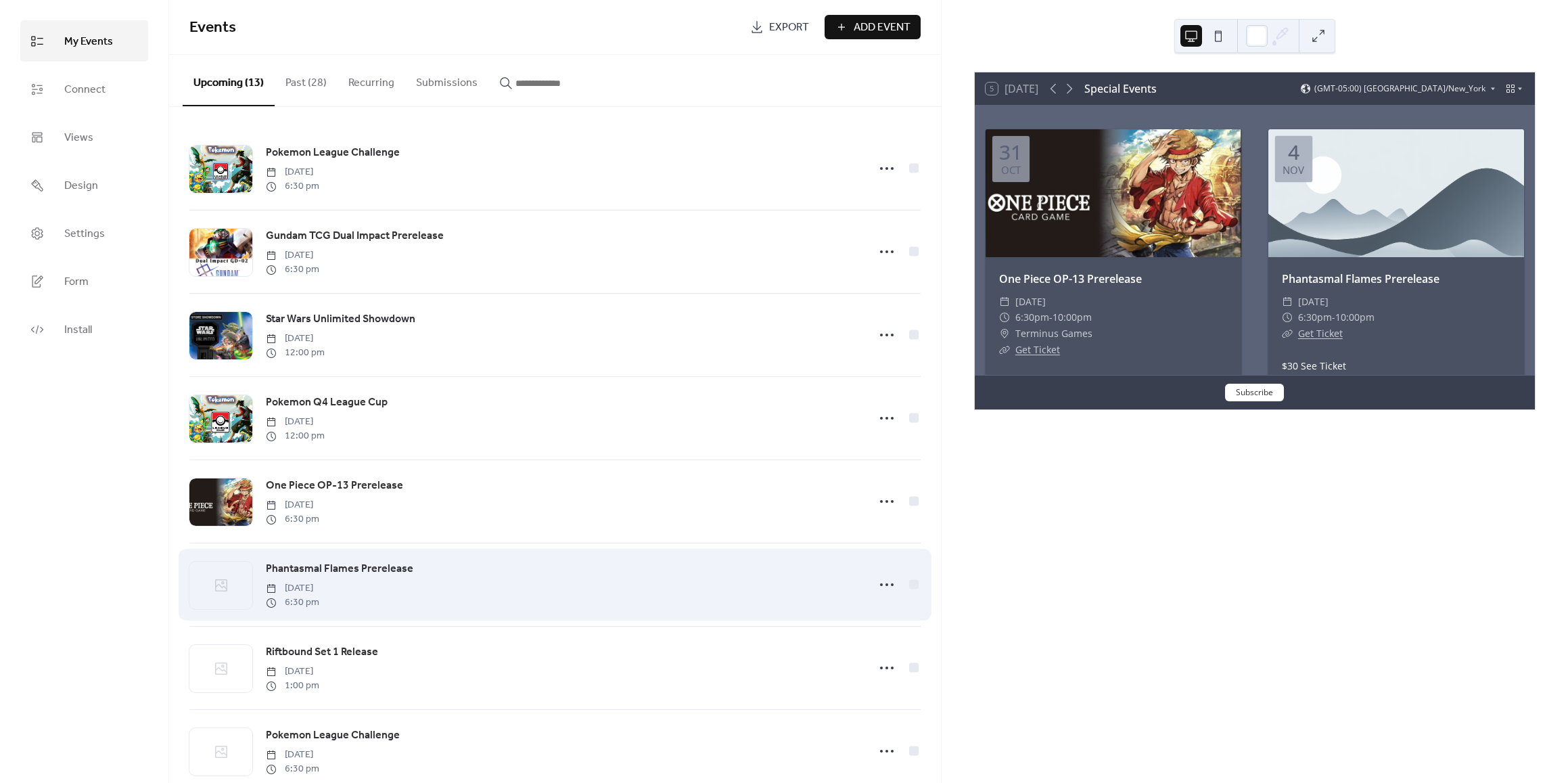
click at [229, 586] on div at bounding box center [221, 585] width 63 height 47
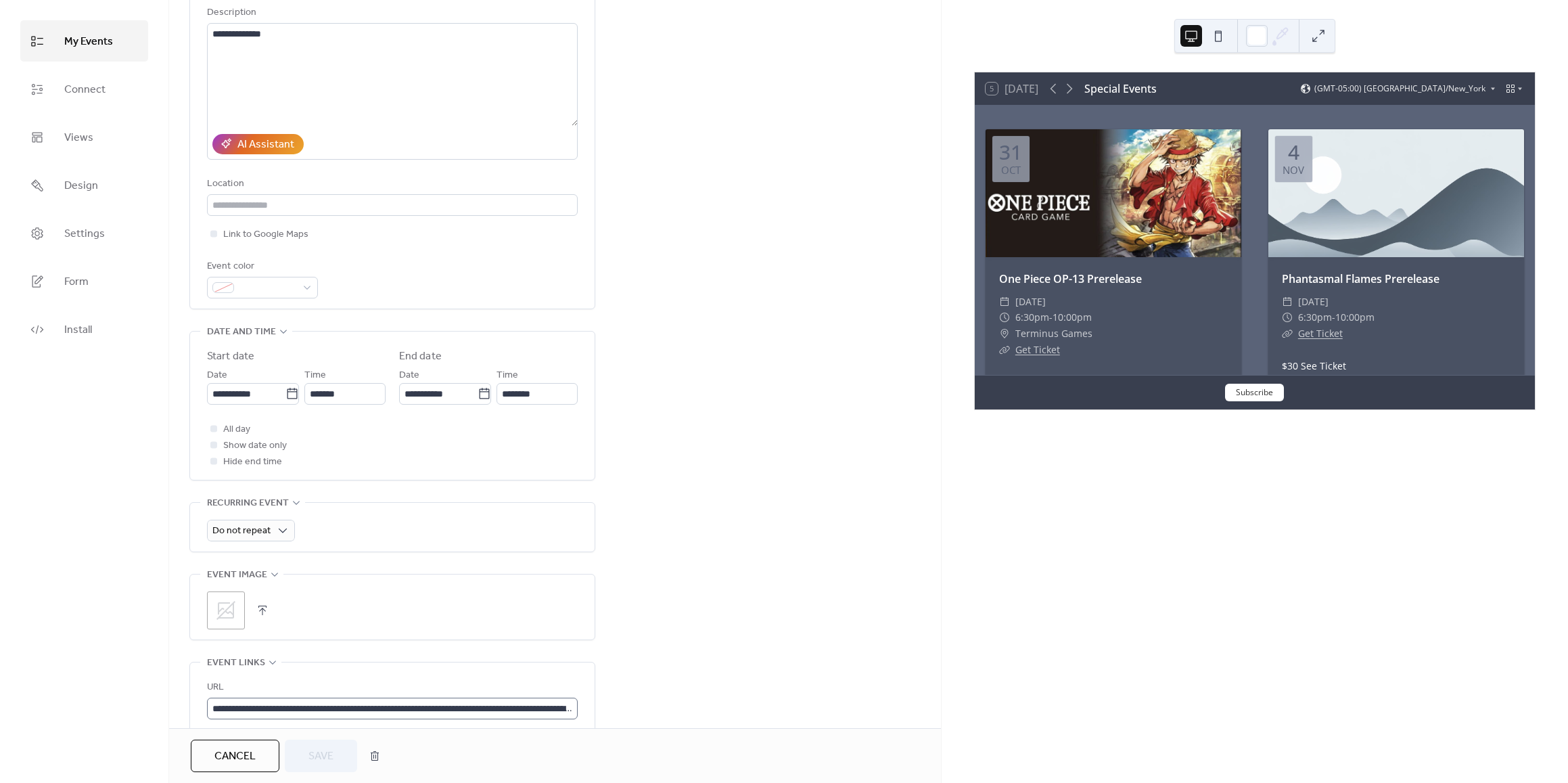
scroll to position [271, 0]
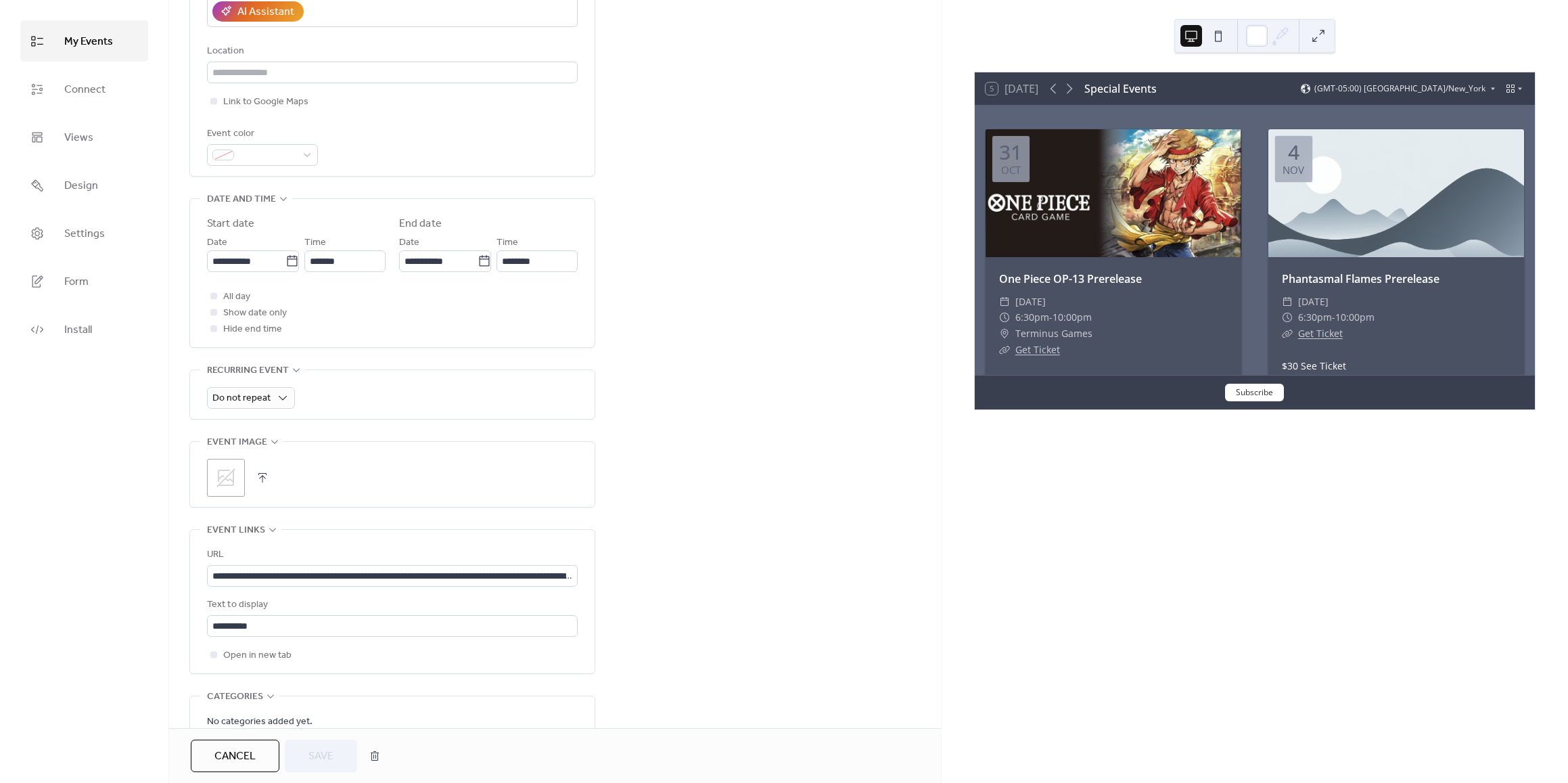
click at [230, 489] on div ";" at bounding box center [226, 478] width 38 height 38
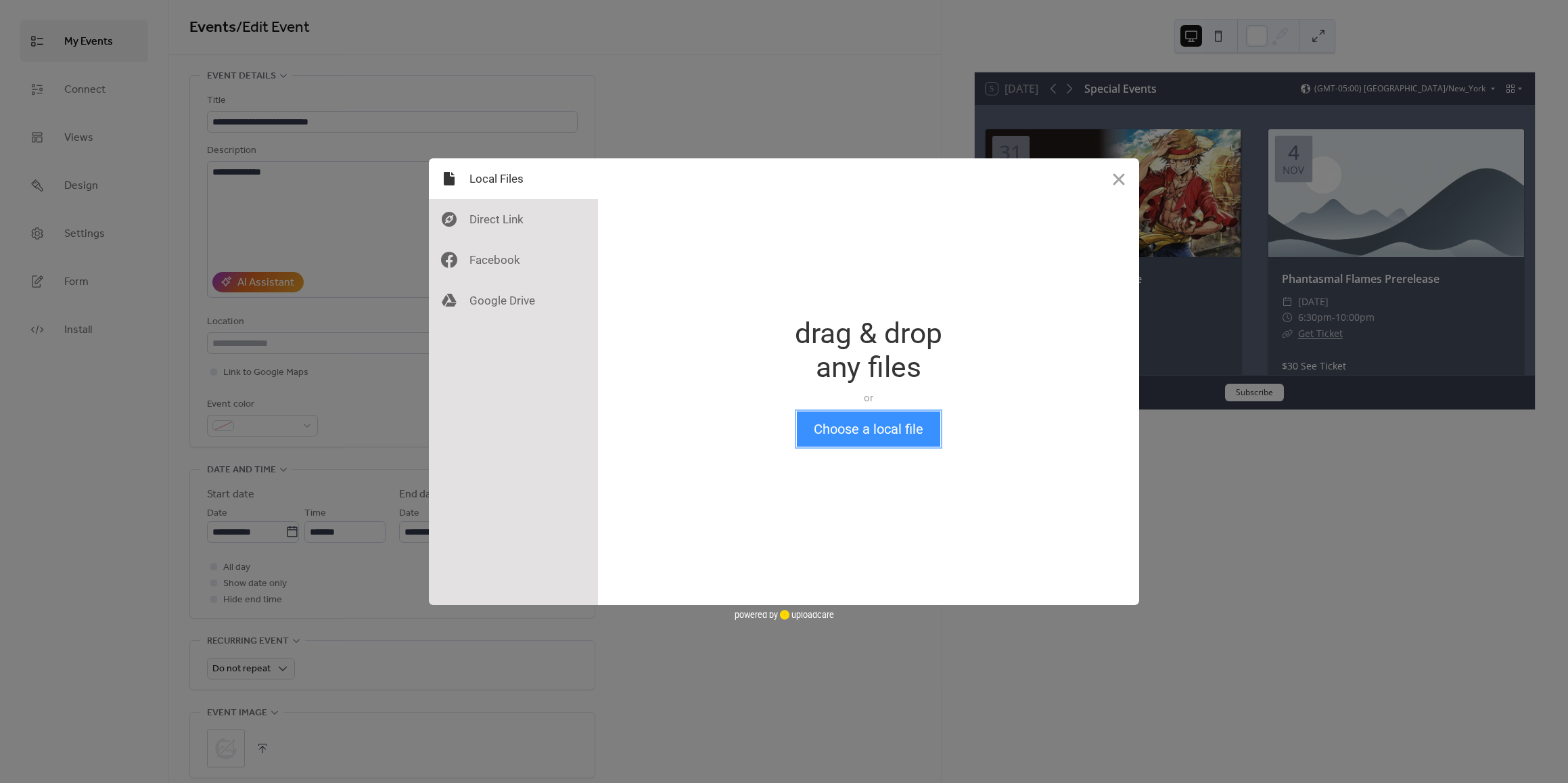
click at [849, 429] on button "Choose a local file" at bounding box center [868, 429] width 144 height 35
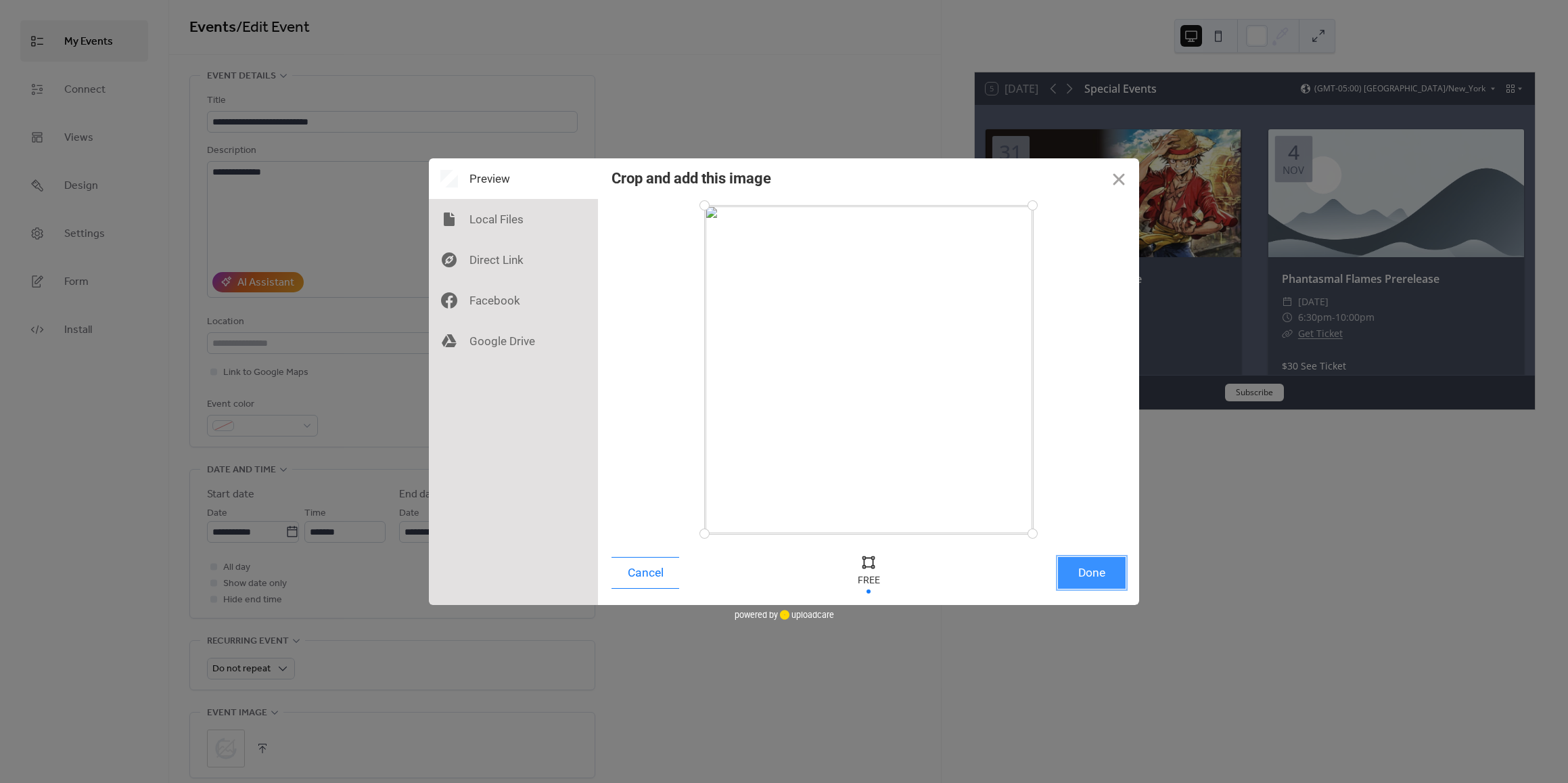
click at [1089, 566] on button "Done" at bounding box center [1092, 572] width 68 height 32
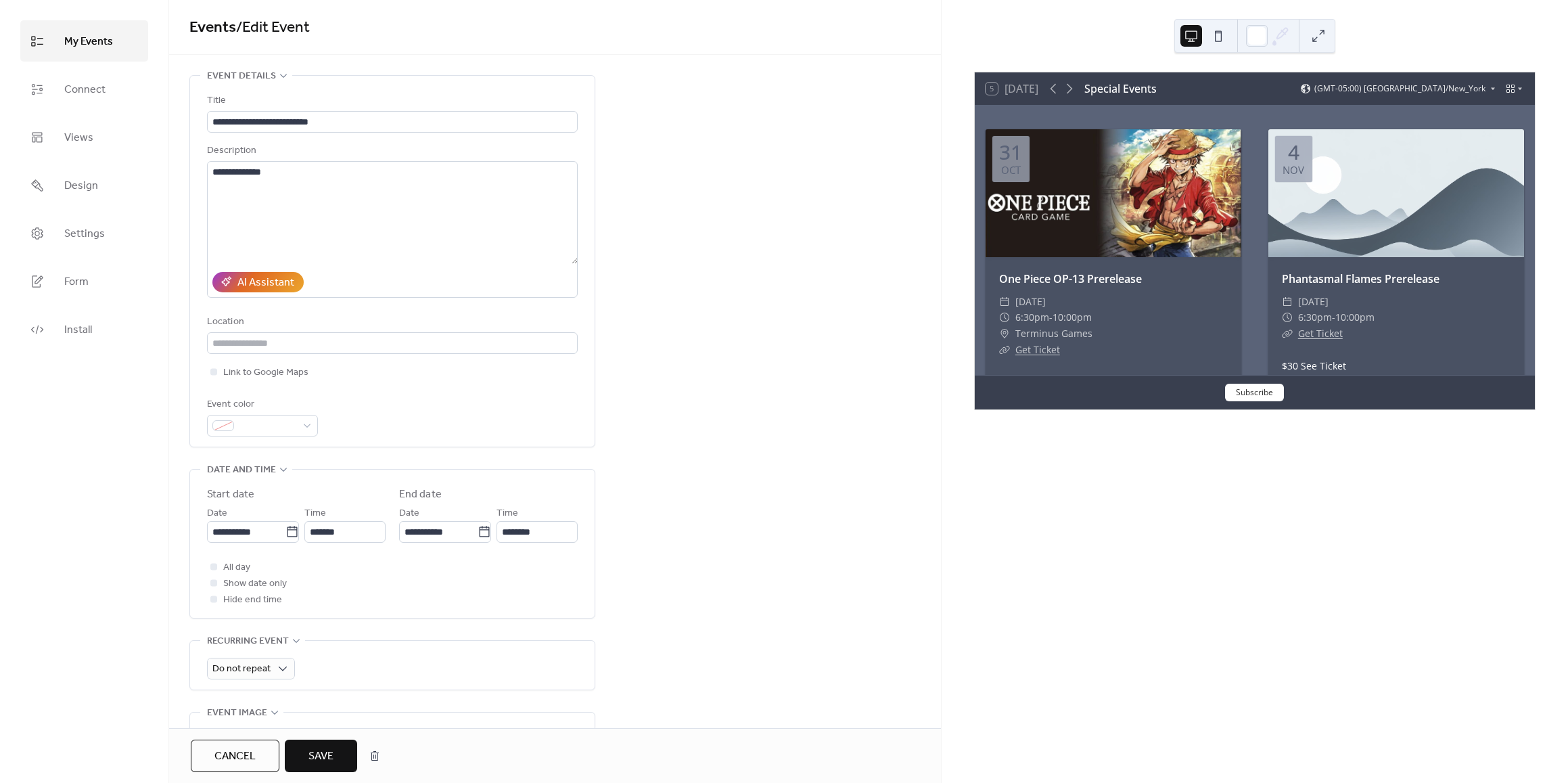
click at [320, 752] on span "Save" at bounding box center [320, 756] width 25 height 16
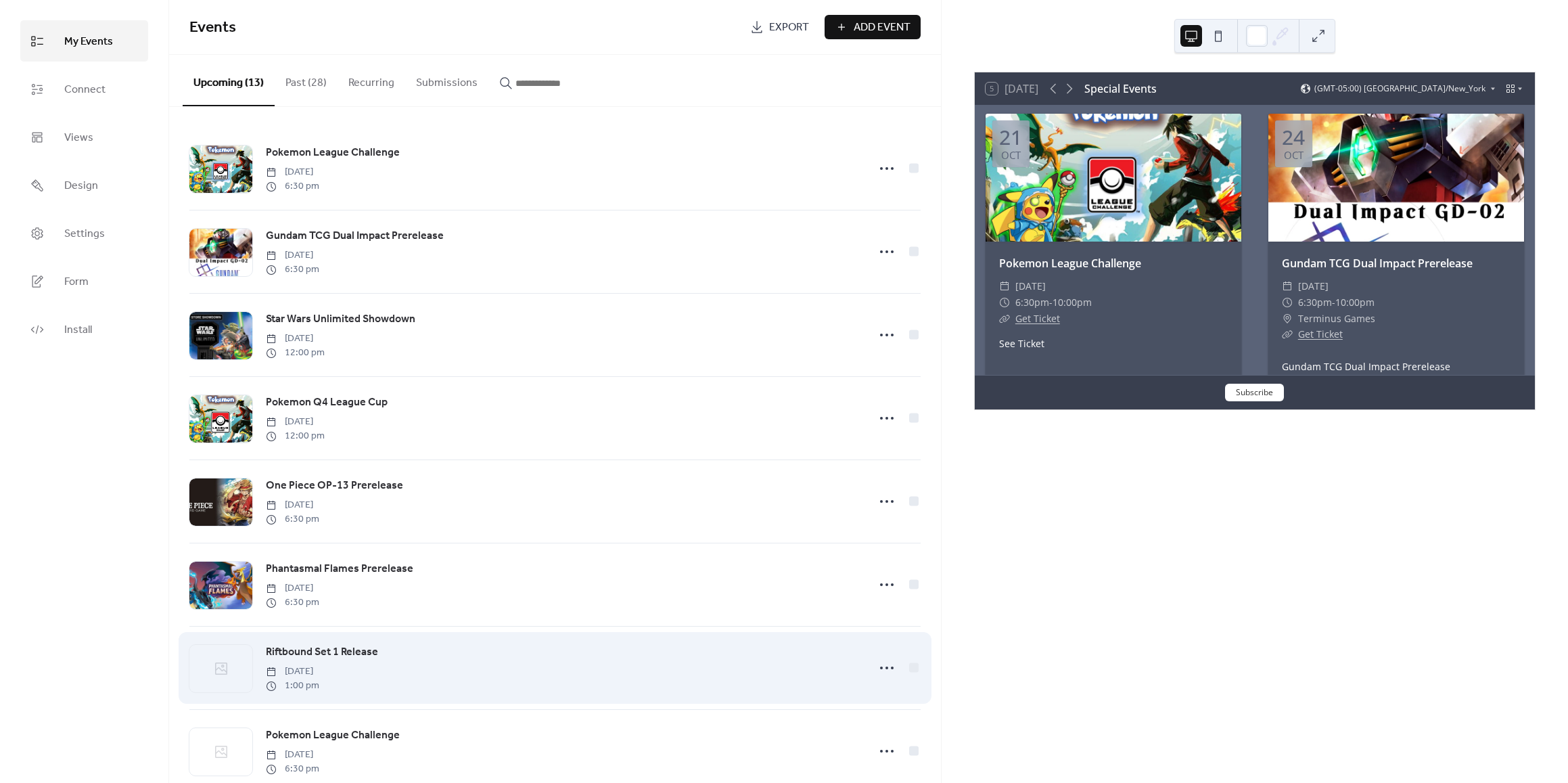
click at [216, 677] on icon at bounding box center [221, 668] width 16 height 16
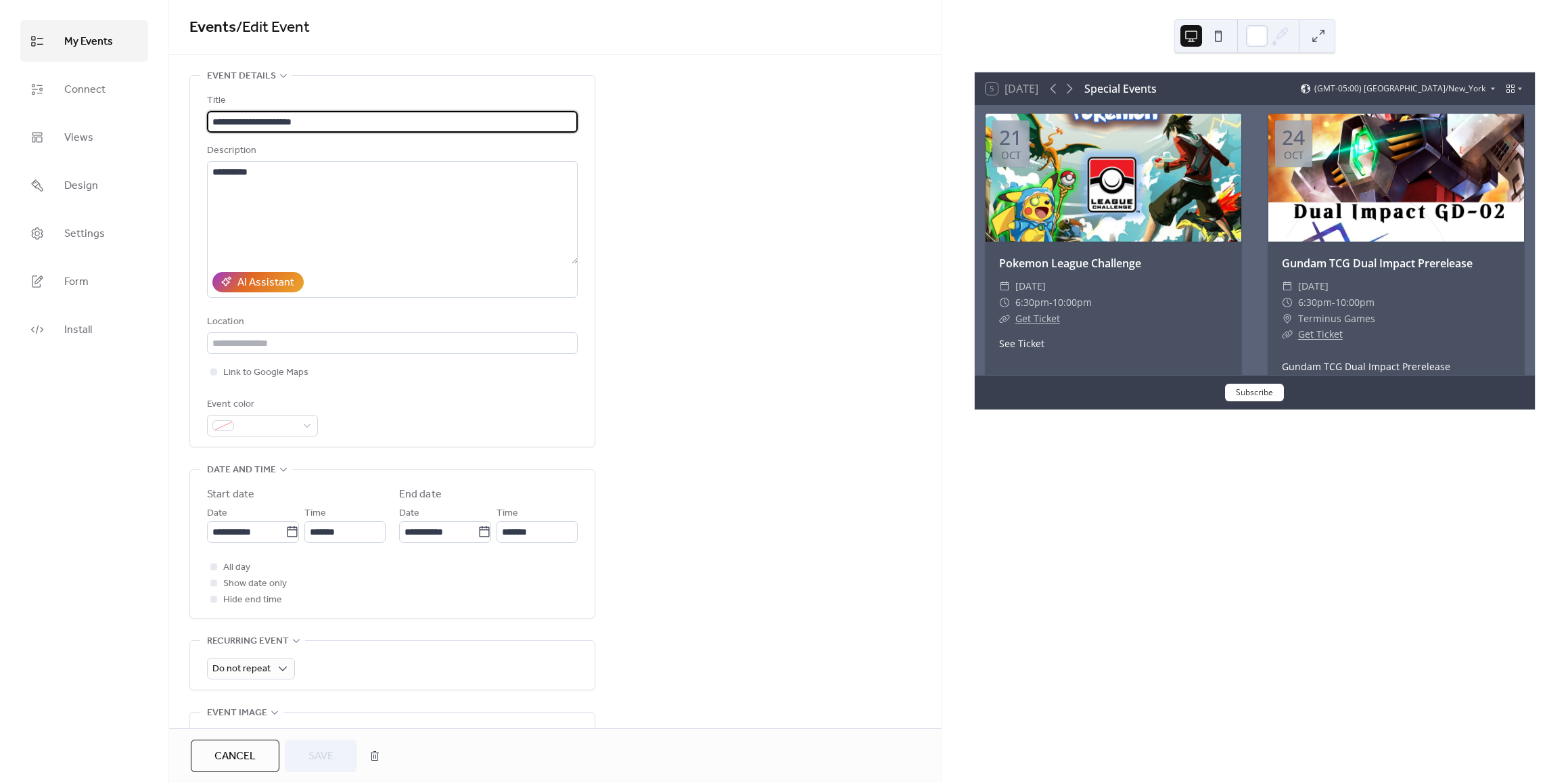
click at [797, 310] on div "**********" at bounding box center [555, 622] width 772 height 1094
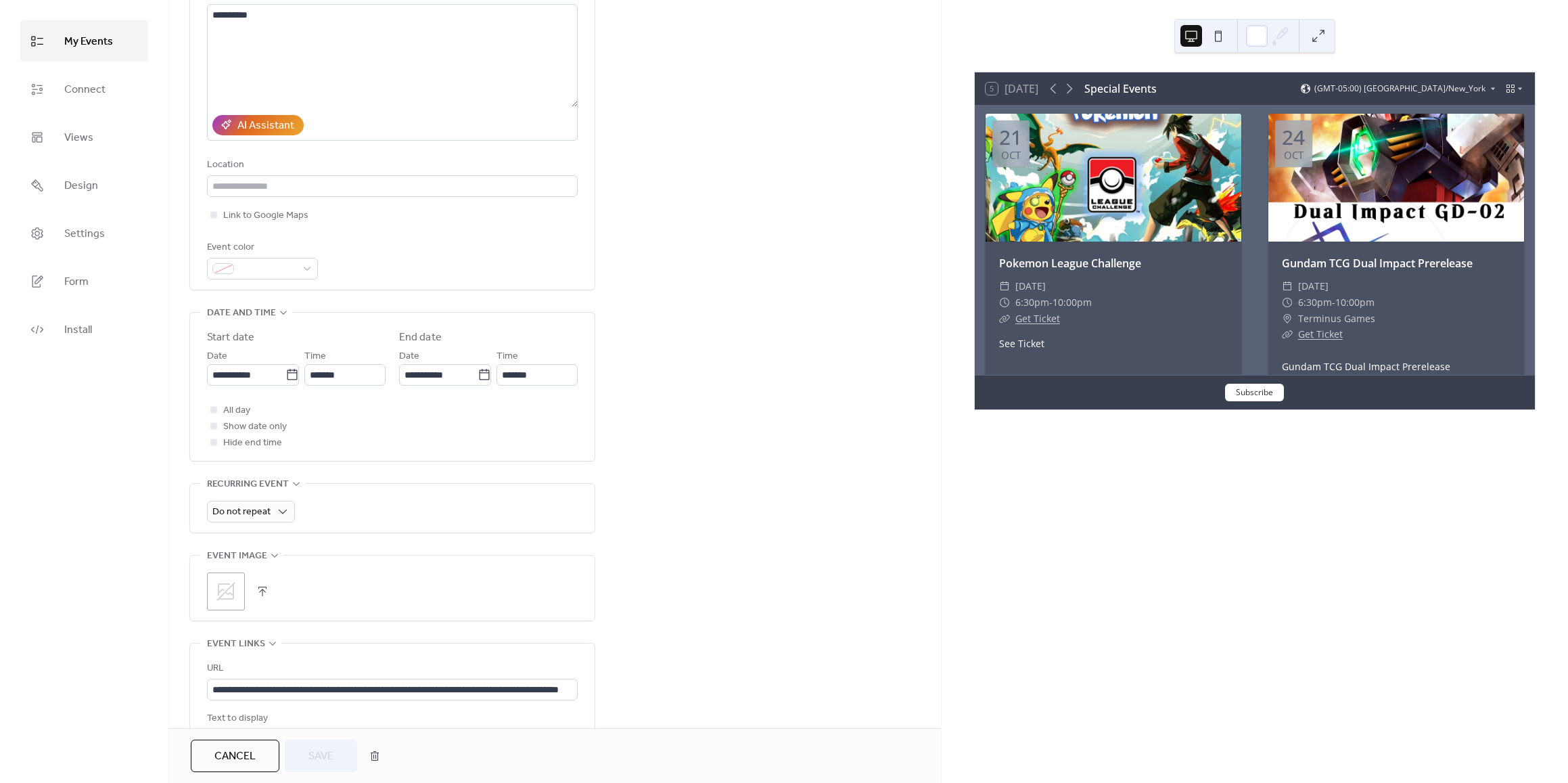
scroll to position [444, 0]
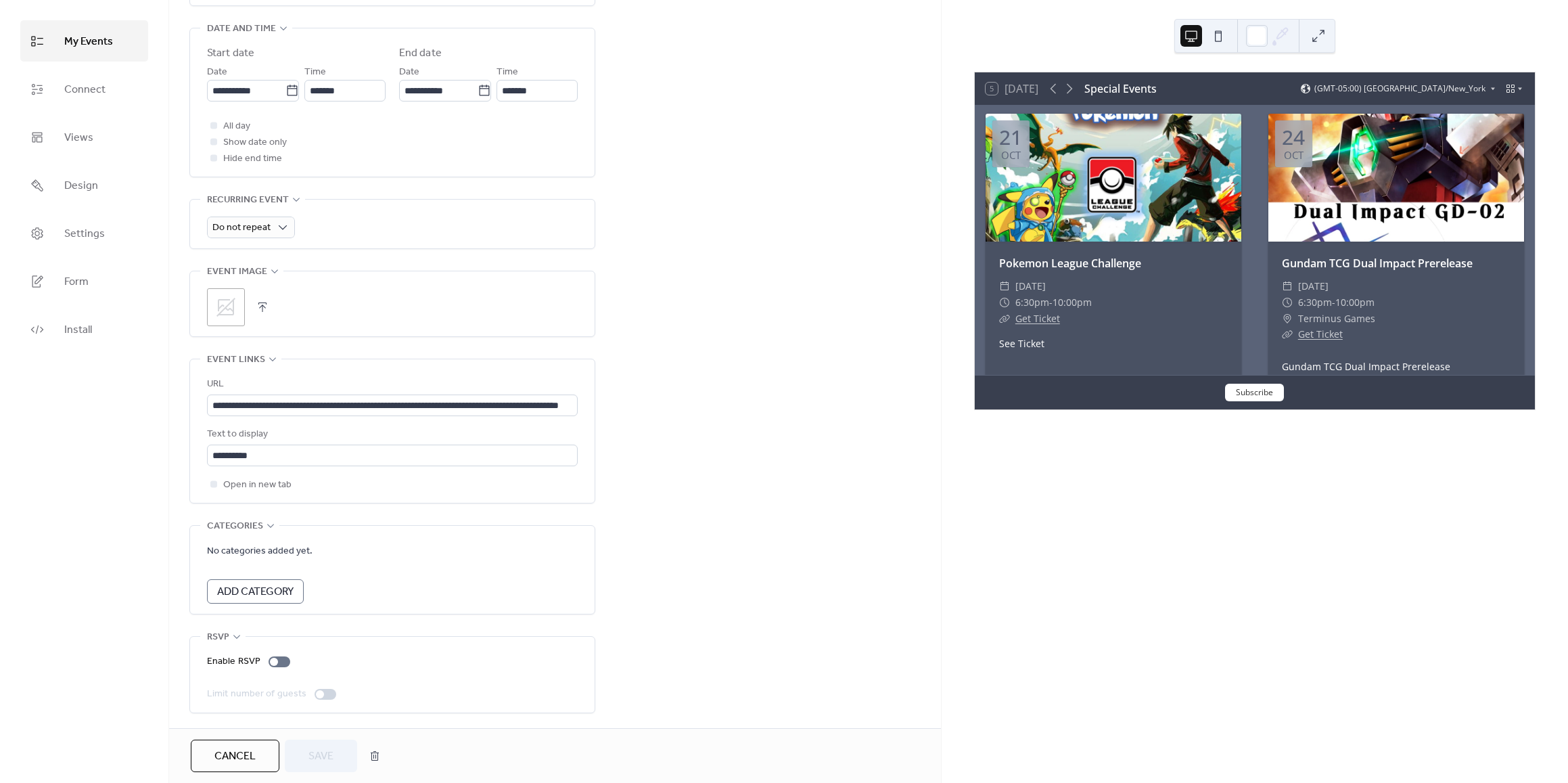
click at [228, 298] on icon at bounding box center [226, 307] width 19 height 19
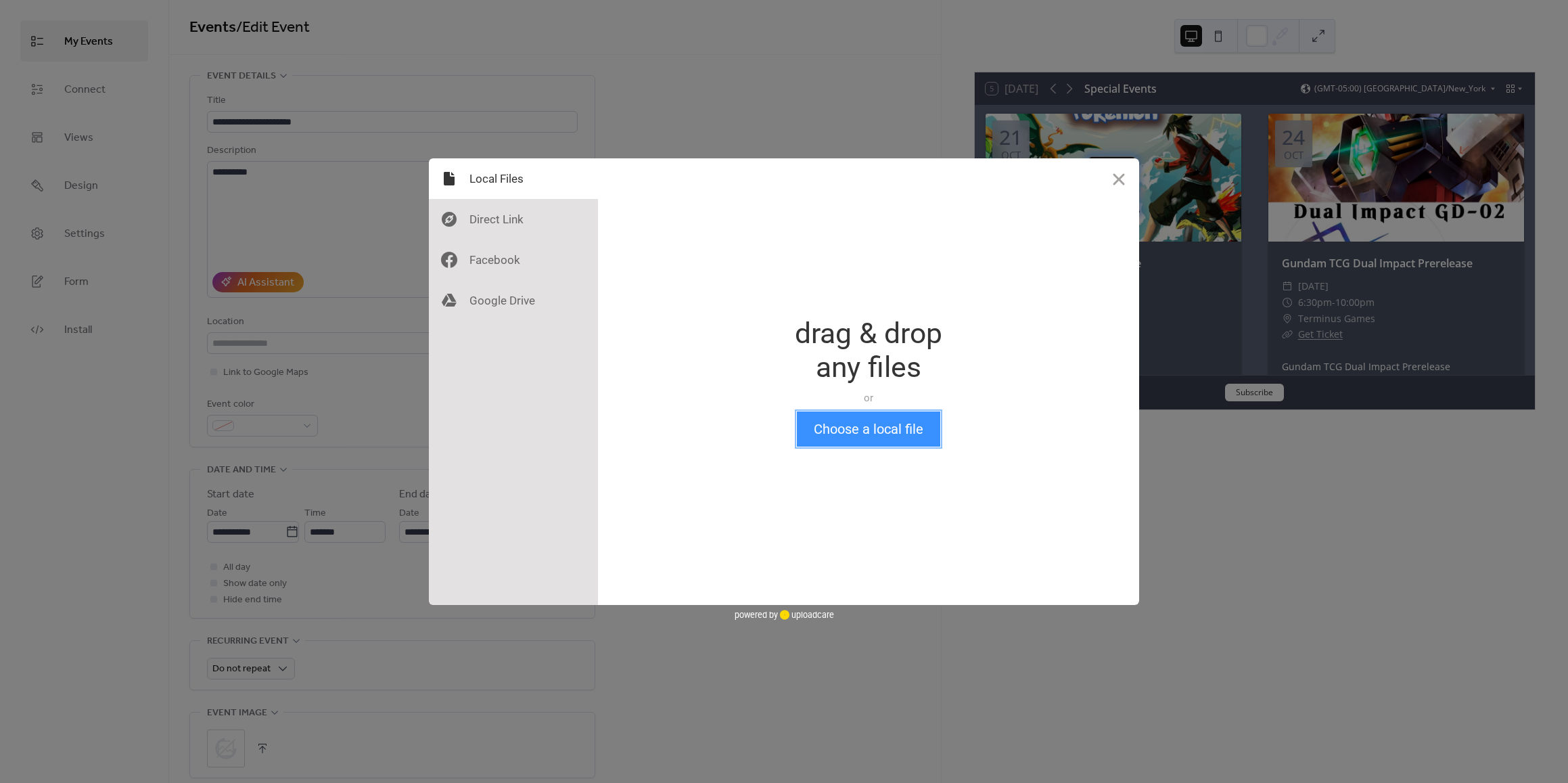
click at [879, 432] on button "Choose a local file" at bounding box center [868, 429] width 144 height 35
click at [865, 435] on button "Choose a local file" at bounding box center [868, 429] width 144 height 35
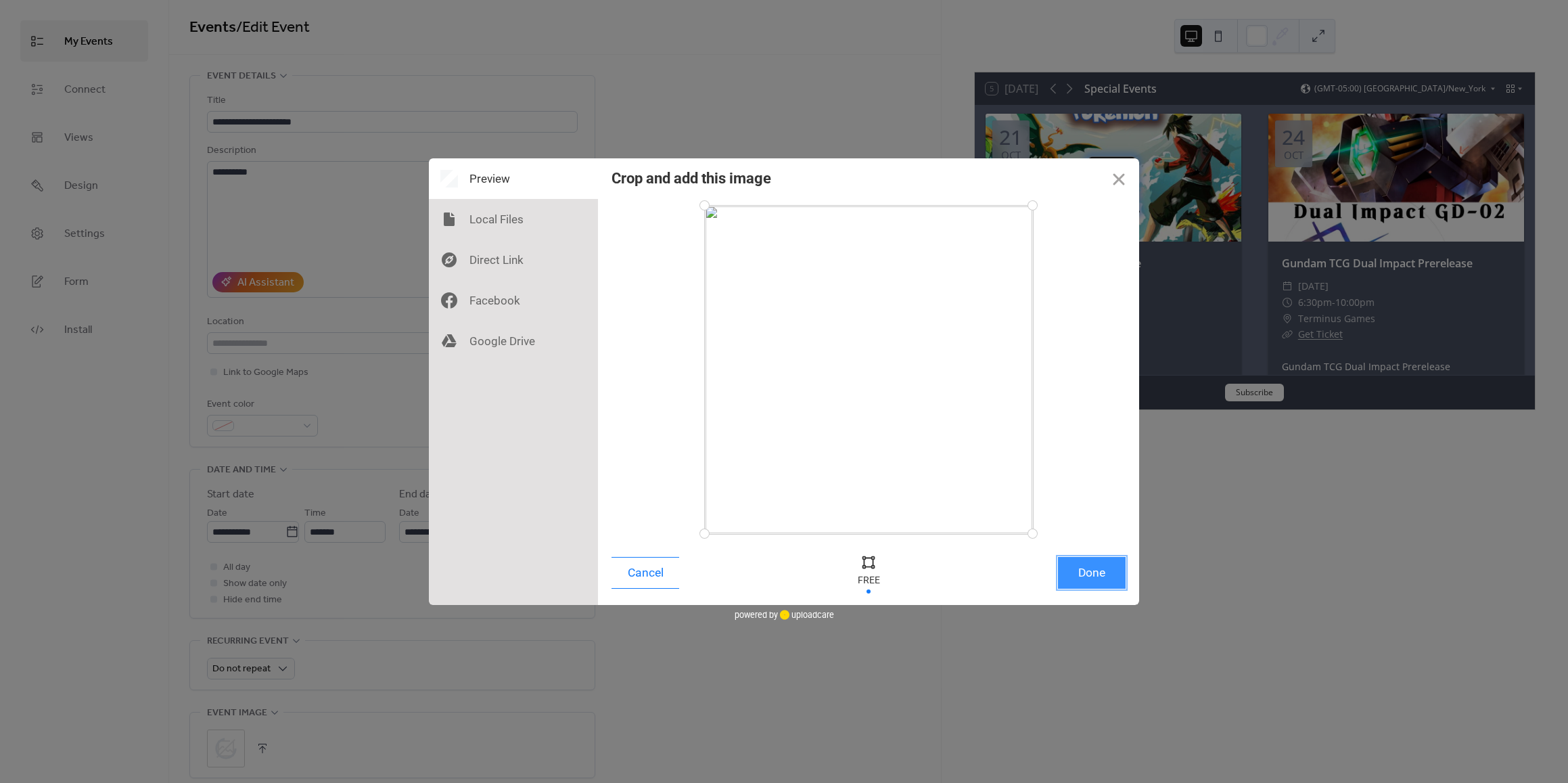
click at [1090, 572] on button "Done" at bounding box center [1092, 572] width 68 height 32
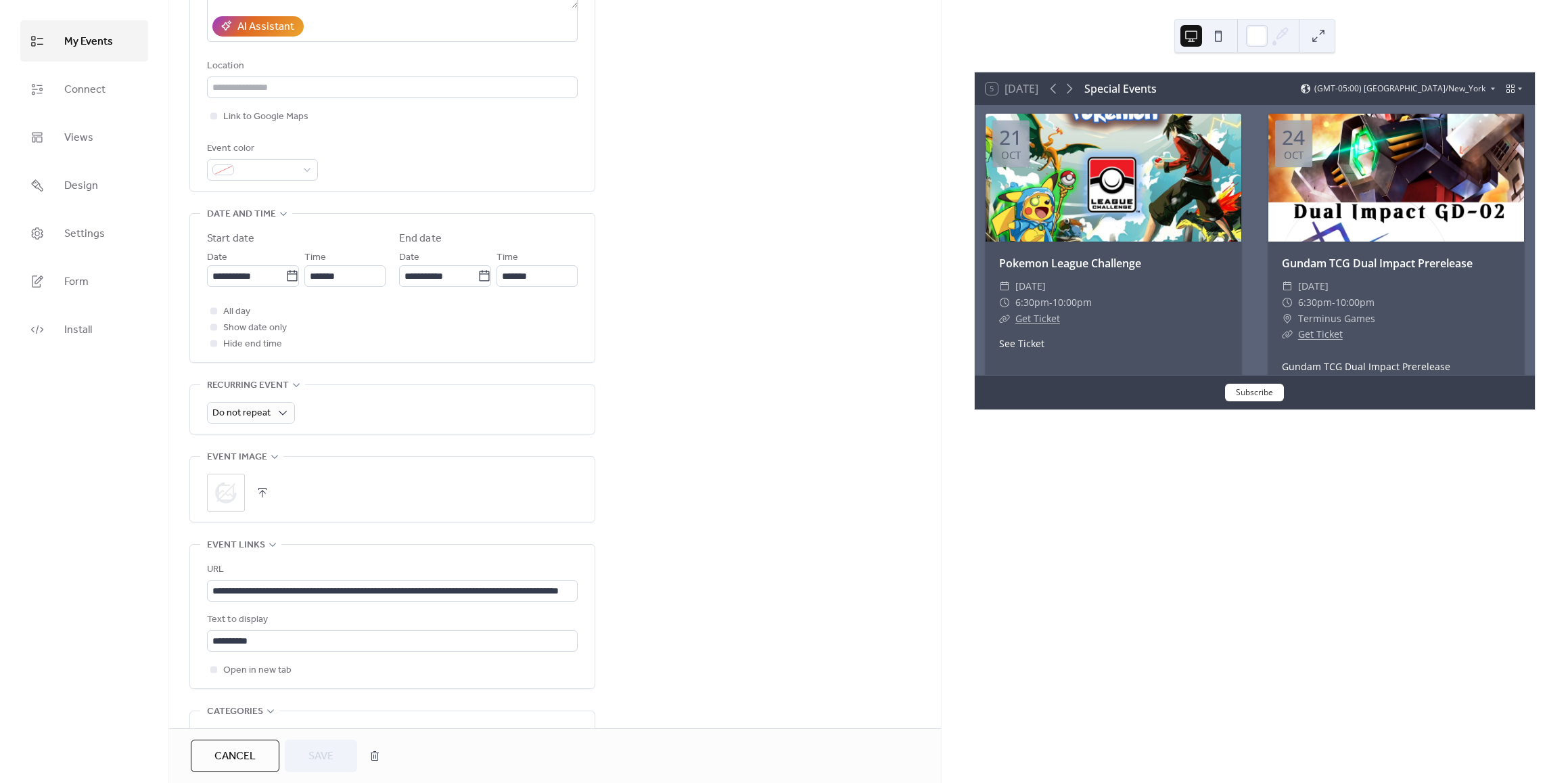
scroll to position [271, 0]
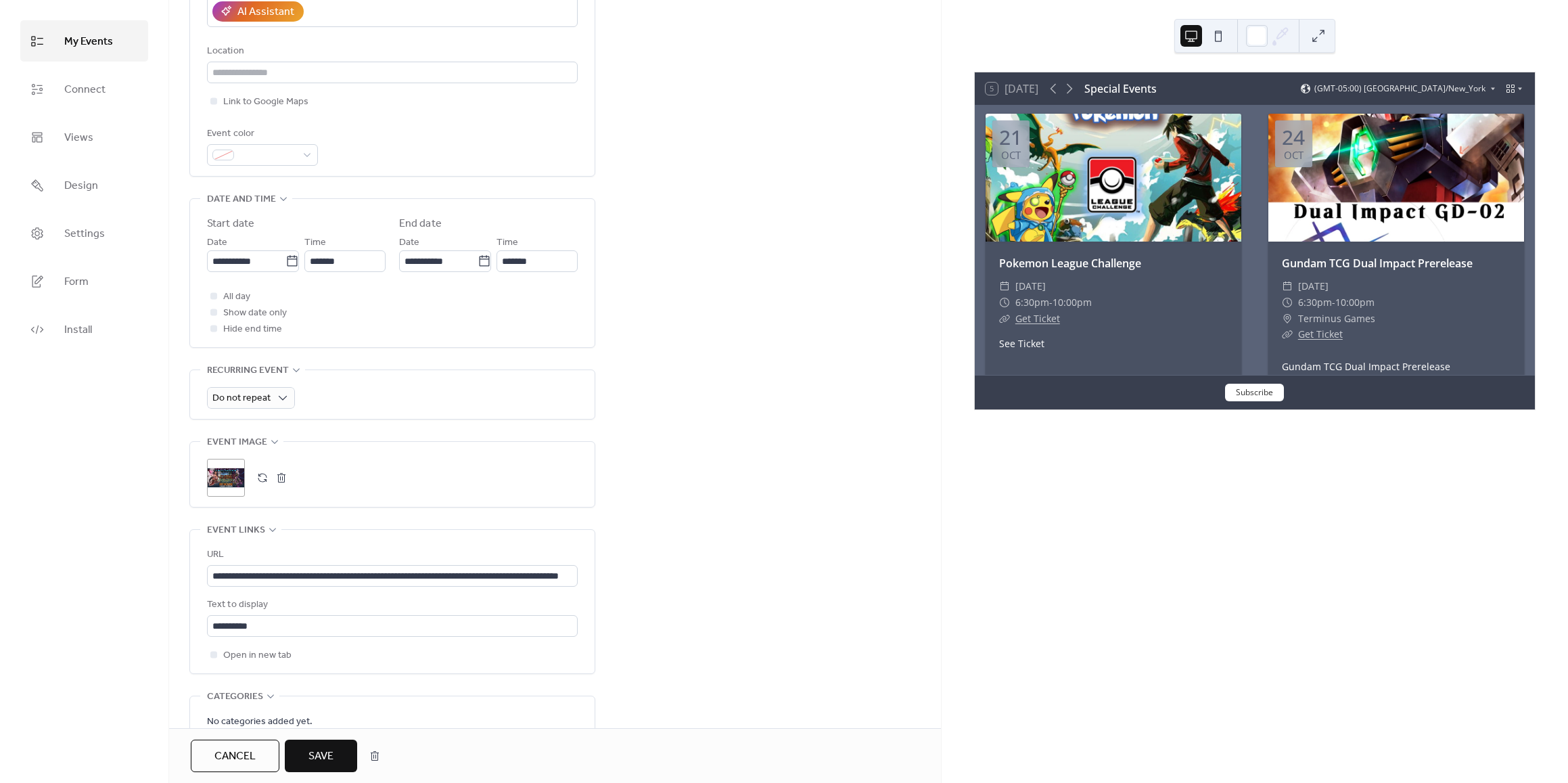
click at [321, 749] on span "Save" at bounding box center [320, 756] width 25 height 16
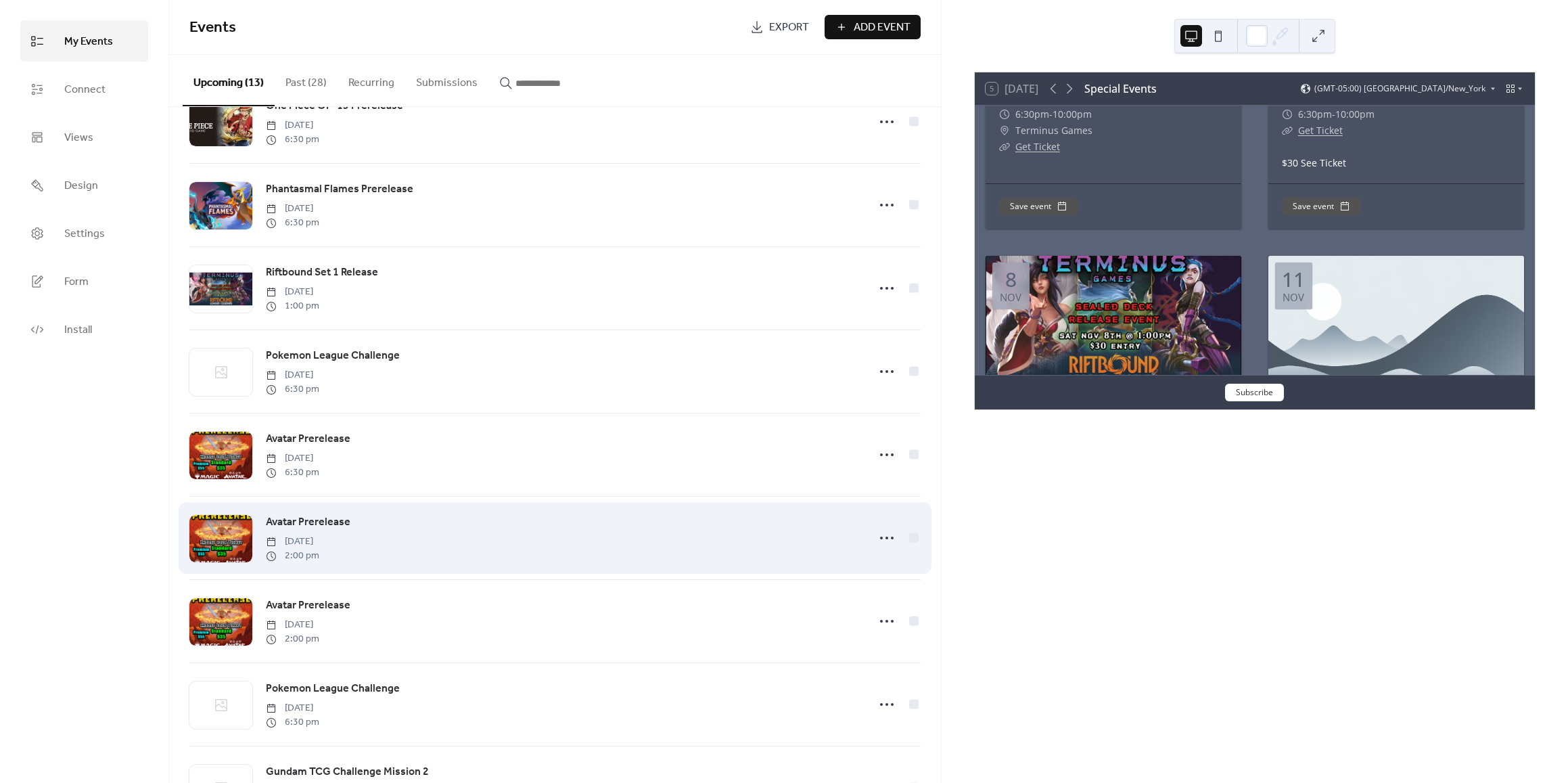
scroll to position [406, 0]
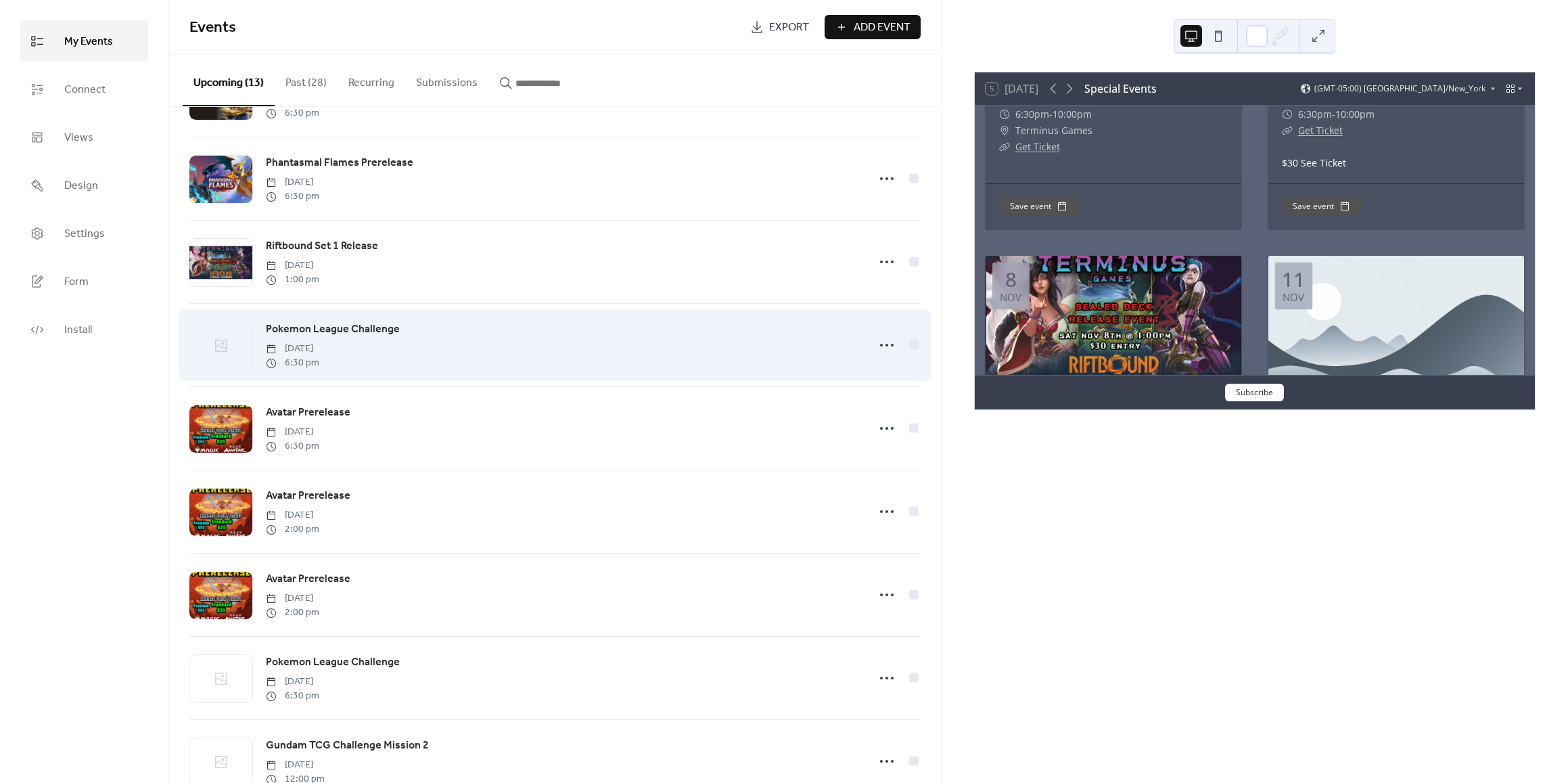
click at [226, 344] on icon at bounding box center [221, 345] width 16 height 16
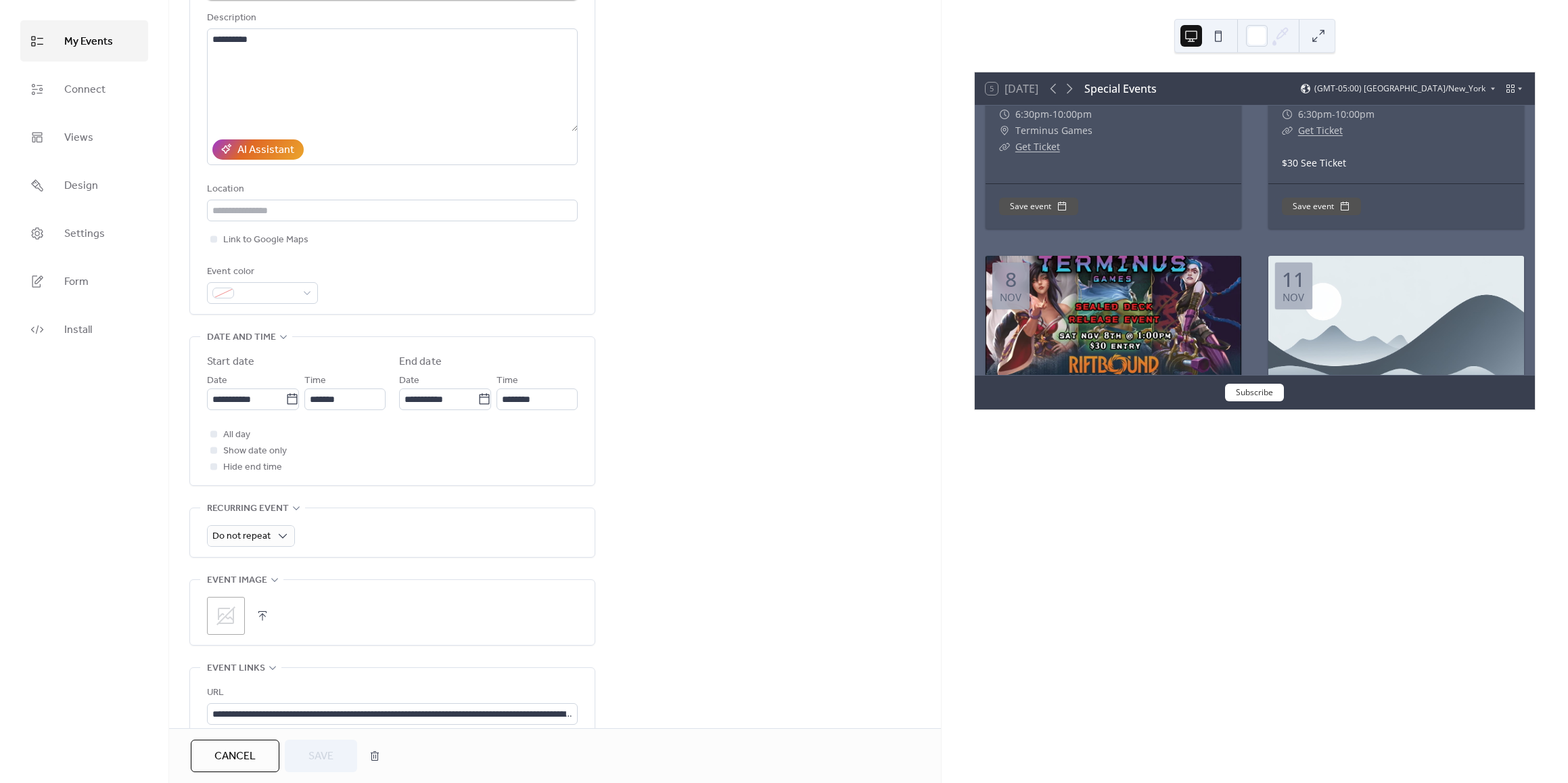
scroll to position [135, 0]
click at [229, 610] on icon at bounding box center [226, 613] width 19 height 19
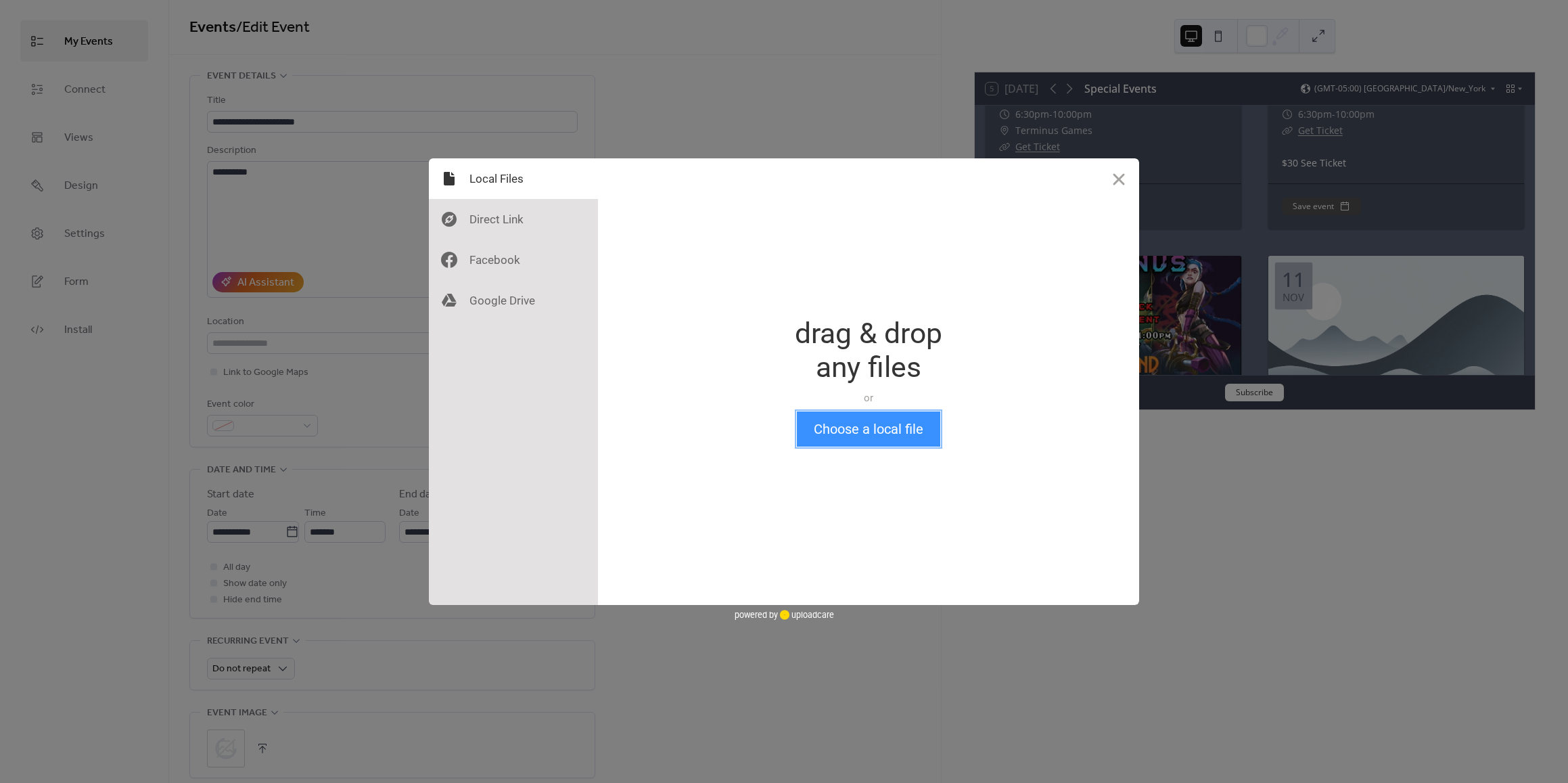
click at [896, 432] on button "Choose a local file" at bounding box center [868, 429] width 144 height 35
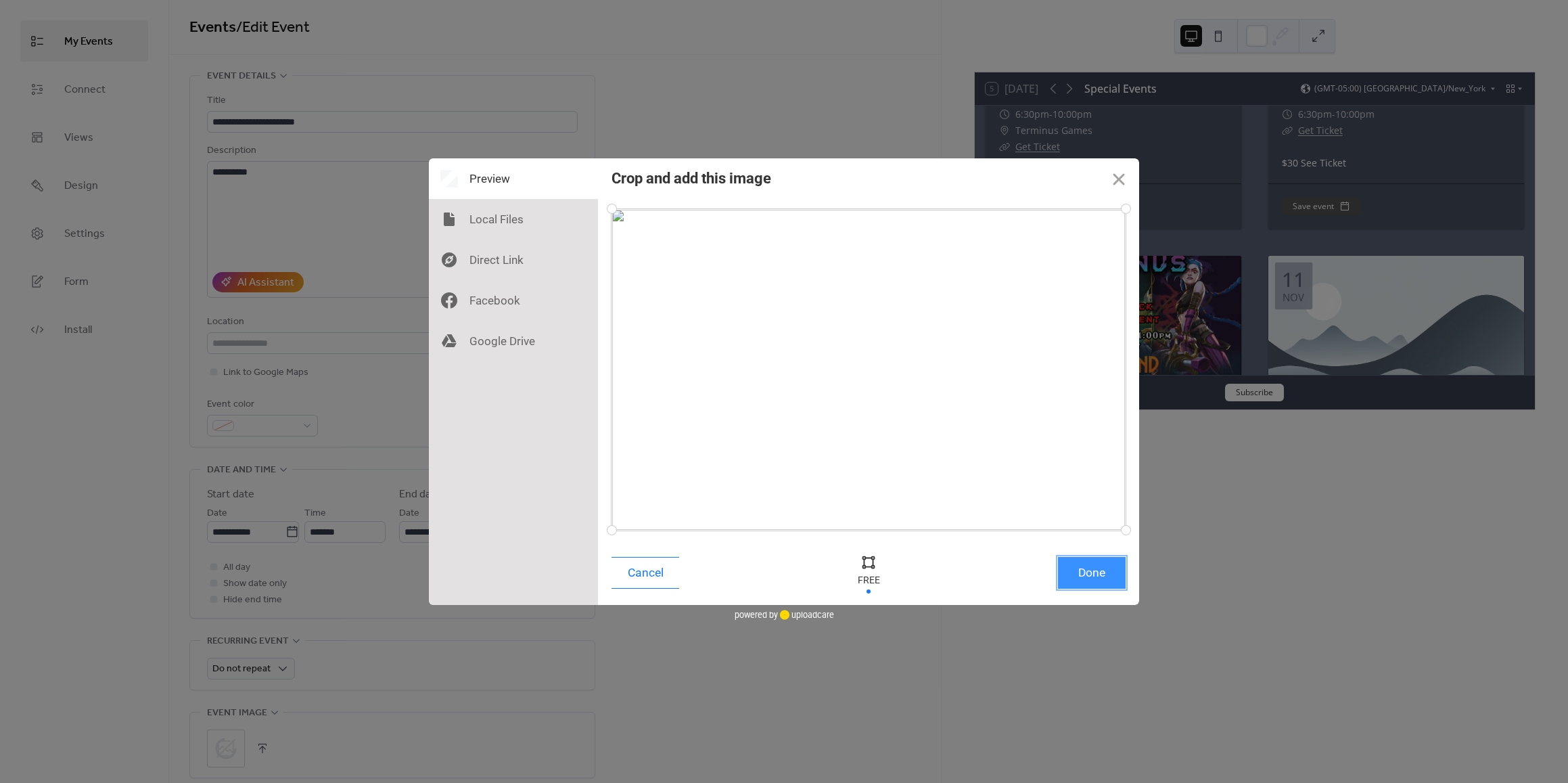
click at [1094, 572] on button "Done" at bounding box center [1092, 572] width 68 height 32
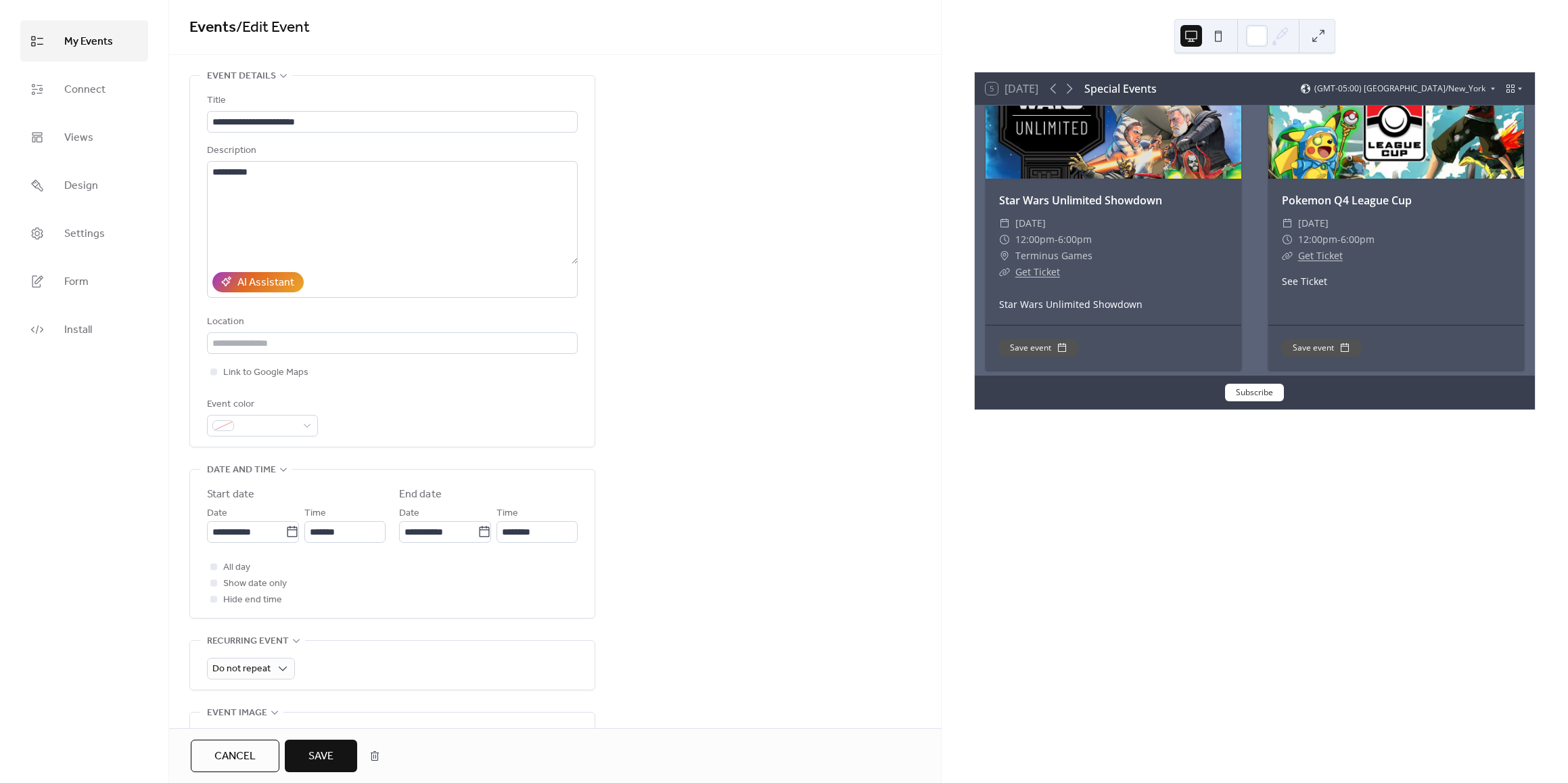
scroll to position [386, 0]
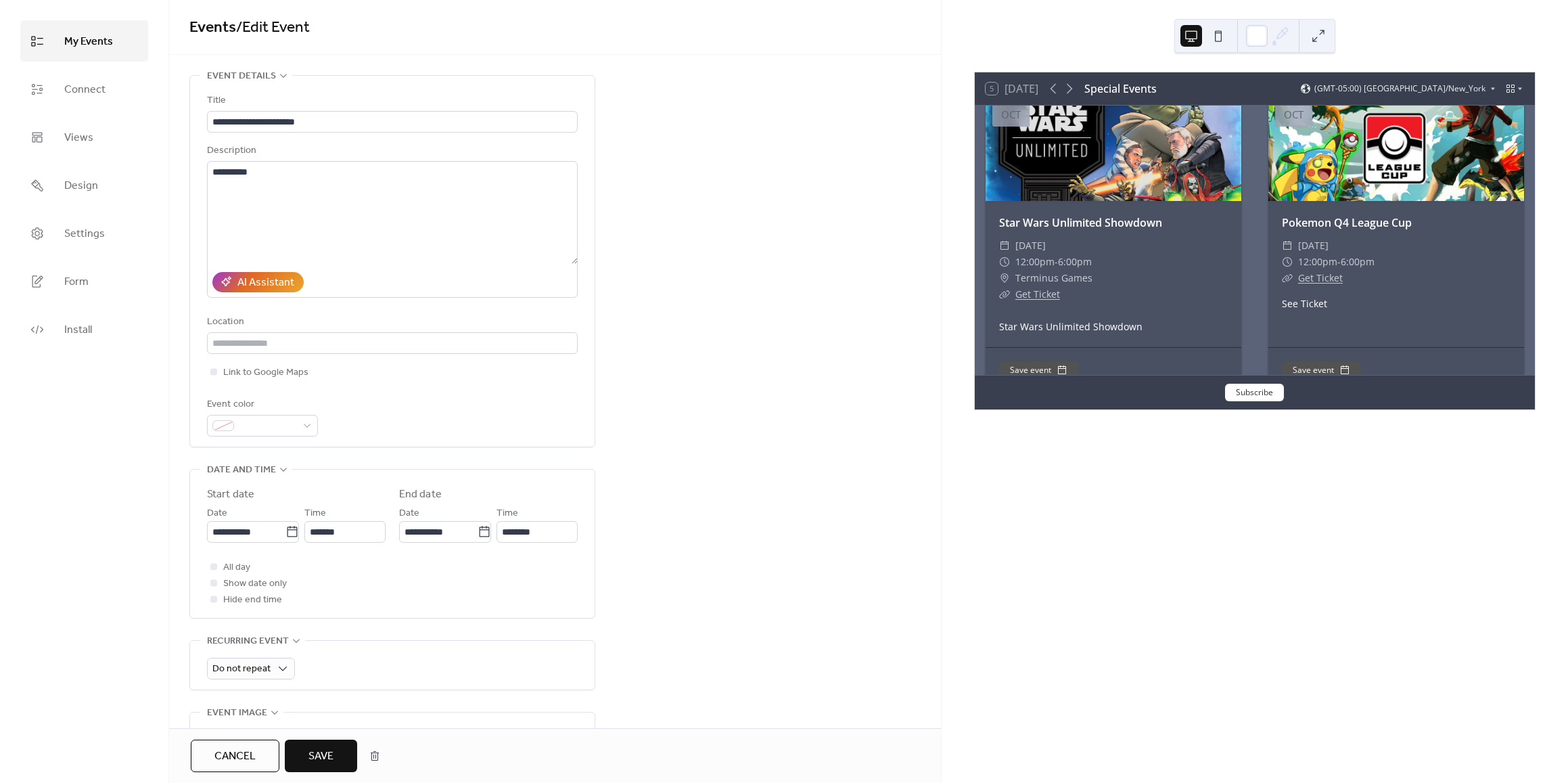
click at [304, 745] on button "Save" at bounding box center [321, 756] width 72 height 33
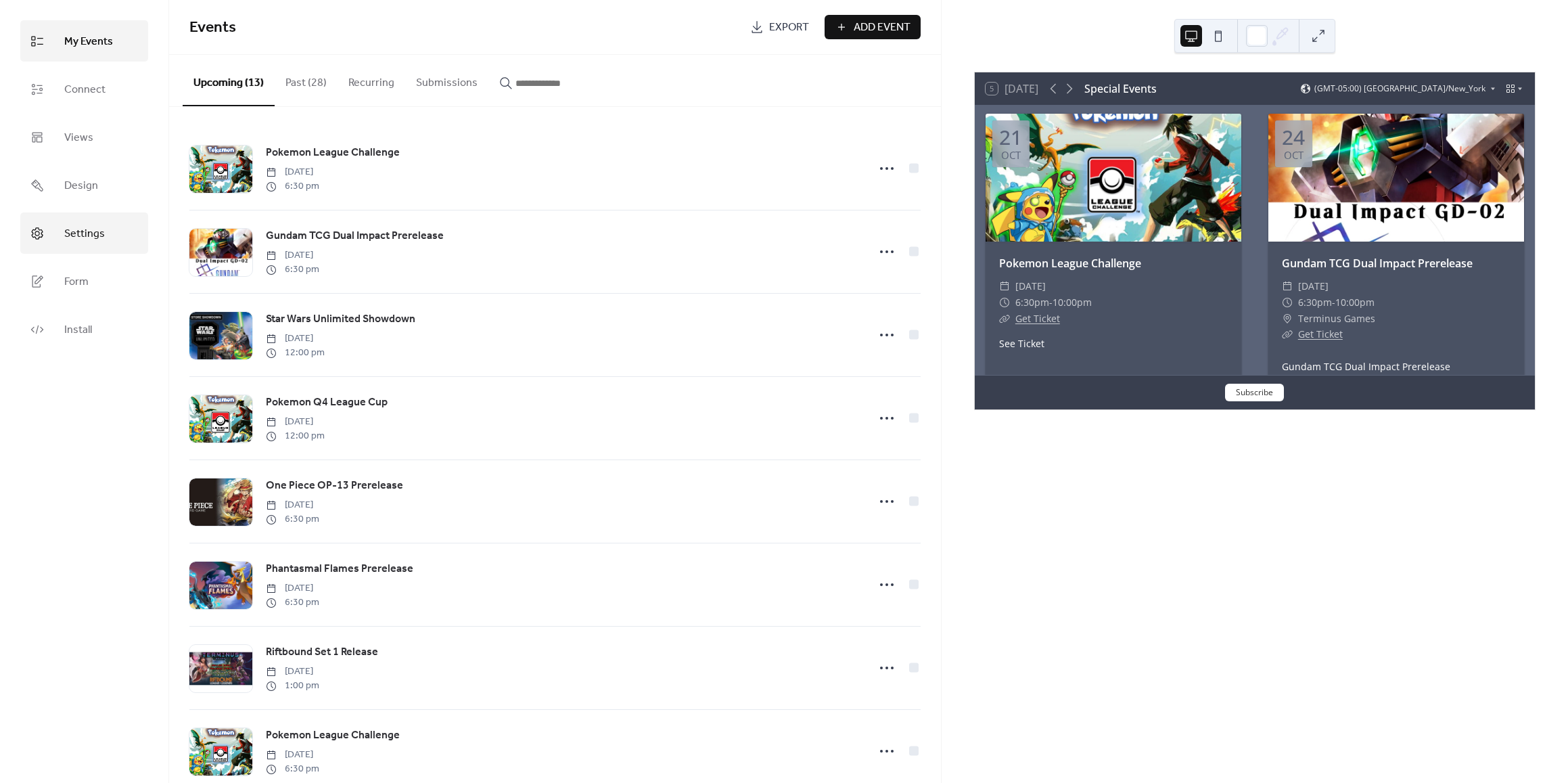
click at [86, 230] on span "Settings" at bounding box center [84, 234] width 40 height 21
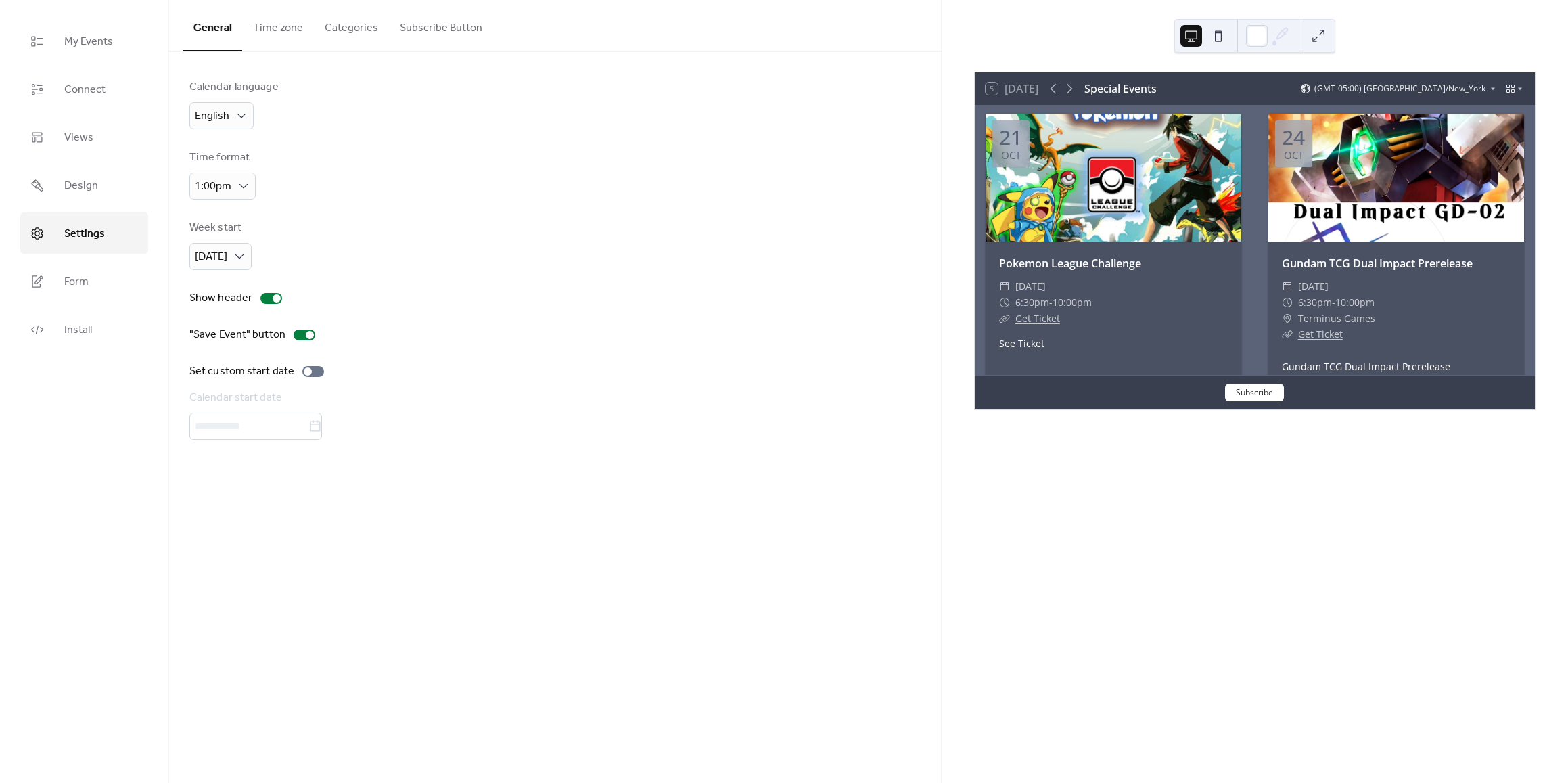
click at [363, 22] on button "Categories" at bounding box center [351, 25] width 75 height 50
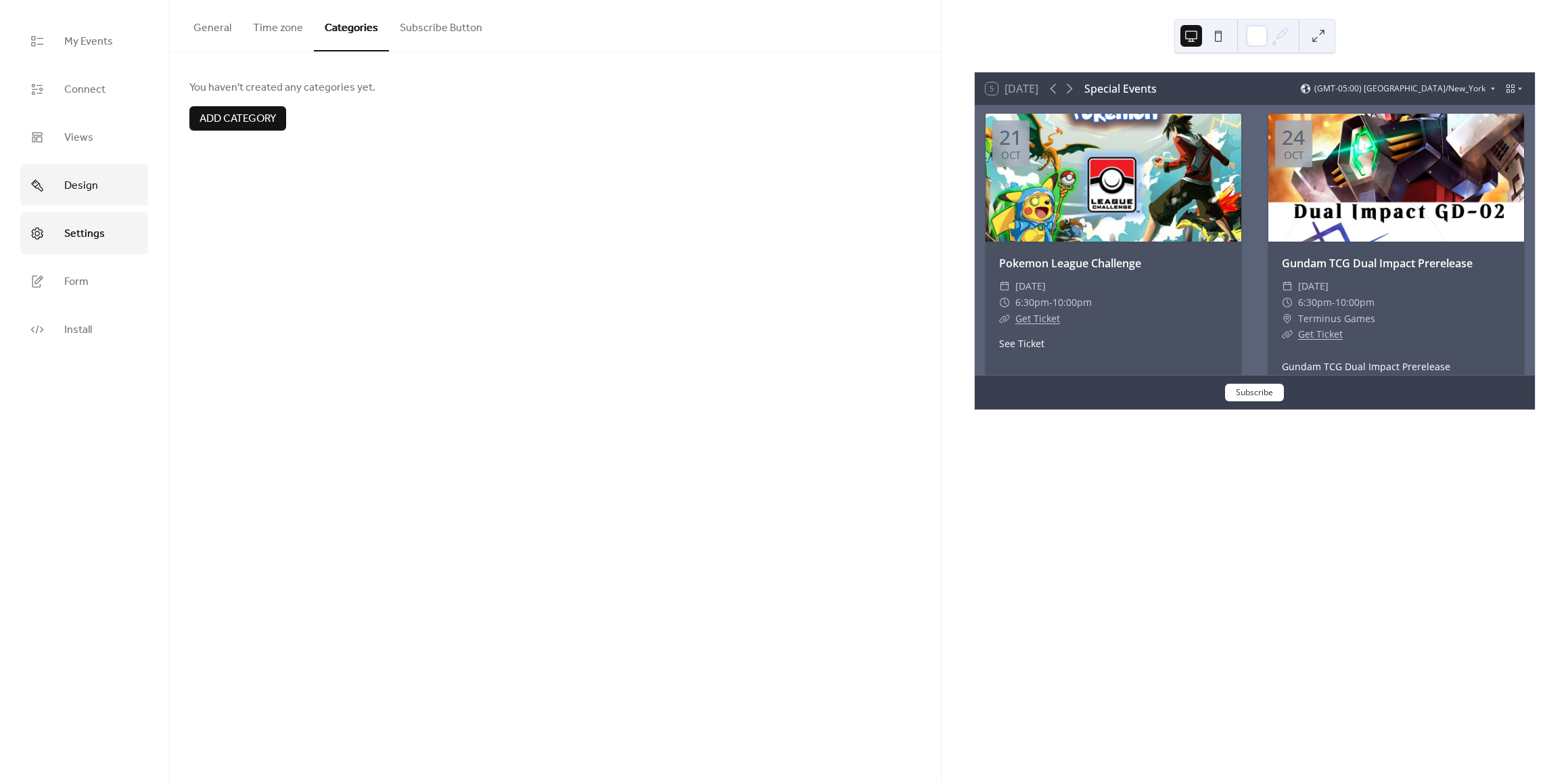
click at [86, 188] on span "Design" at bounding box center [81, 186] width 34 height 21
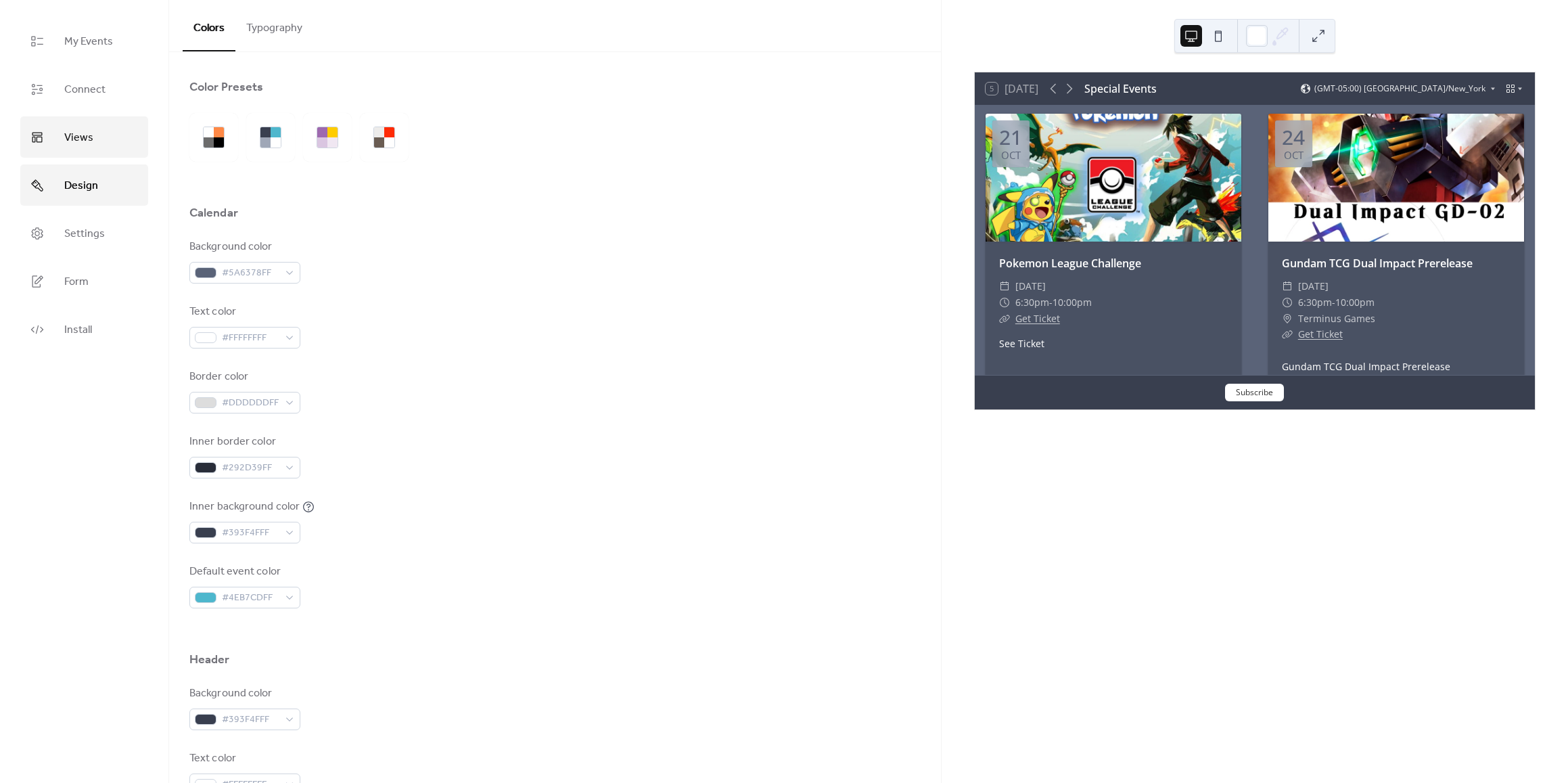
click at [79, 134] on span "Views" at bounding box center [78, 138] width 29 height 21
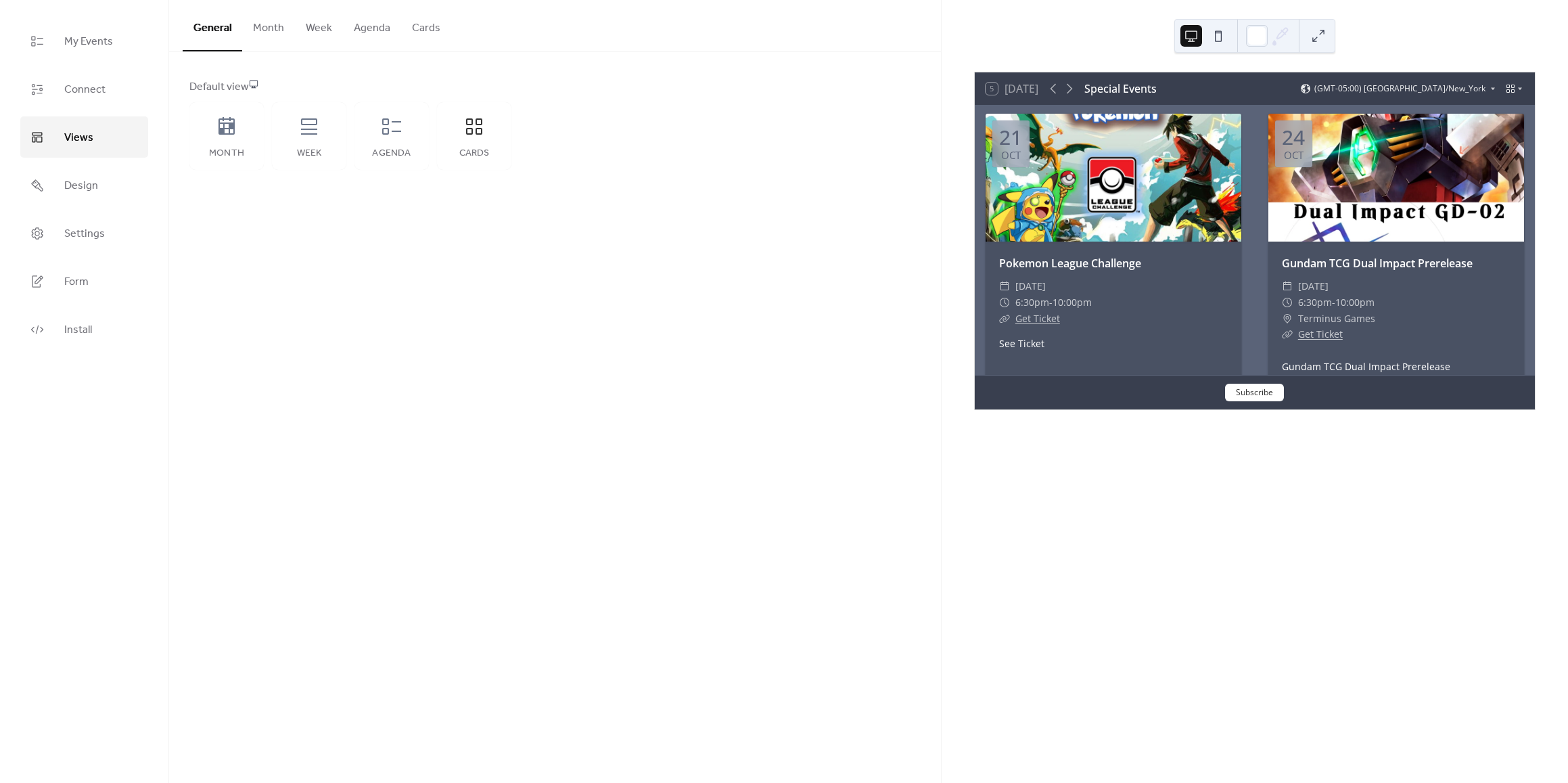
drag, startPoint x: 424, startPoint y: 32, endPoint x: 424, endPoint y: 40, distance: 8.0
click at [424, 32] on button "Cards" at bounding box center [426, 25] width 50 height 50
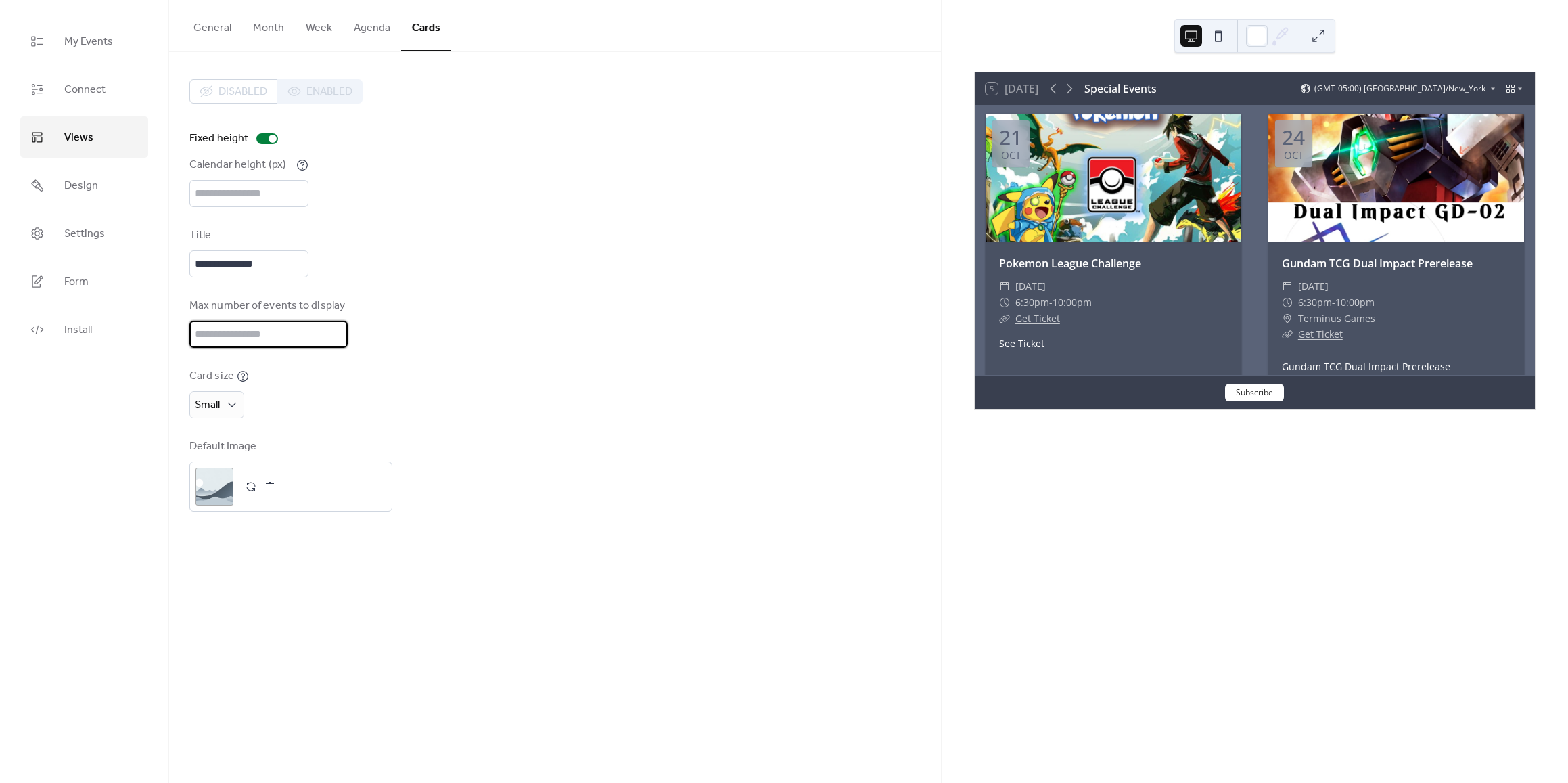
drag, startPoint x: 211, startPoint y: 330, endPoint x: 180, endPoint y: 328, distance: 31.1
click at [180, 328] on div "**********" at bounding box center [555, 296] width 772 height 487
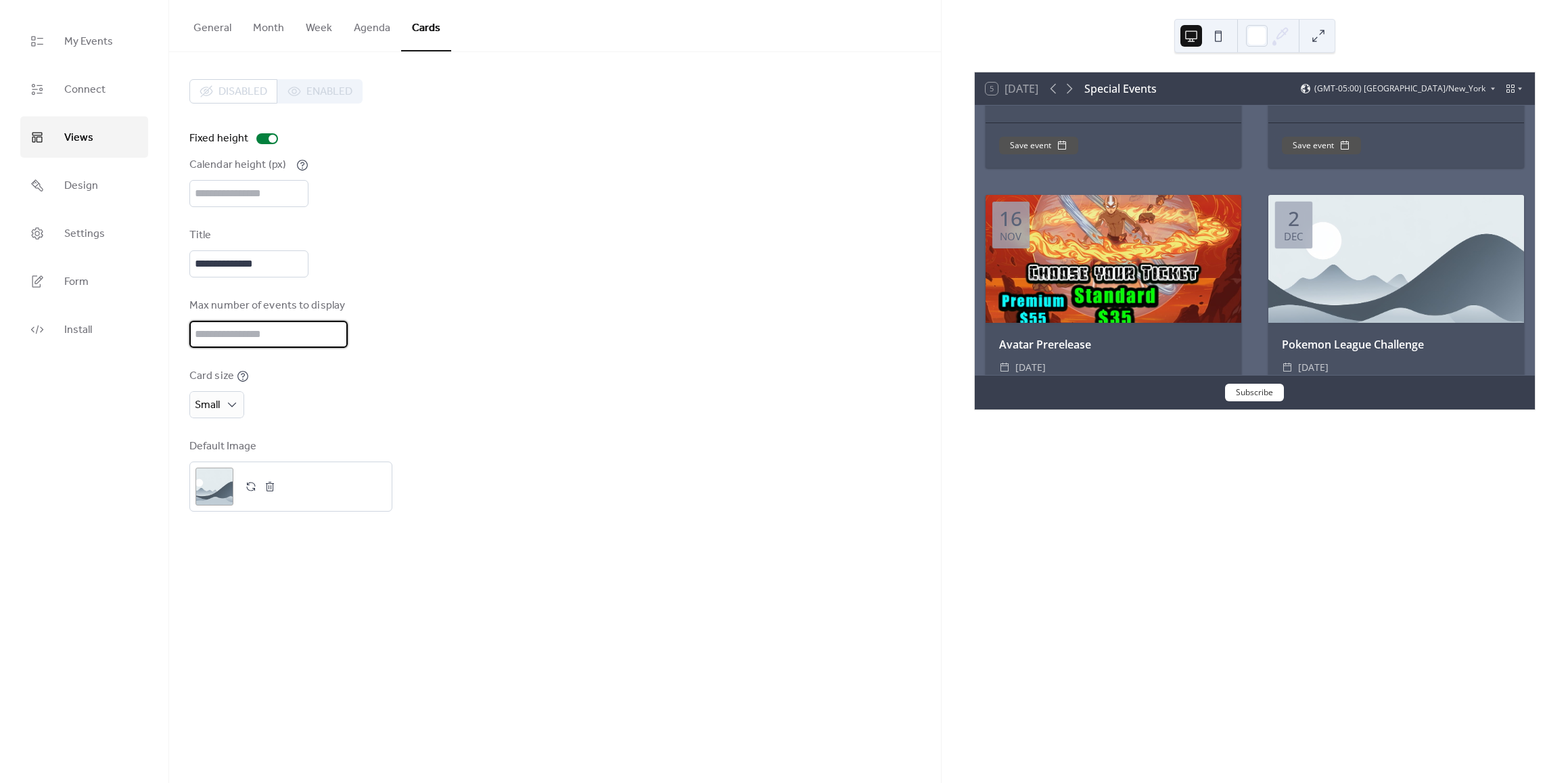
scroll to position [1745, 0]
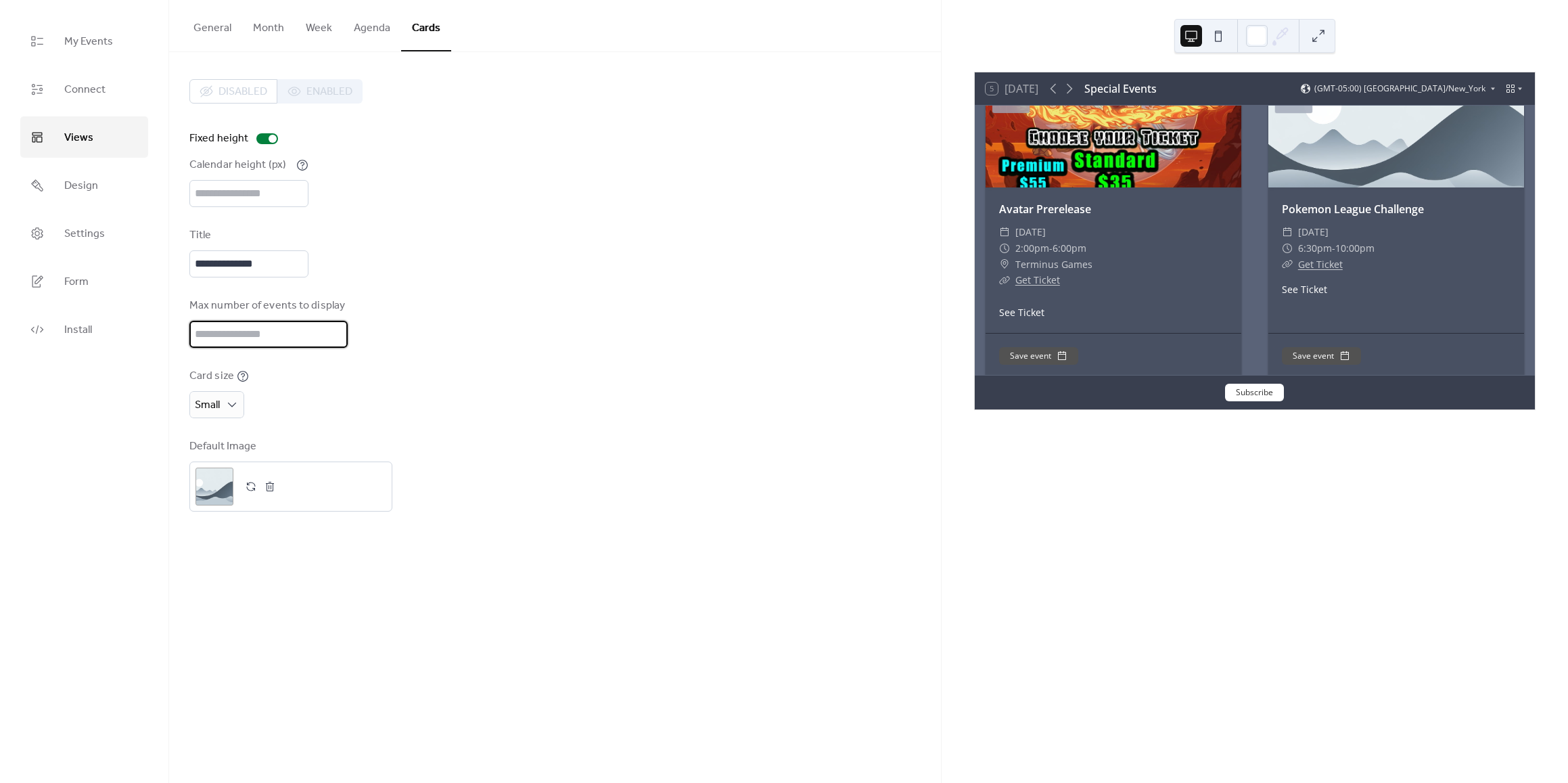
type input "**"
click at [598, 373] on div "Card size Small" at bounding box center [555, 393] width 731 height 50
click at [59, 47] on link "My Events" at bounding box center [84, 41] width 128 height 41
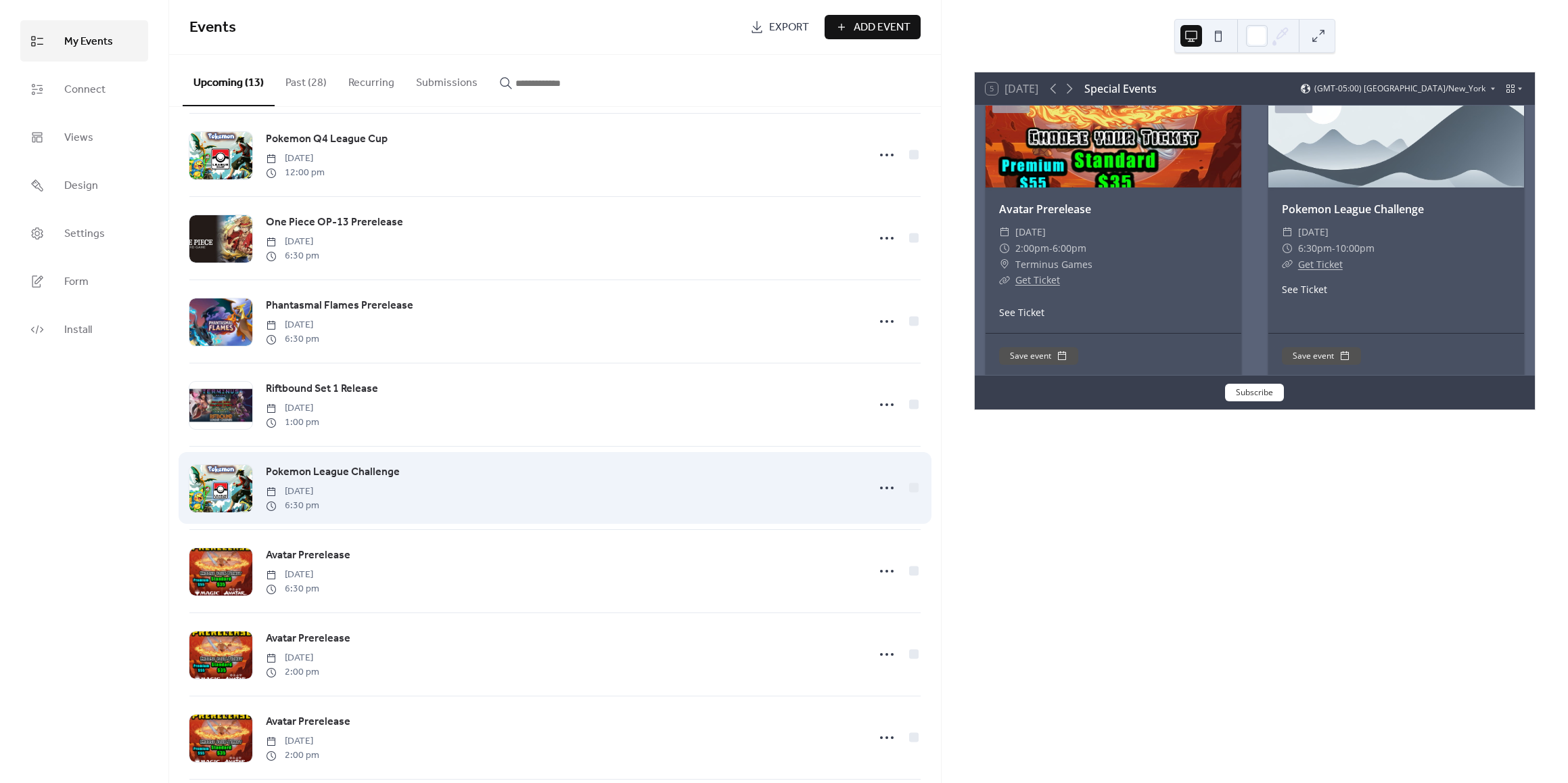
scroll to position [455, 0]
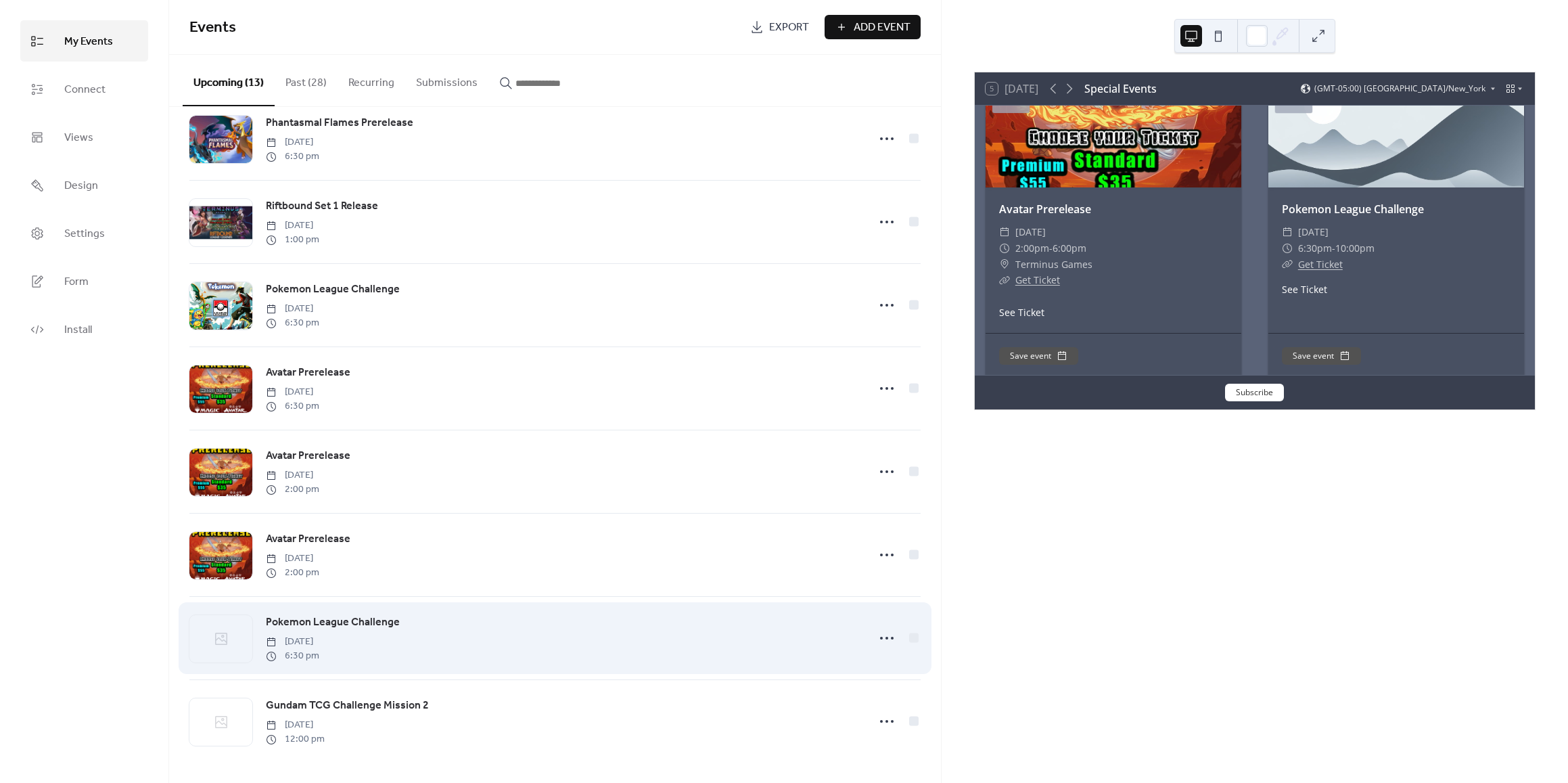
click at [344, 619] on span "Pokemon League Challenge" at bounding box center [332, 622] width 134 height 16
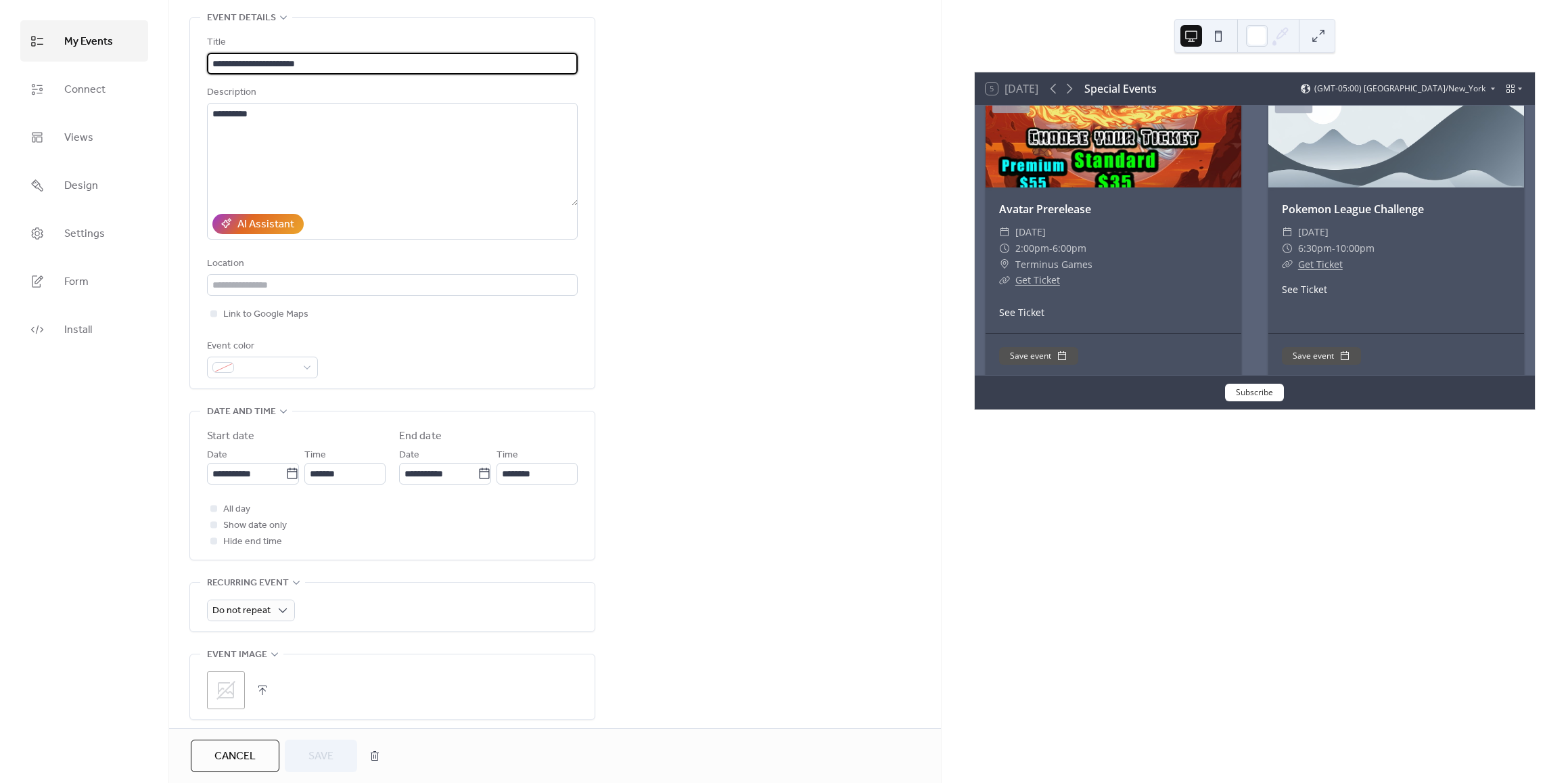
scroll to position [135, 0]
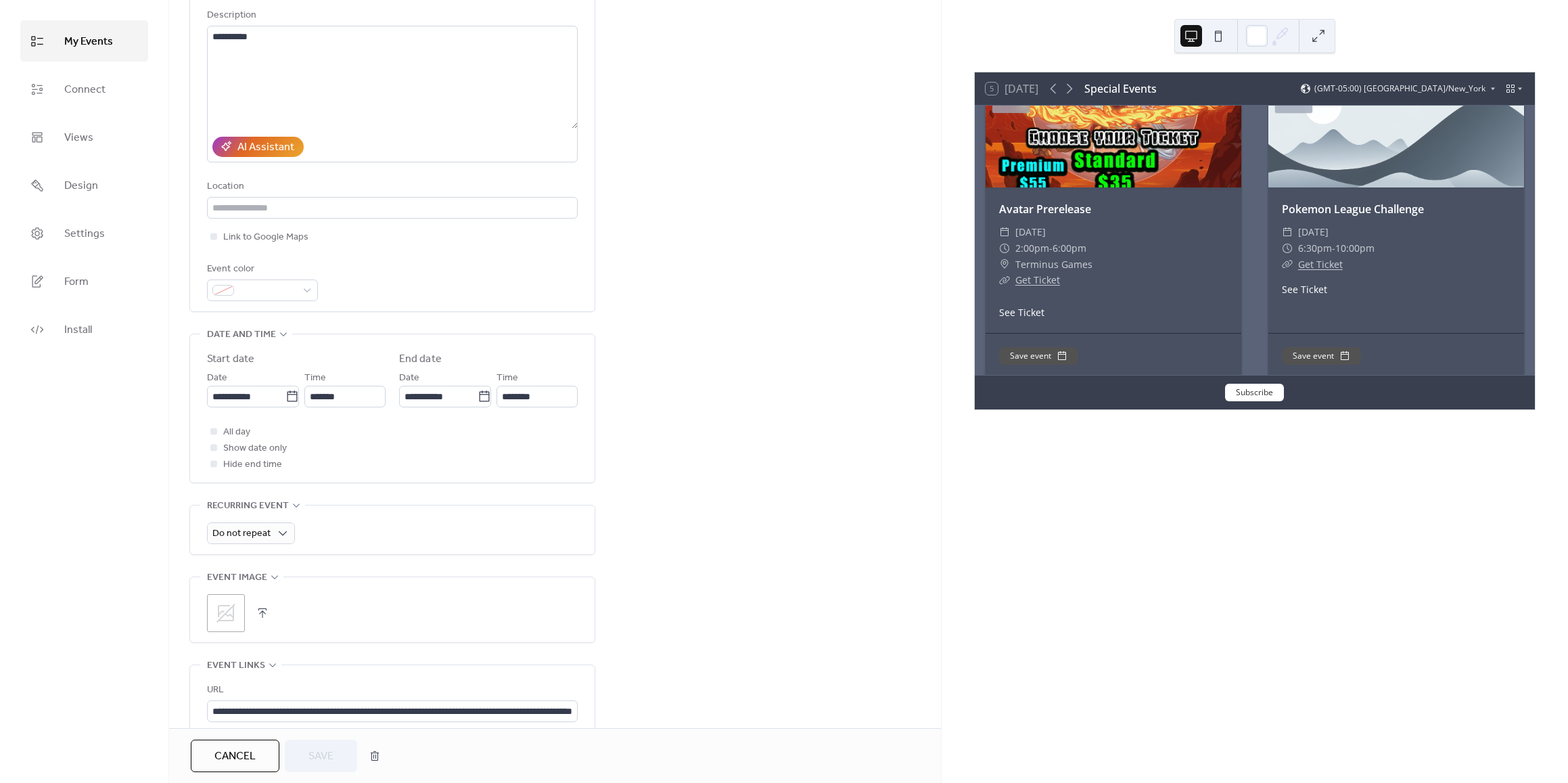
click at [233, 610] on icon at bounding box center [226, 613] width 19 height 19
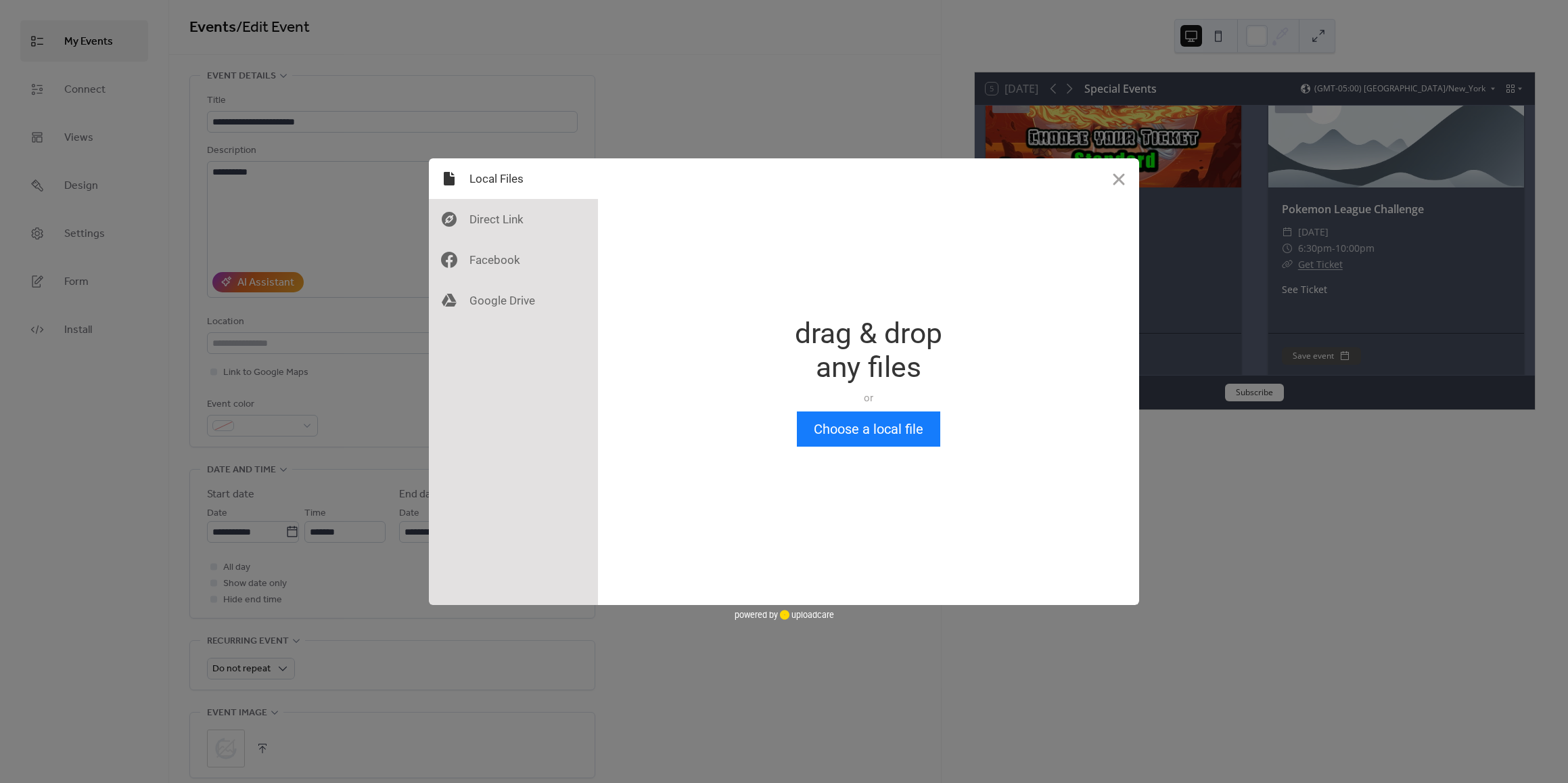
scroll to position [0, 0]
click at [841, 423] on button "Choose a local file" at bounding box center [868, 429] width 144 height 35
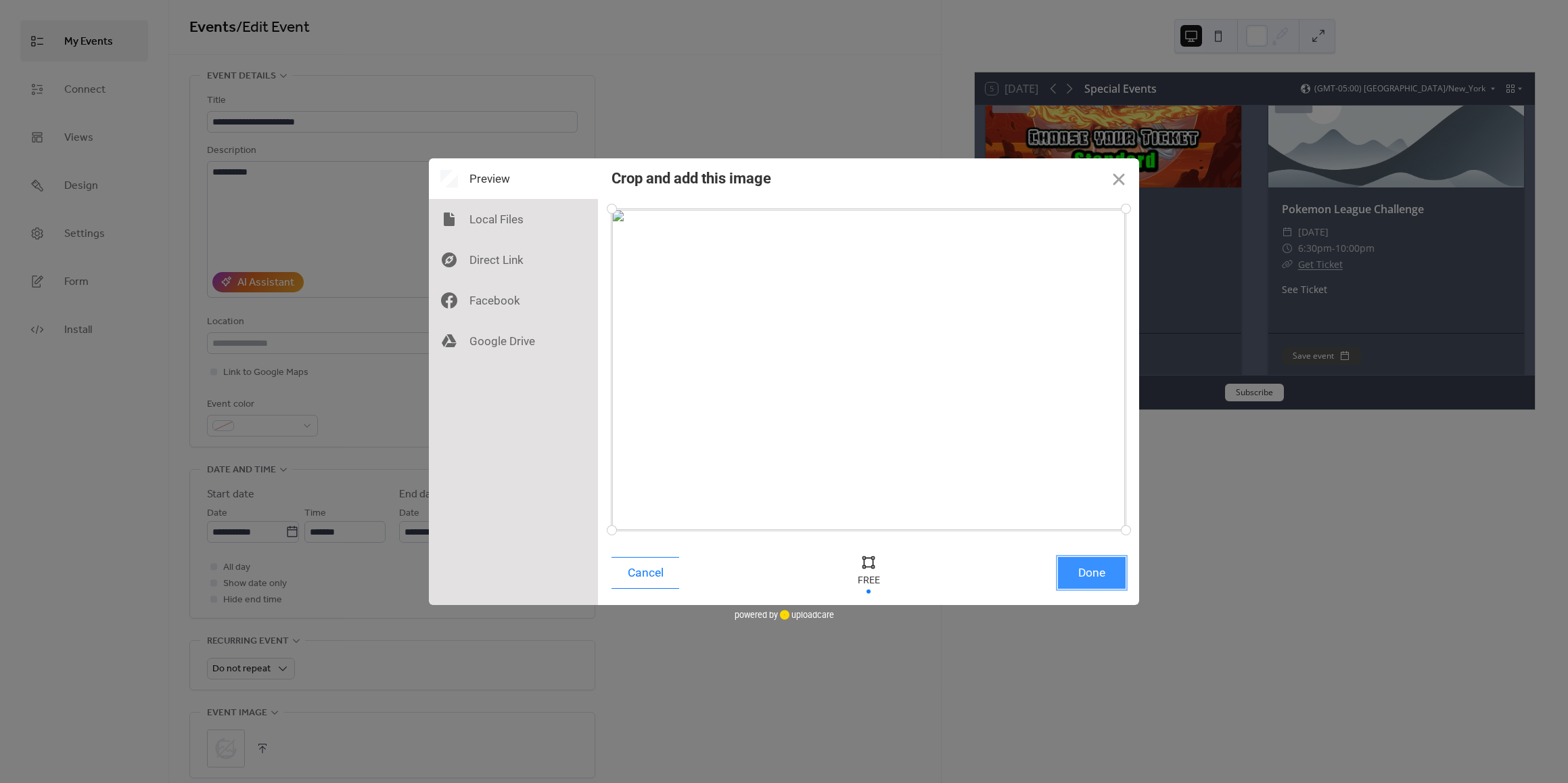
click at [1096, 579] on button "Done" at bounding box center [1092, 572] width 68 height 32
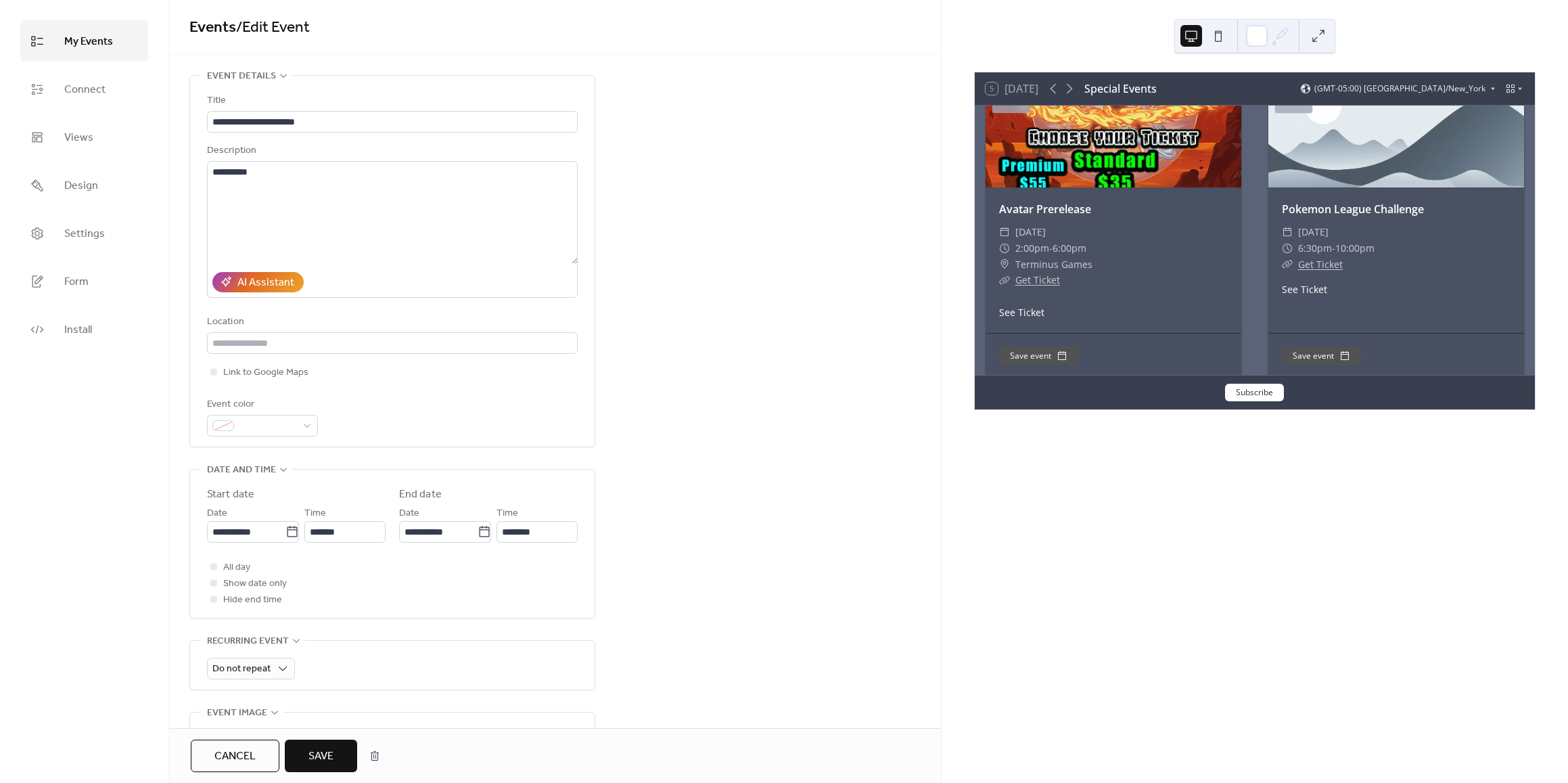
click at [320, 748] on span "Save" at bounding box center [320, 756] width 25 height 16
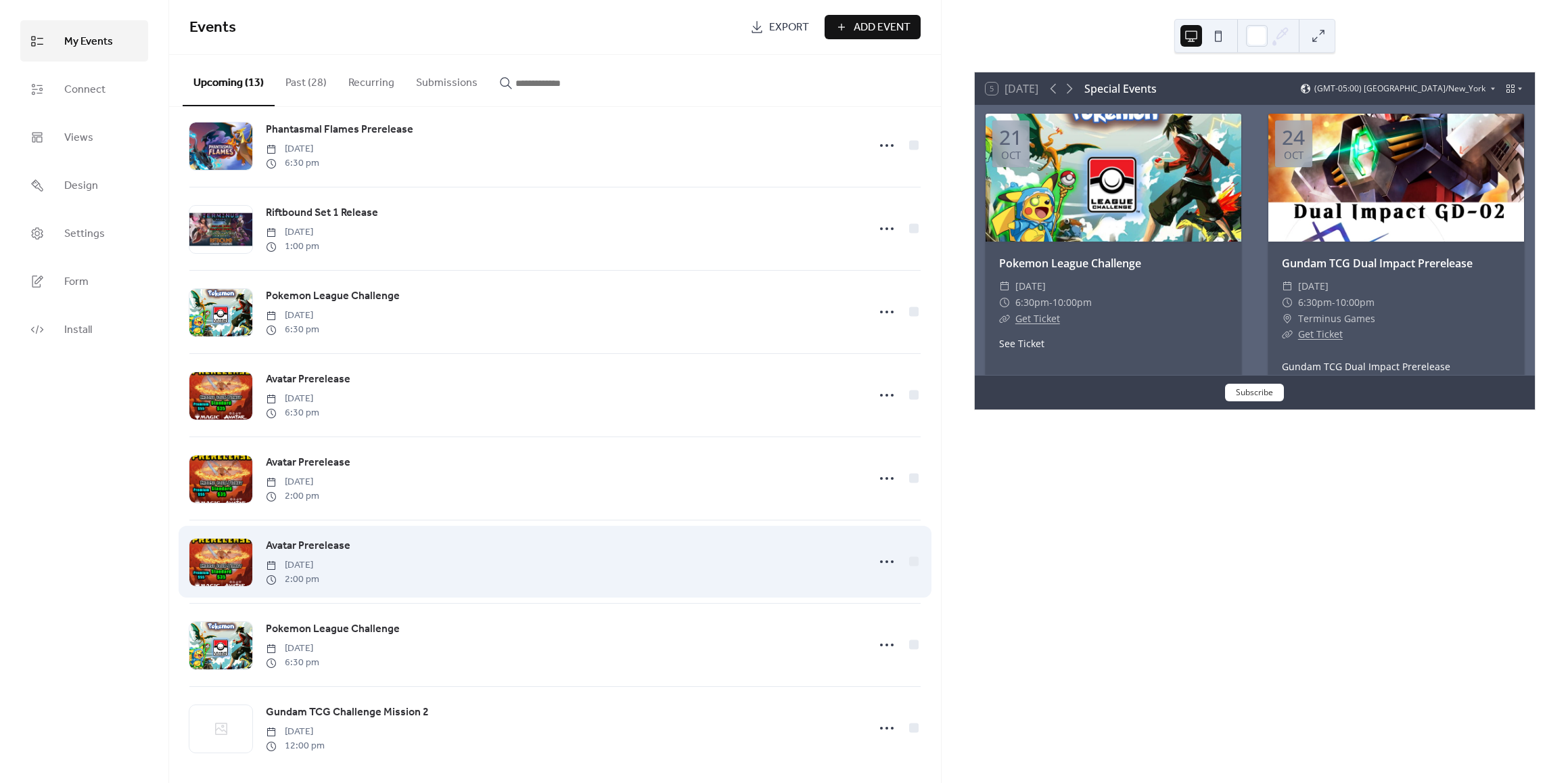
scroll to position [455, 0]
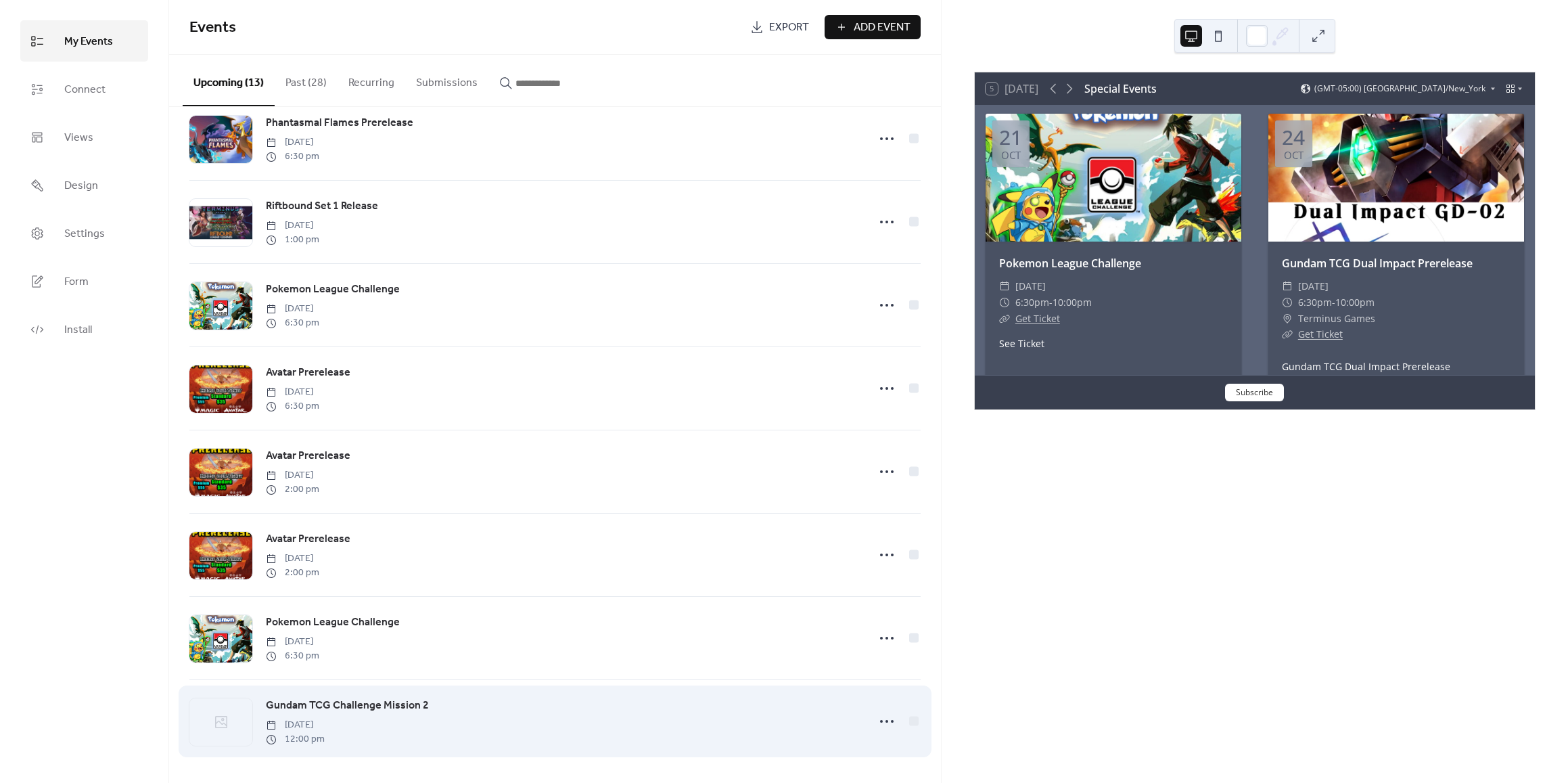
click at [227, 728] on icon at bounding box center [221, 721] width 16 height 16
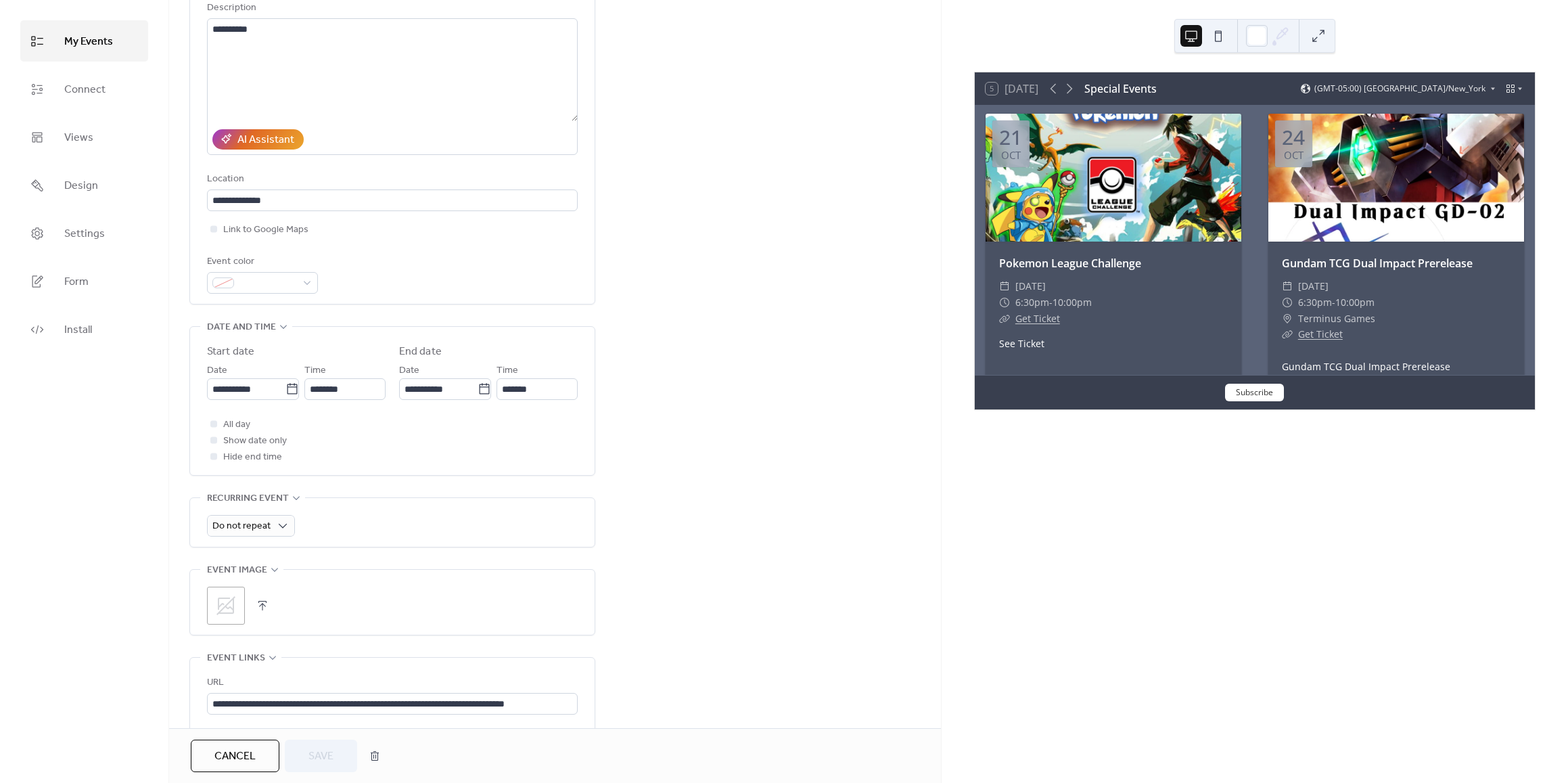
scroll to position [338, 0]
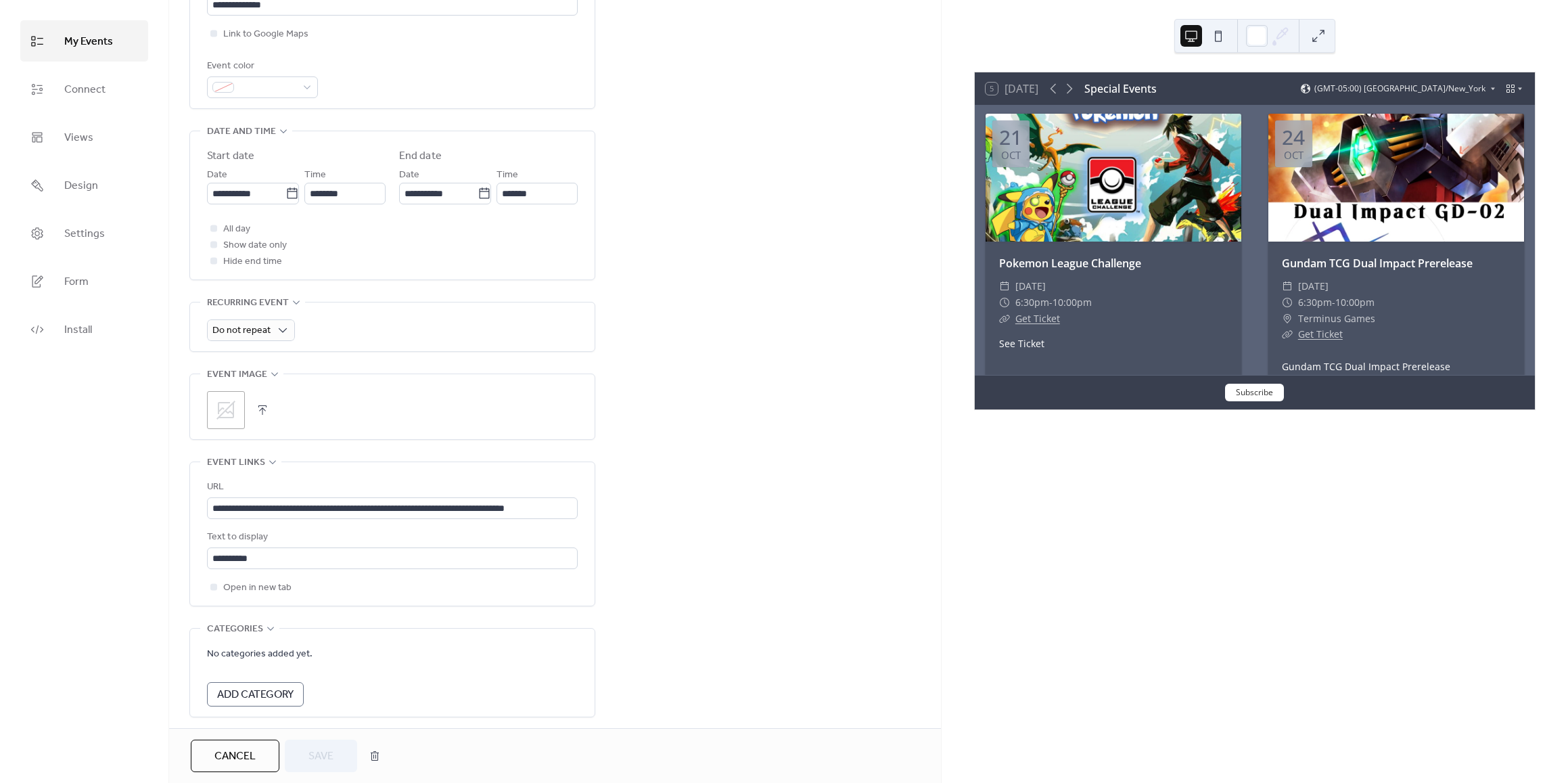
click at [226, 407] on icon at bounding box center [226, 410] width 22 height 22
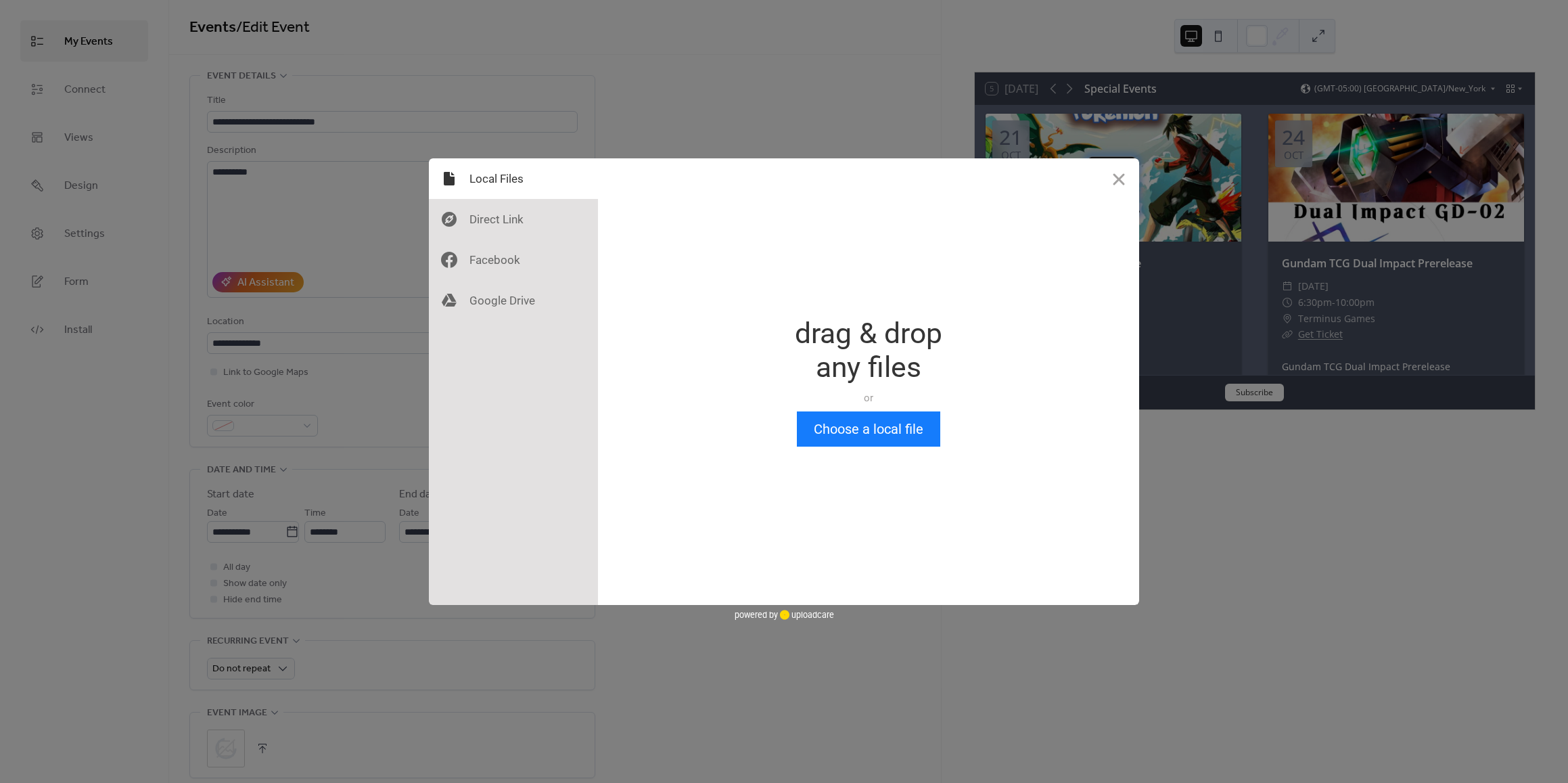
scroll to position [0, 0]
click at [881, 429] on button "Choose a local file" at bounding box center [868, 429] width 144 height 35
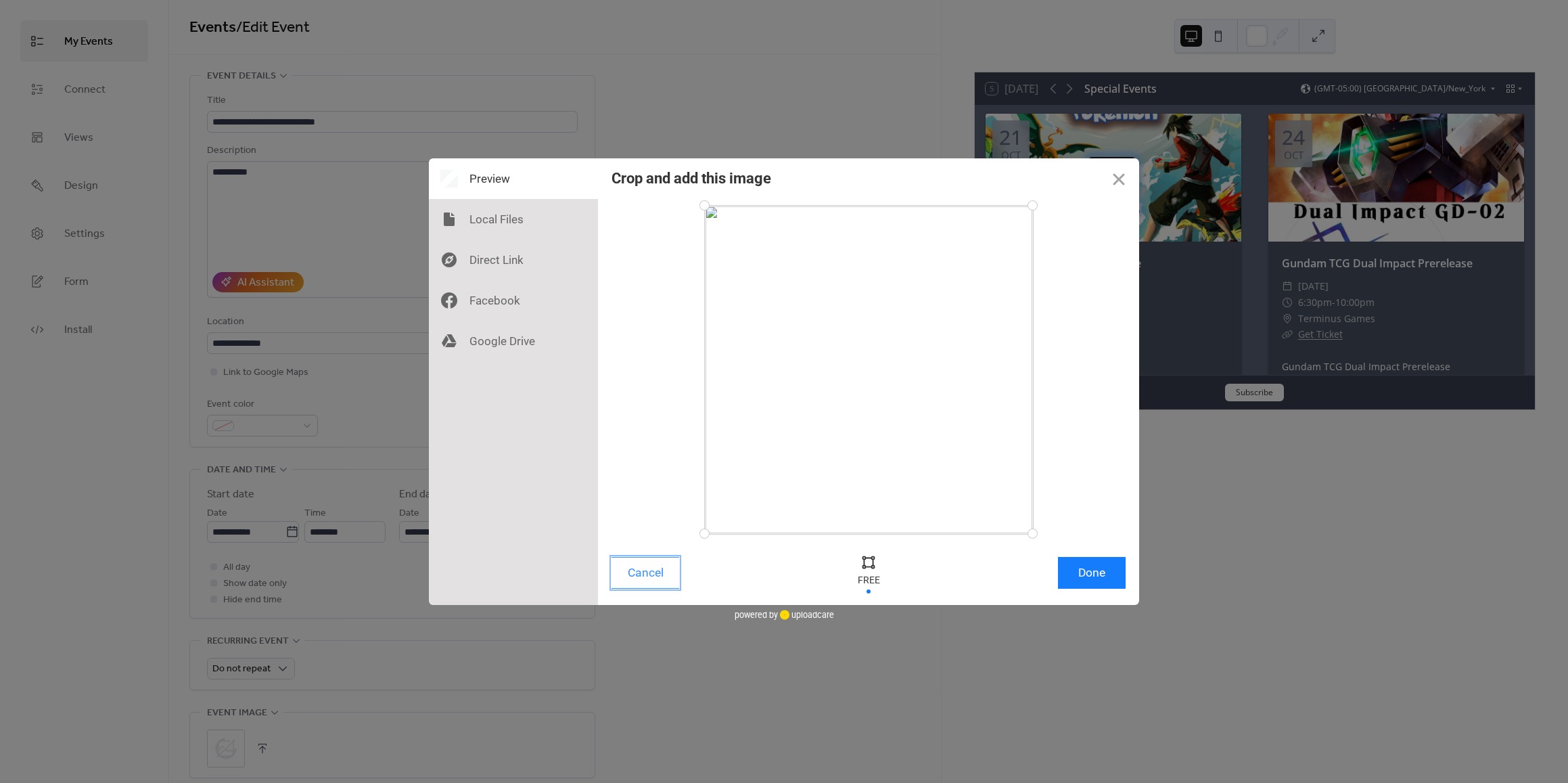
click at [655, 569] on button "Cancel" at bounding box center [645, 572] width 68 height 32
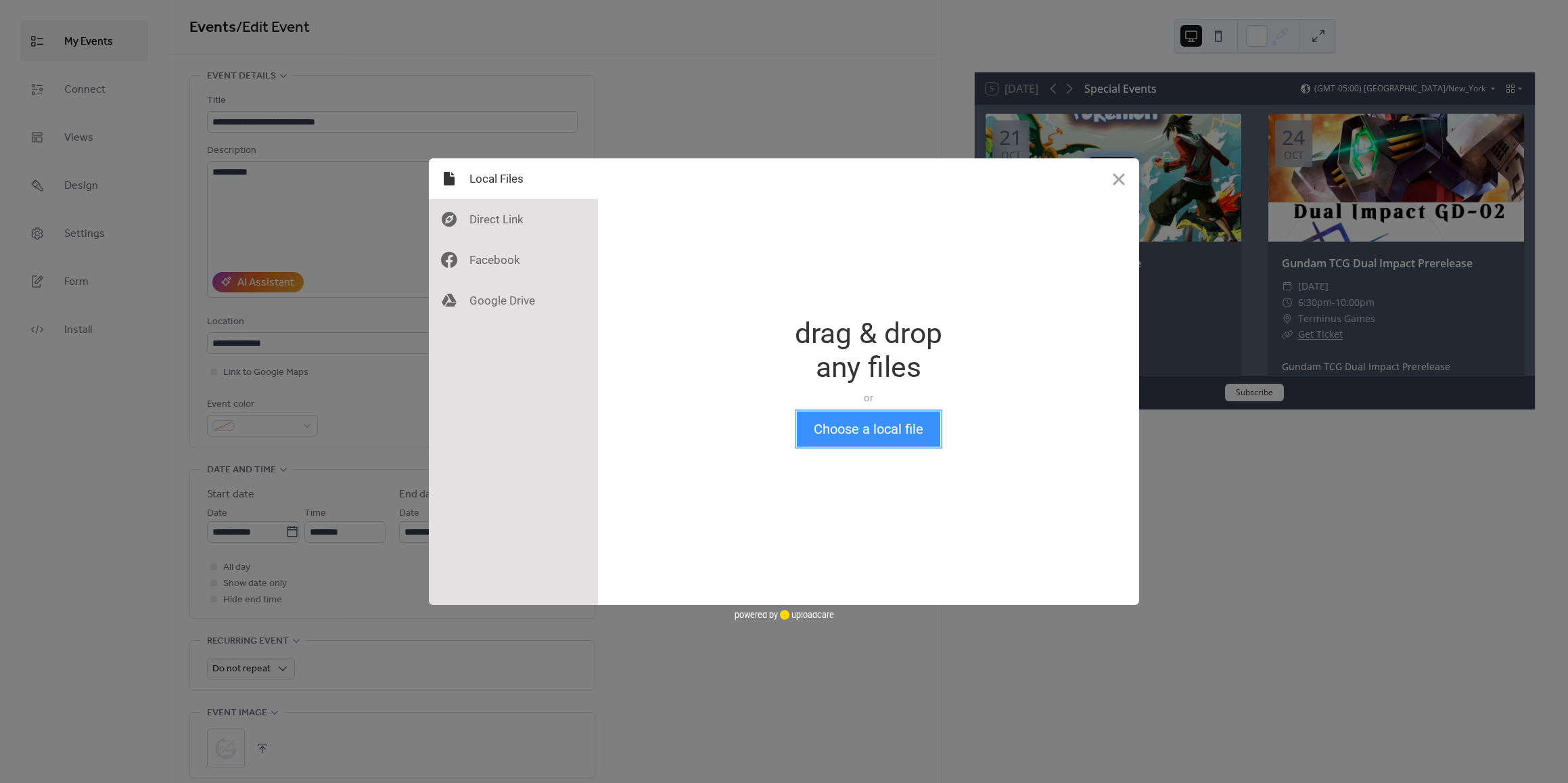
click at [833, 442] on button "Choose a local file" at bounding box center [868, 429] width 144 height 35
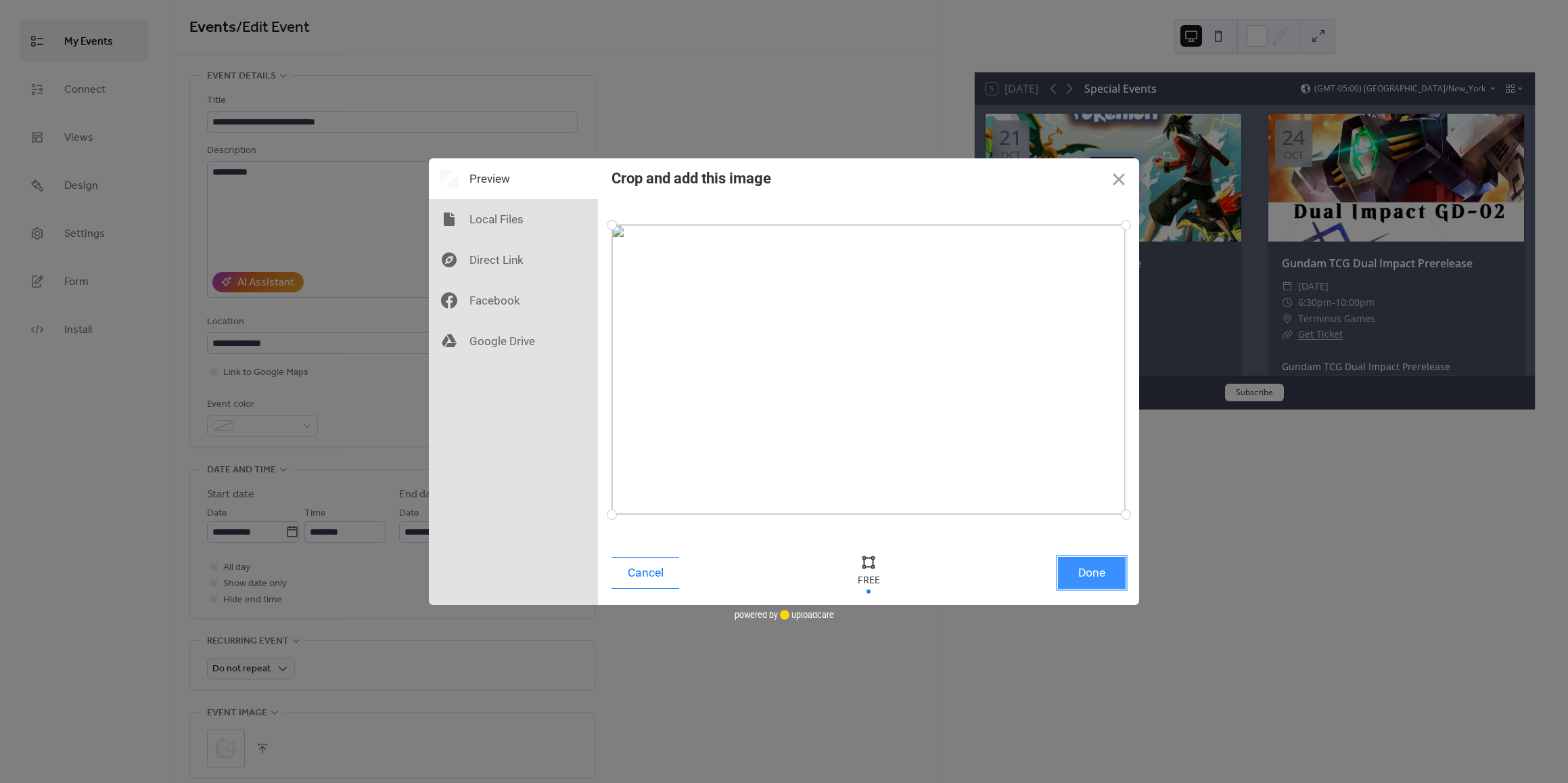
click at [1101, 572] on button "Done" at bounding box center [1092, 572] width 68 height 32
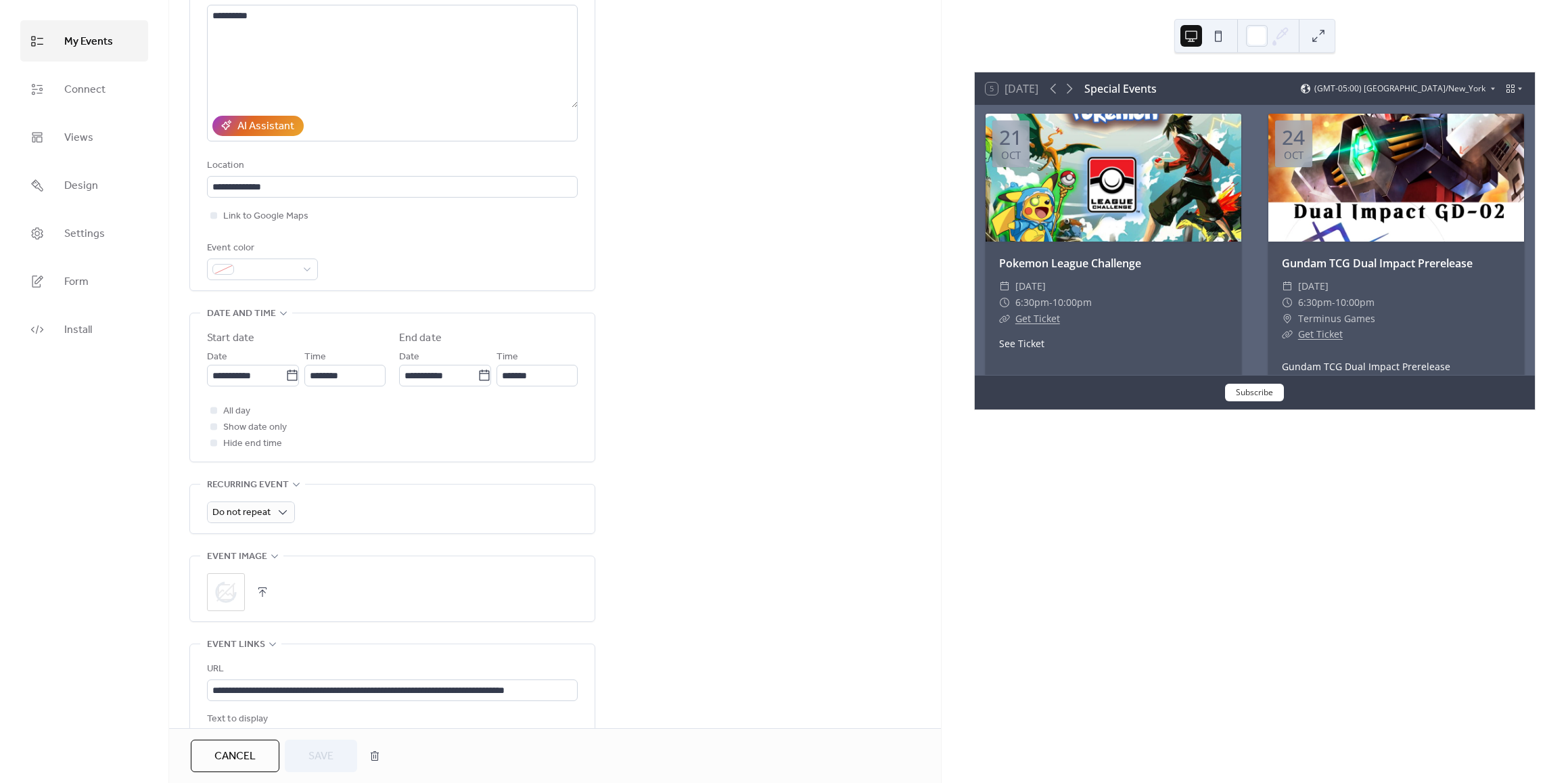
scroll to position [444, 0]
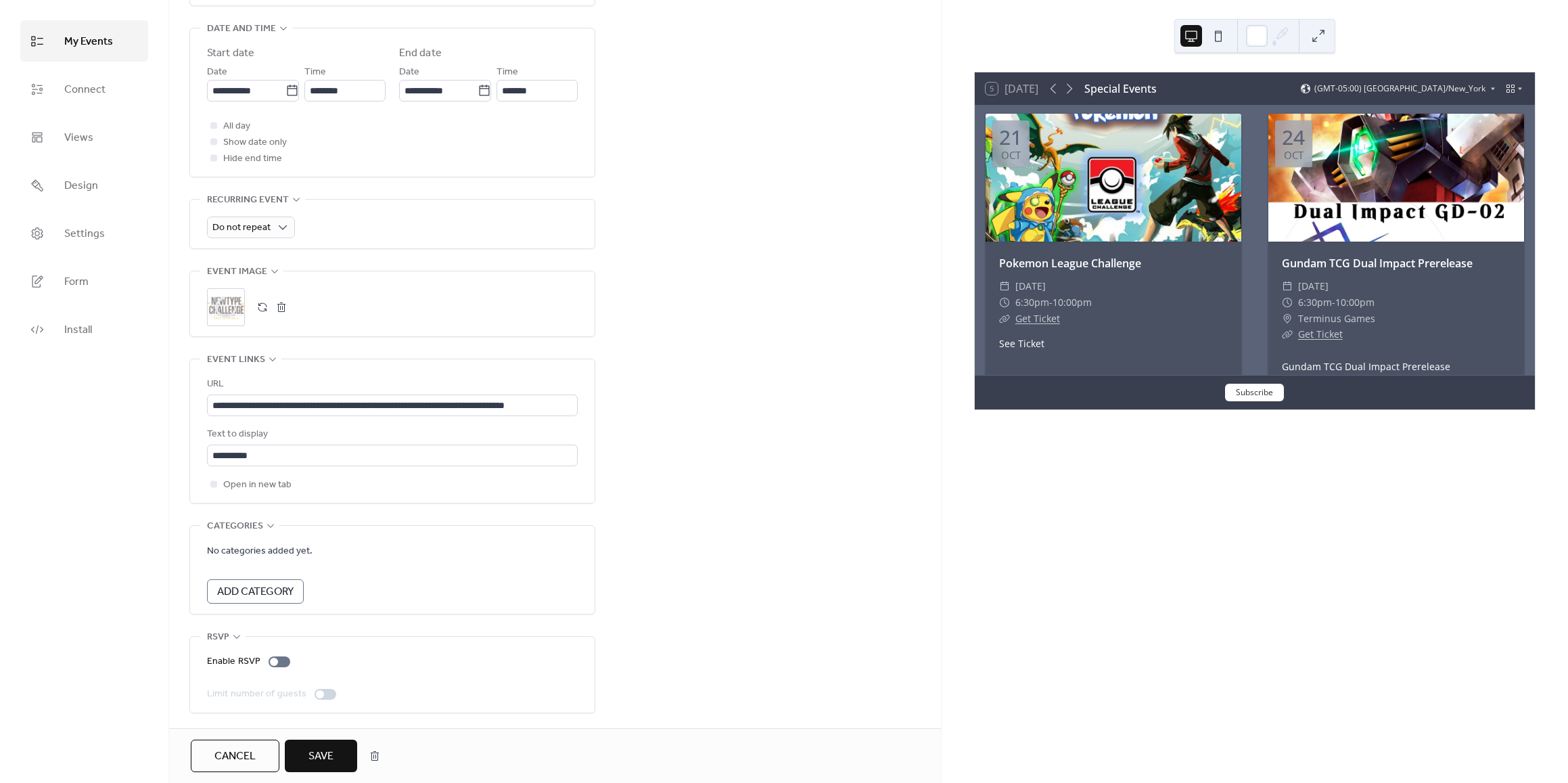
click at [310, 757] on span "Save" at bounding box center [320, 756] width 25 height 16
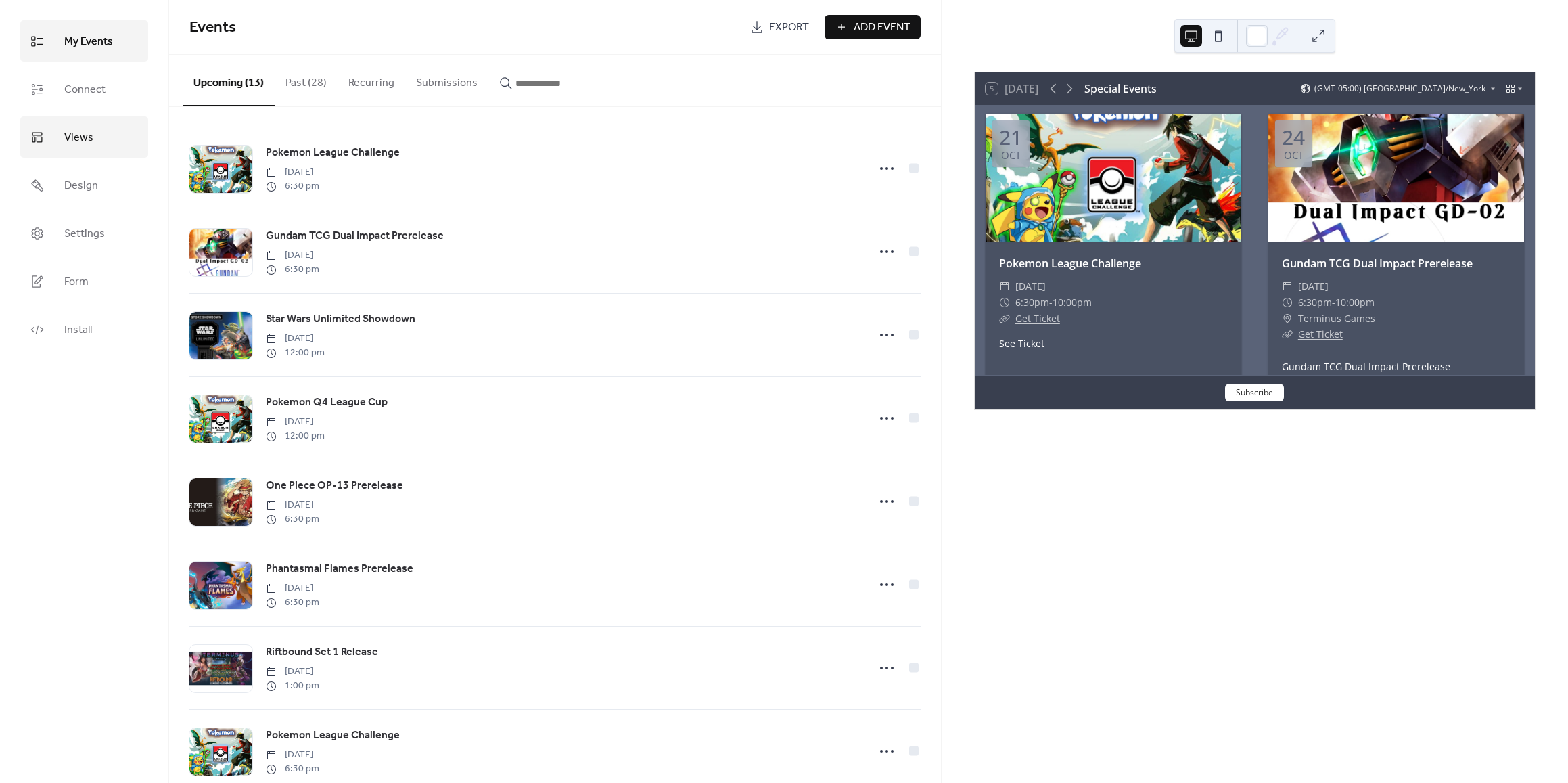
click at [86, 137] on span "Views" at bounding box center [78, 138] width 29 height 21
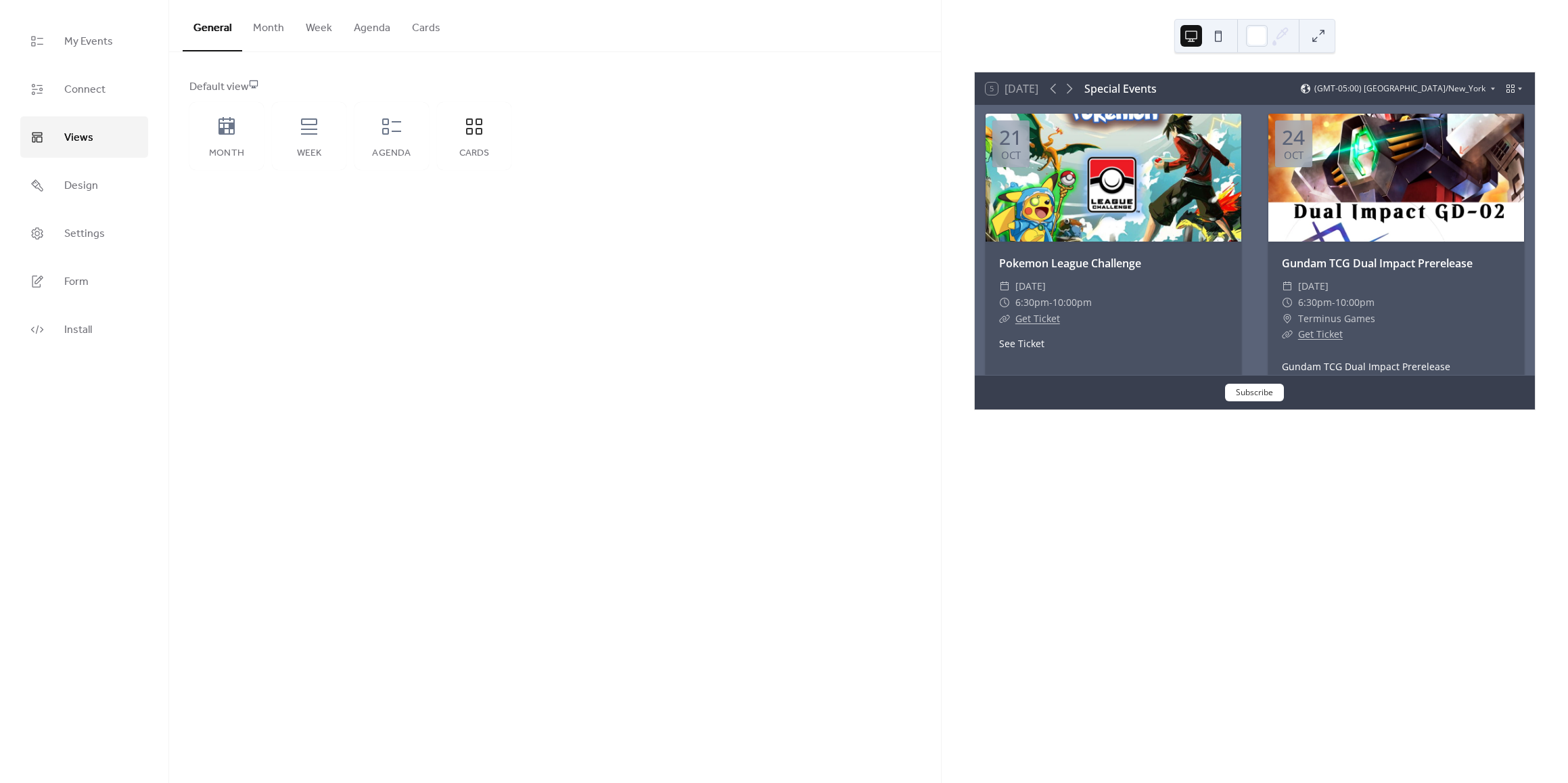
click at [419, 23] on button "Cards" at bounding box center [426, 25] width 50 height 50
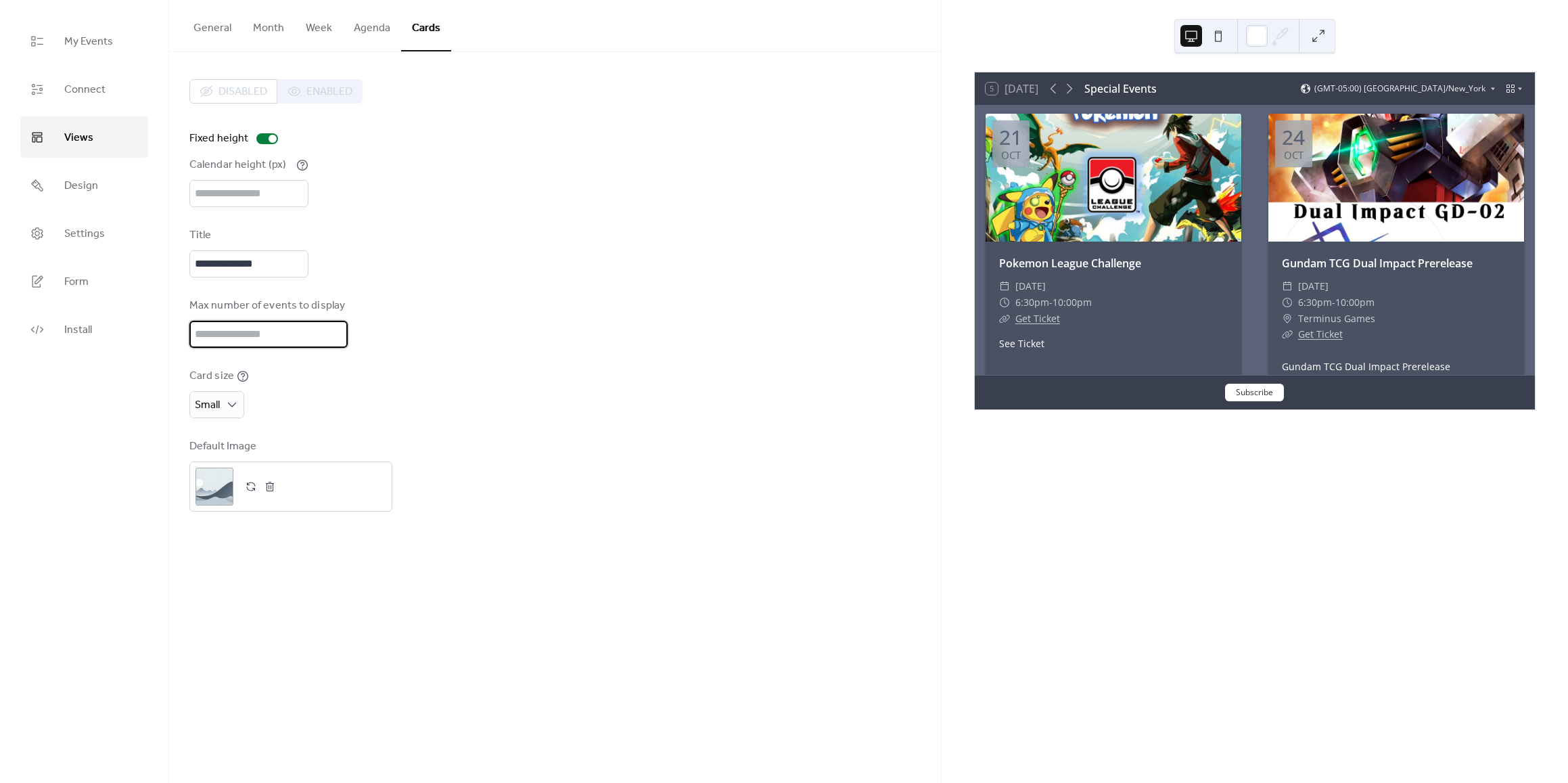
drag, startPoint x: 211, startPoint y: 325, endPoint x: 163, endPoint y: 327, distance: 48.0
click at [164, 327] on div "**********" at bounding box center [784, 391] width 1568 height 783
drag, startPoint x: 230, startPoint y: 336, endPoint x: 196, endPoint y: 332, distance: 34.2
click at [197, 334] on input "**" at bounding box center [269, 334] width 158 height 27
type input "**"
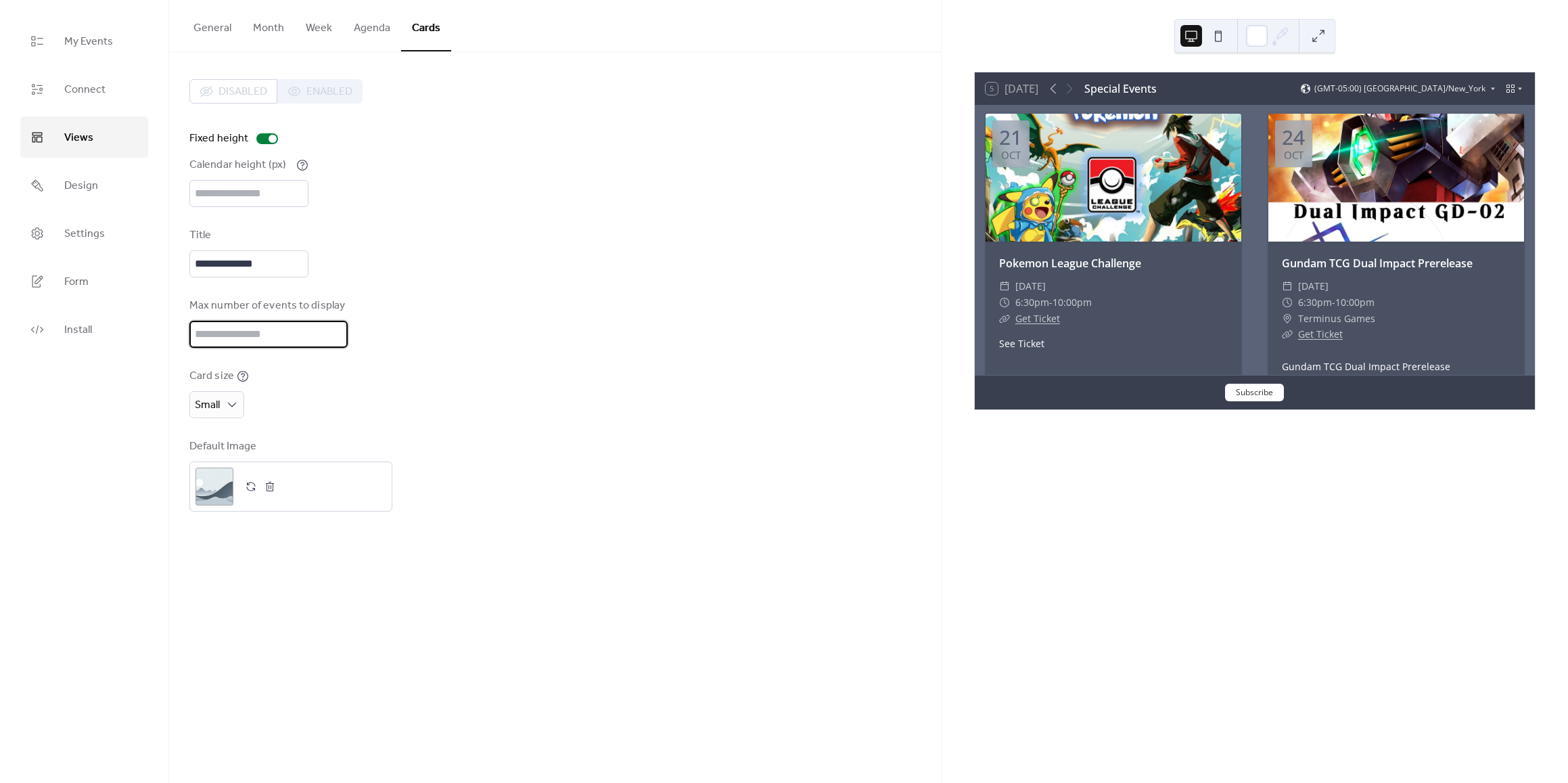
click at [596, 283] on div "**********" at bounding box center [555, 295] width 731 height 432
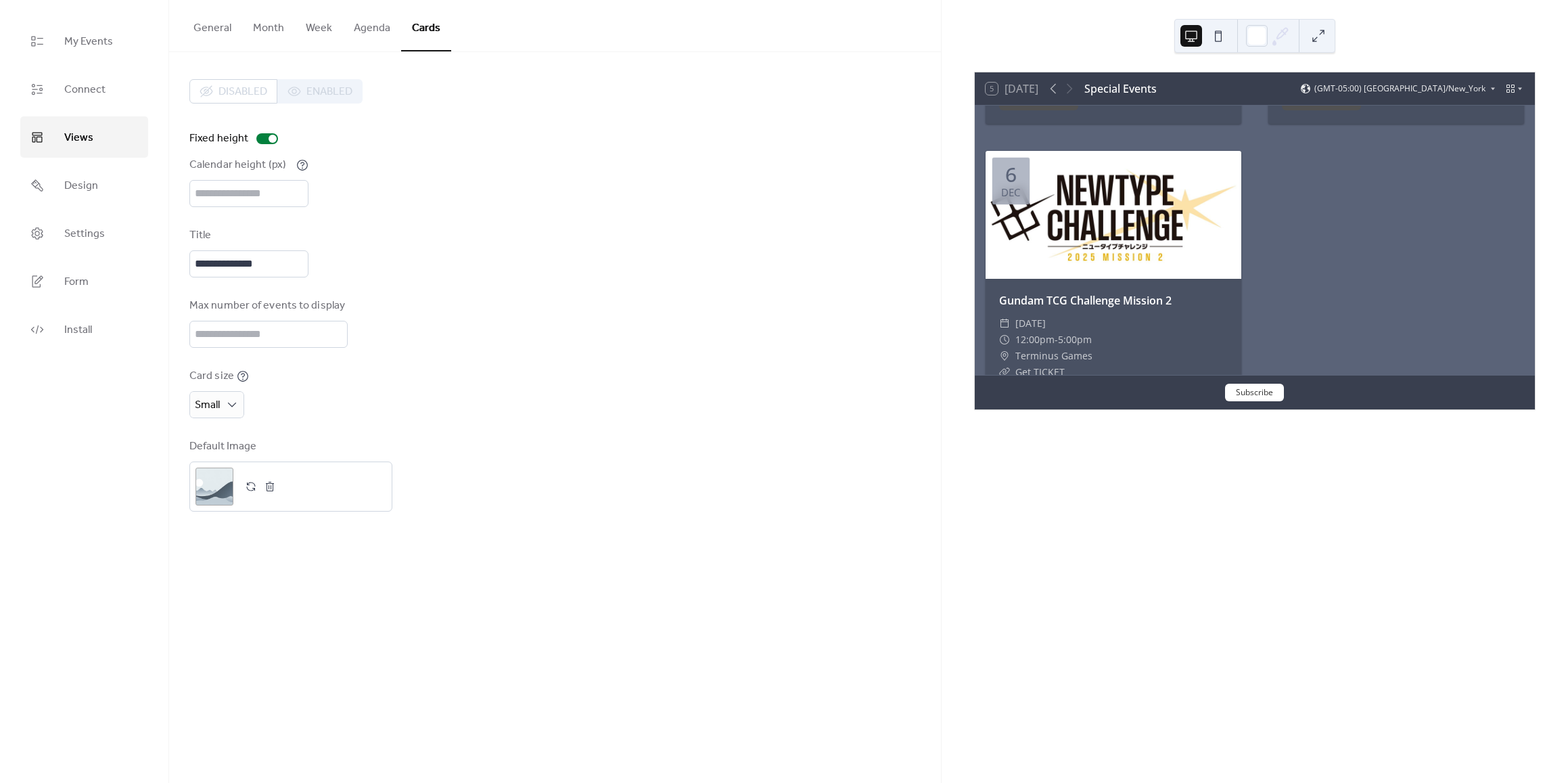
scroll to position [2089, 0]
